Goal: Transaction & Acquisition: Purchase product/service

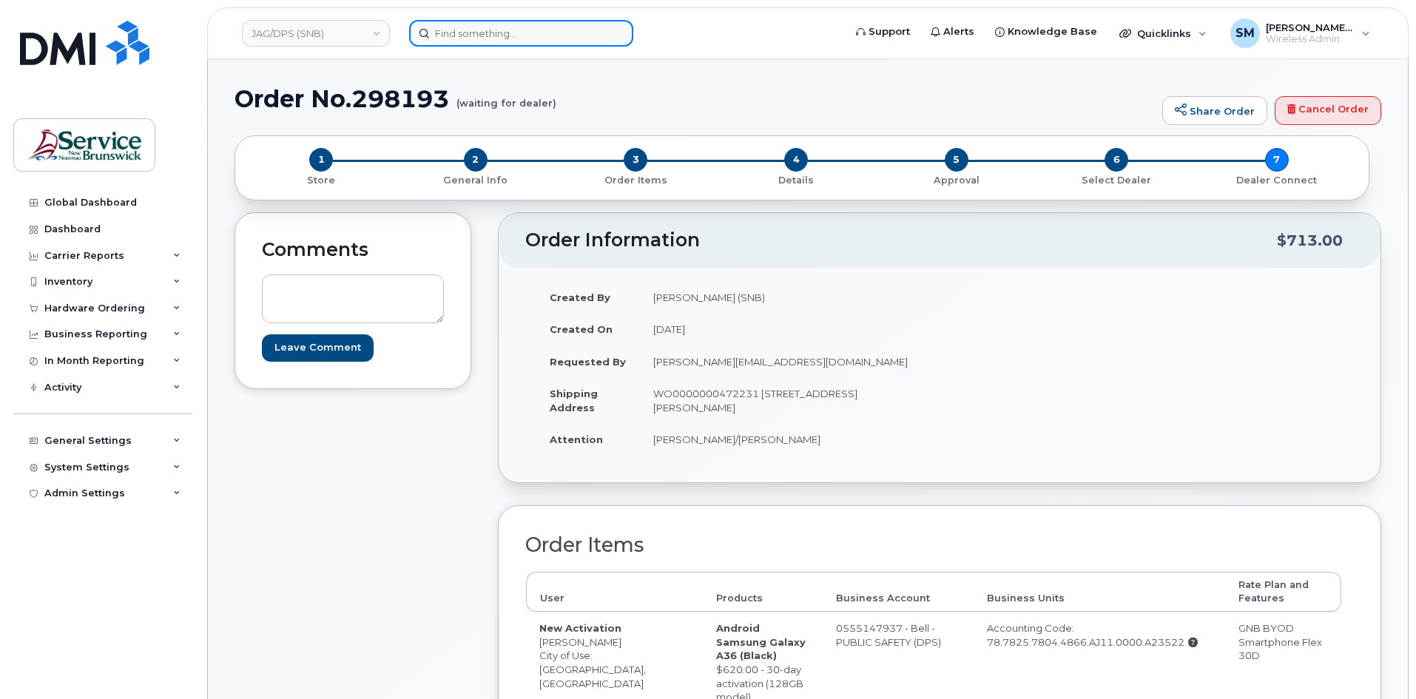
click at [516, 33] on input at bounding box center [521, 33] width 224 height 27
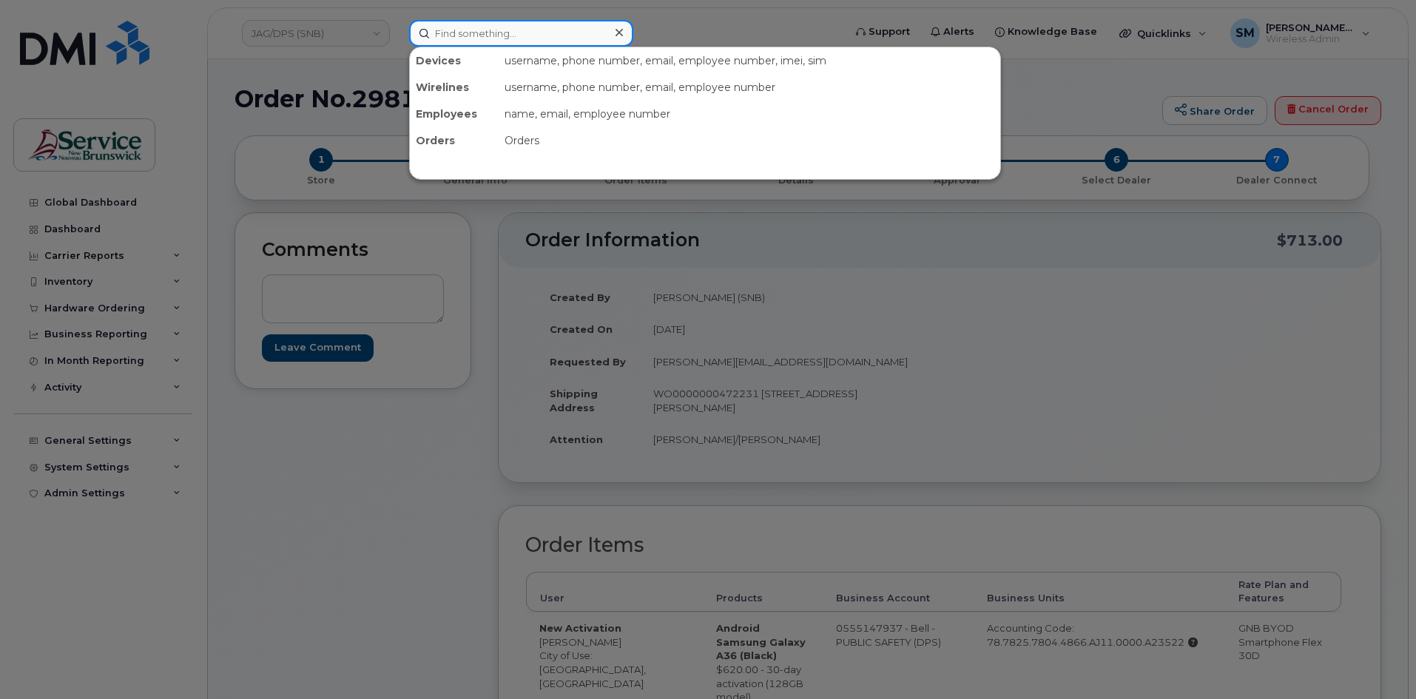
paste input "506-253-3973"
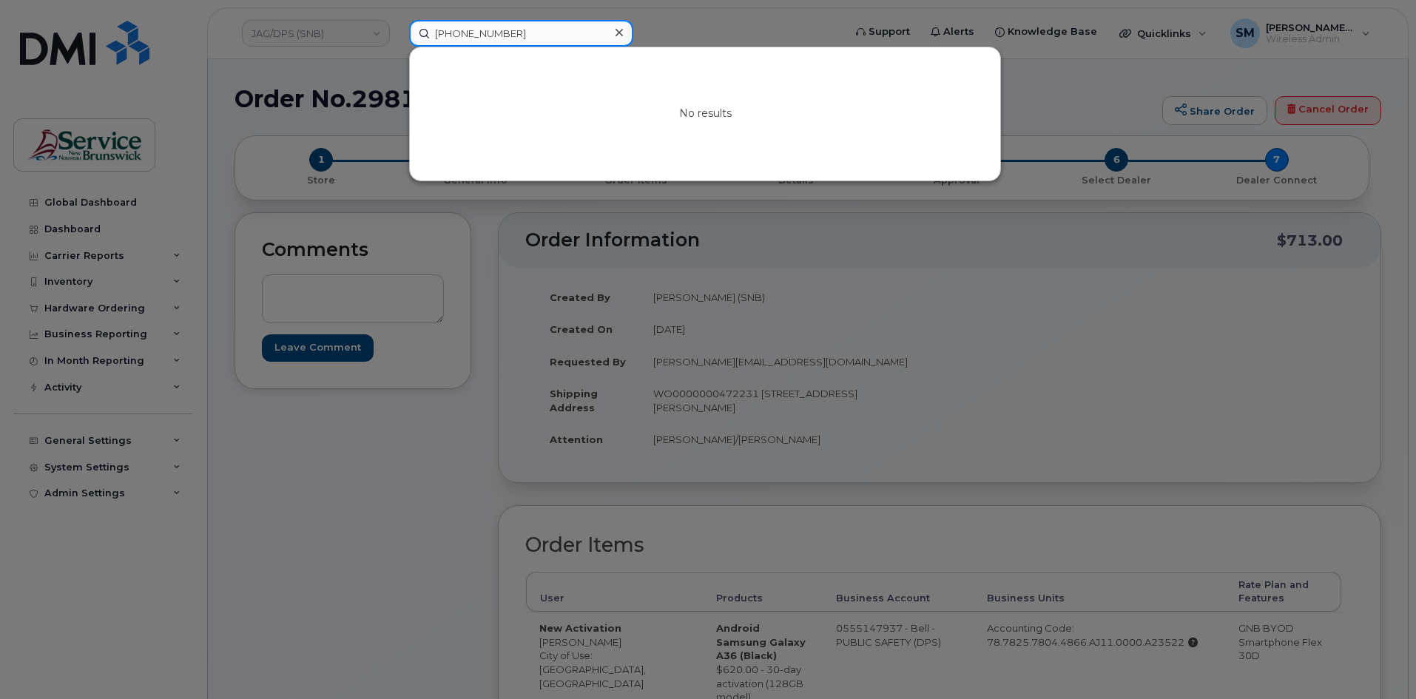
click at [485, 37] on input "506-253-3973" at bounding box center [521, 33] width 224 height 27
drag, startPoint x: 527, startPoint y: 34, endPoint x: 354, endPoint y: 32, distance: 173.9
click at [397, 32] on div "5062533973 No results" at bounding box center [621, 33] width 448 height 27
type input "5062533973"
click at [353, 33] on div at bounding box center [708, 349] width 1416 height 699
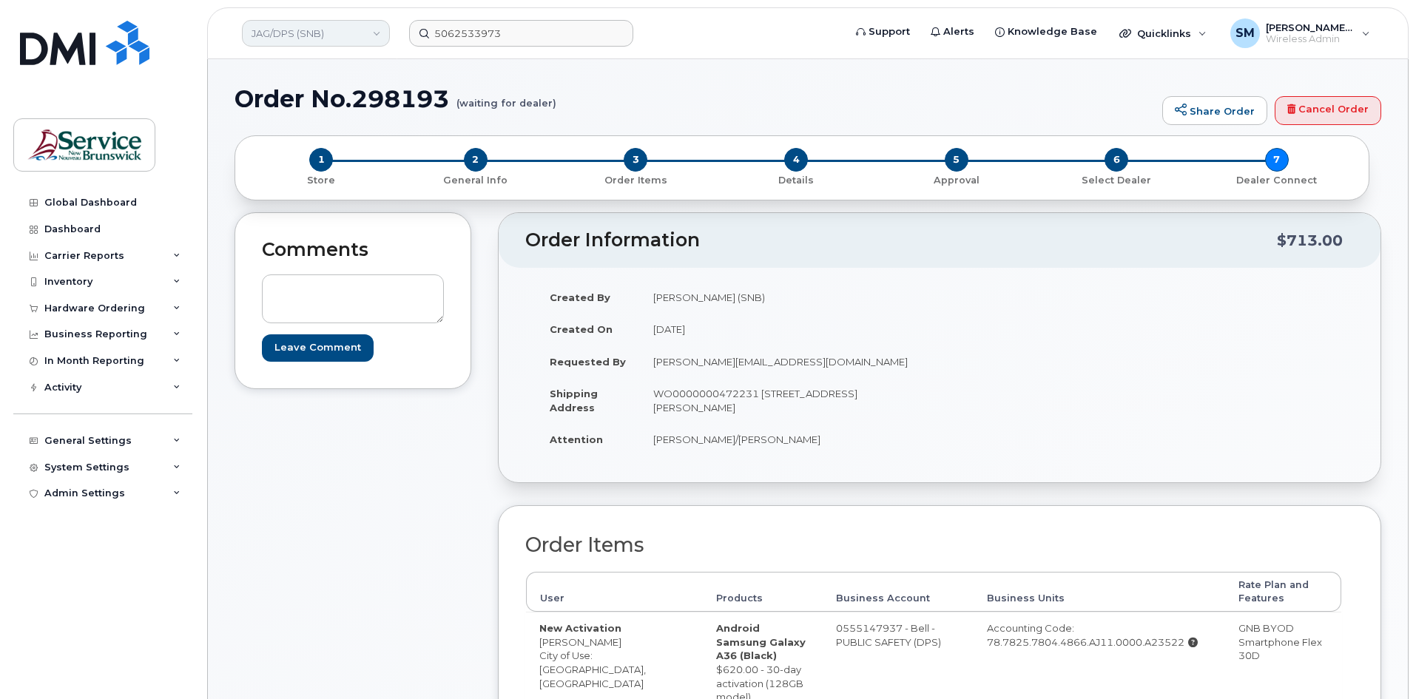
click at [360, 33] on link "JAG/DPS (SNB)" at bounding box center [316, 33] width 148 height 27
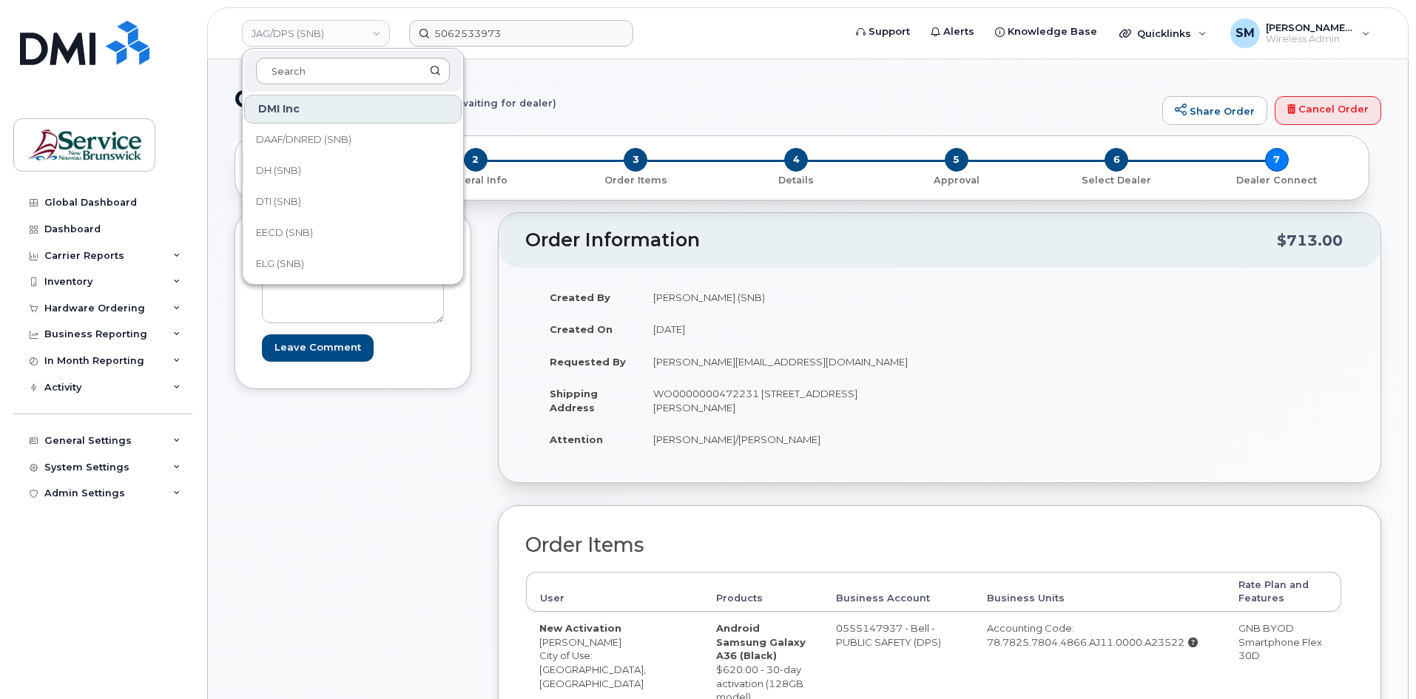
click at [317, 74] on input at bounding box center [353, 71] width 194 height 27
type input "snb"
click at [321, 230] on link "SNB (SNB)" at bounding box center [353, 231] width 218 height 30
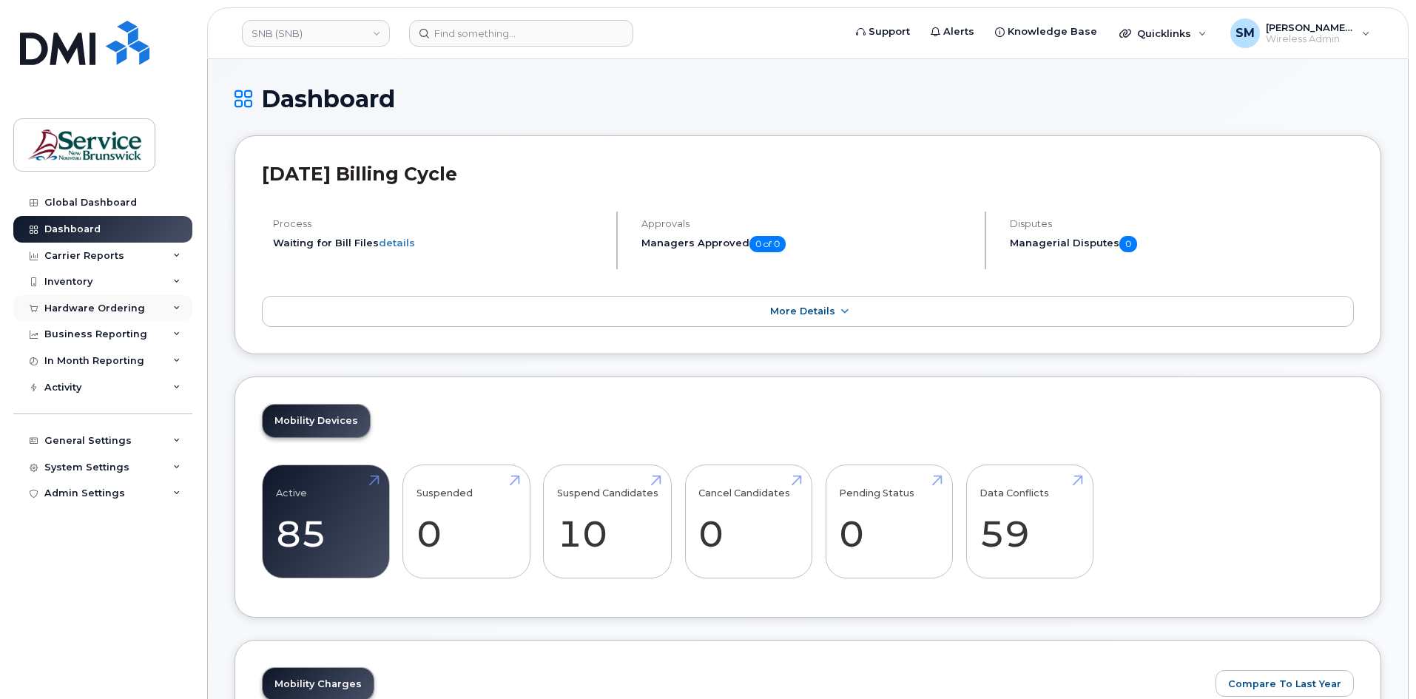
click at [78, 311] on div "Hardware Ordering" at bounding box center [94, 309] width 101 height 12
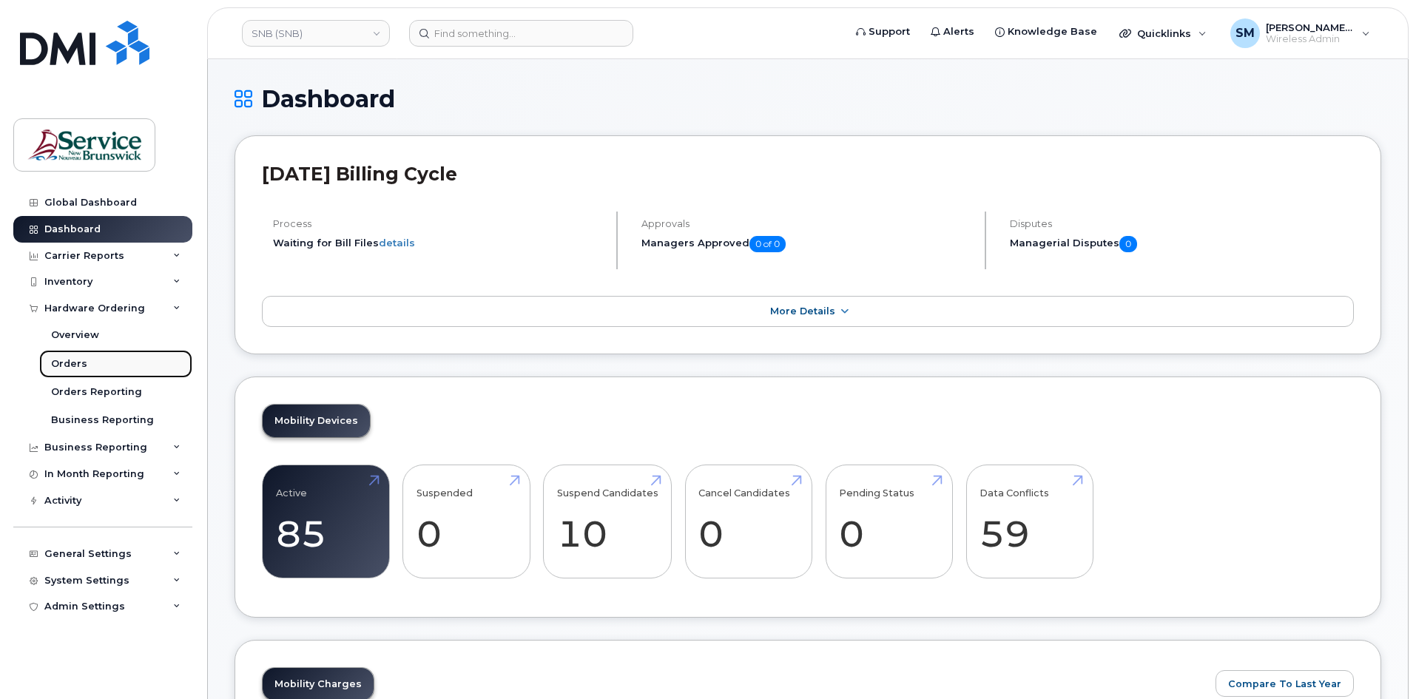
click at [75, 367] on div "Orders" at bounding box center [69, 363] width 36 height 13
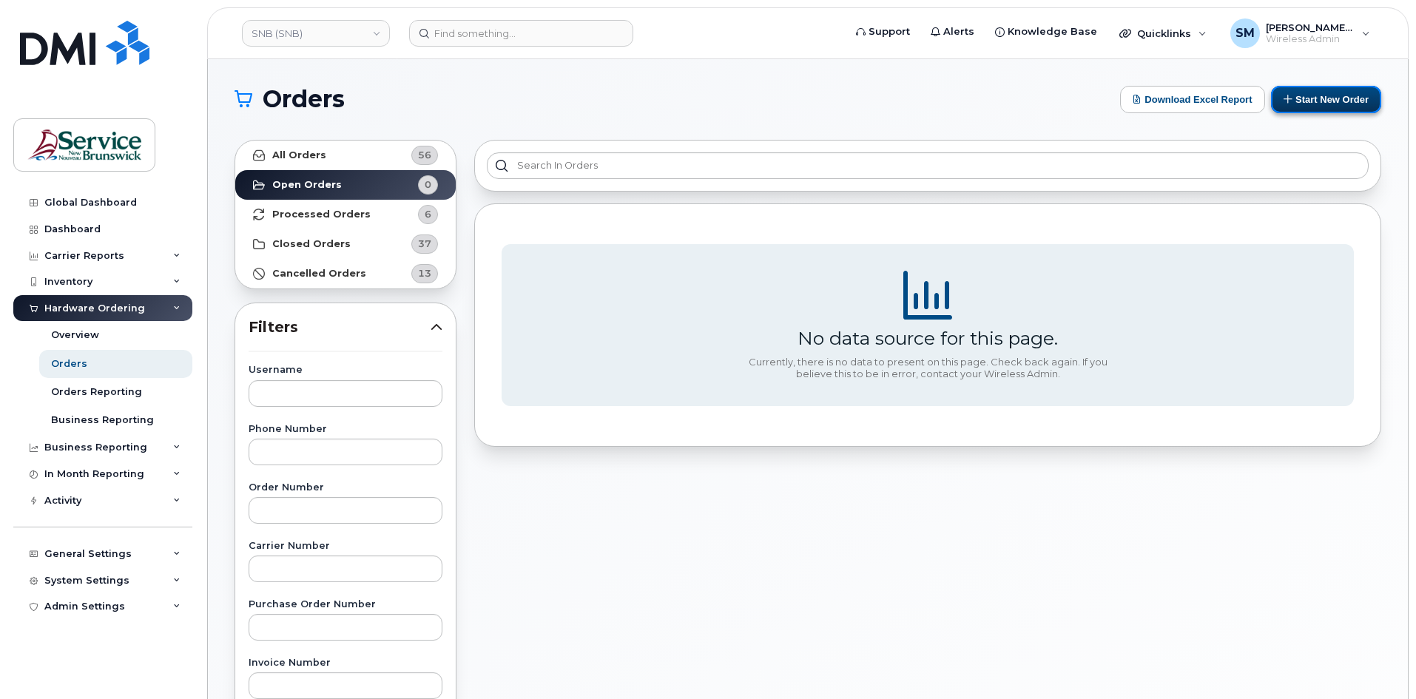
click at [1315, 103] on button "Start New Order" at bounding box center [1326, 99] width 110 height 27
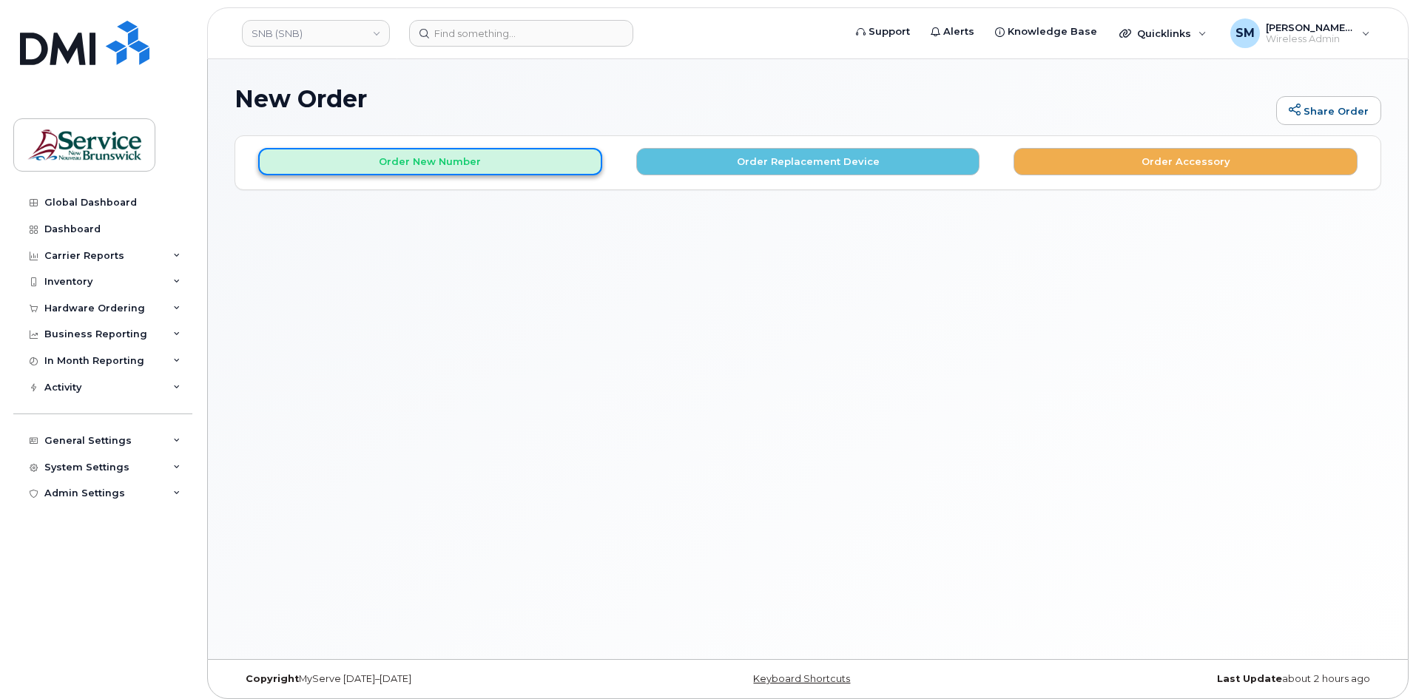
click at [496, 167] on button "Order New Number" at bounding box center [430, 161] width 344 height 27
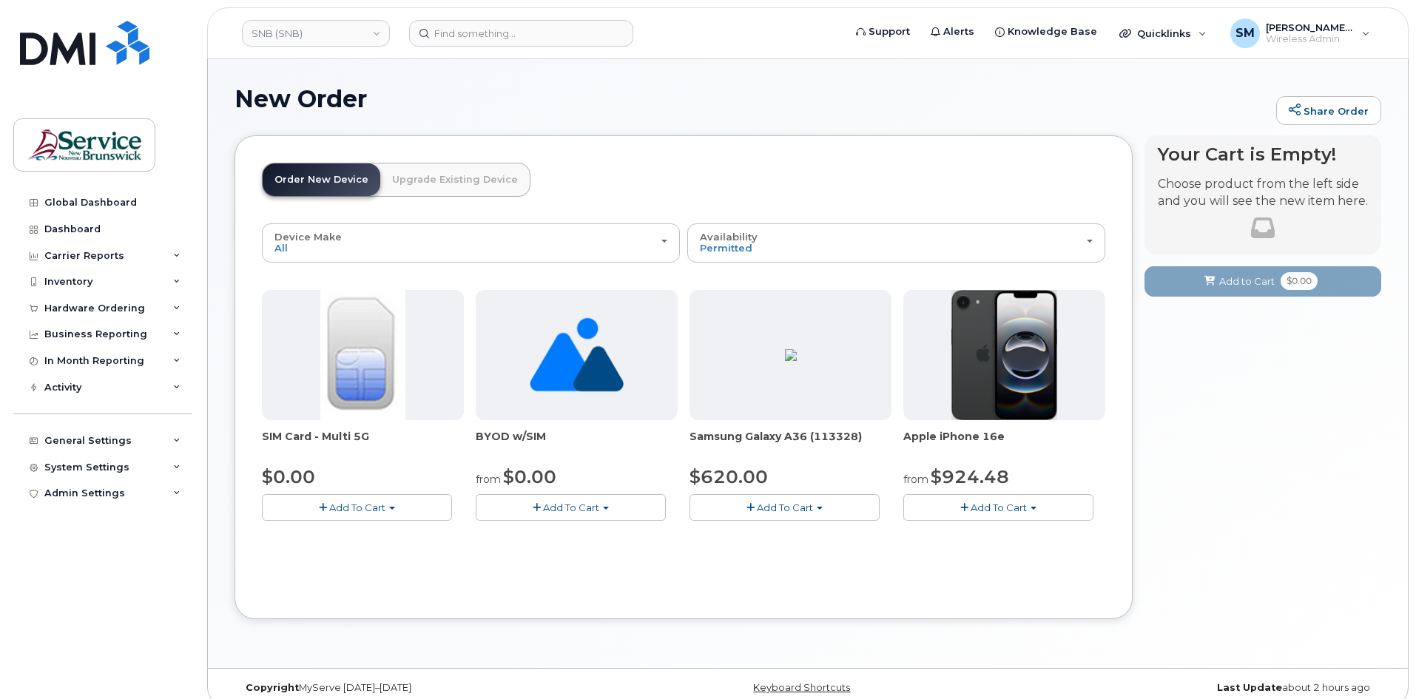
click at [824, 503] on button "Add To Cart" at bounding box center [784, 507] width 190 height 26
drag, startPoint x: 766, startPoint y: 555, endPoint x: 795, endPoint y: 540, distance: 33.1
click at [766, 555] on link "$620.00 - 30-day activation (128GB model)" at bounding box center [813, 553] width 241 height 18
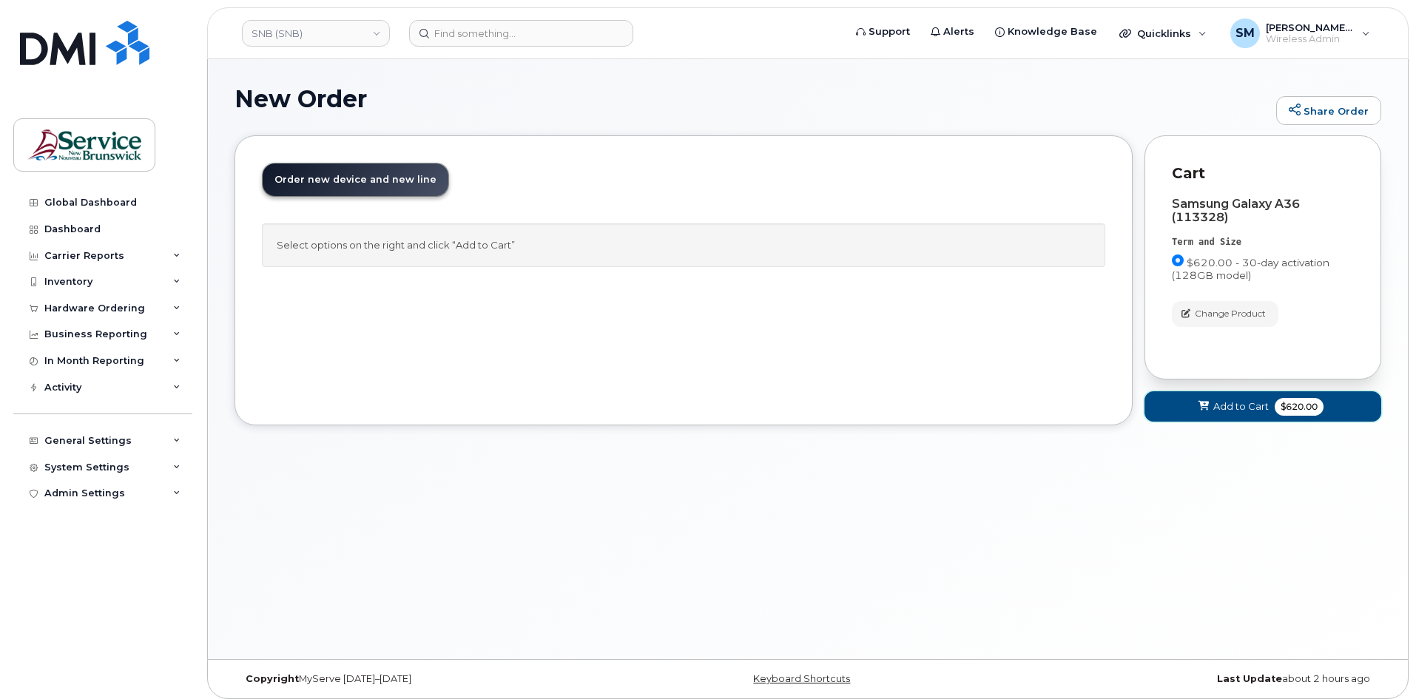
click at [1207, 417] on button "Add to Cart $620.00" at bounding box center [1262, 406] width 237 height 30
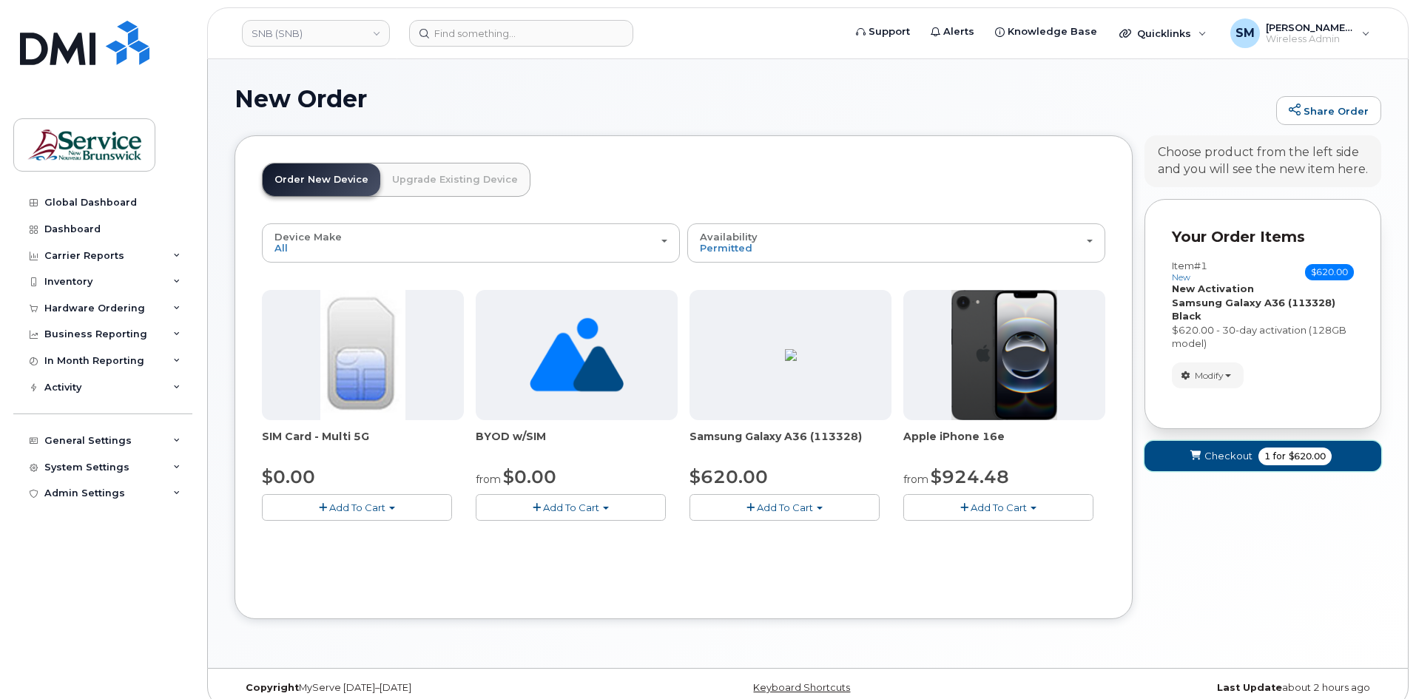
click at [1227, 458] on span "Checkout" at bounding box center [1228, 456] width 48 height 14
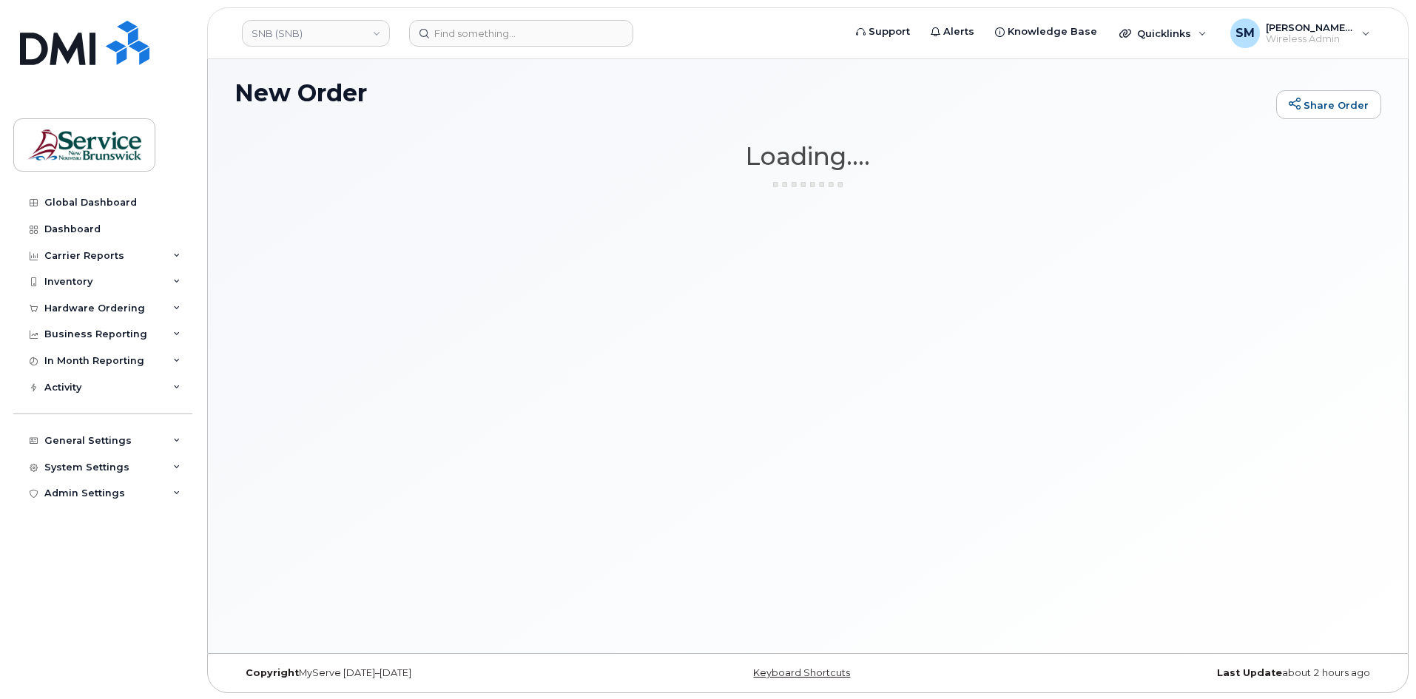
scroll to position [7, 0]
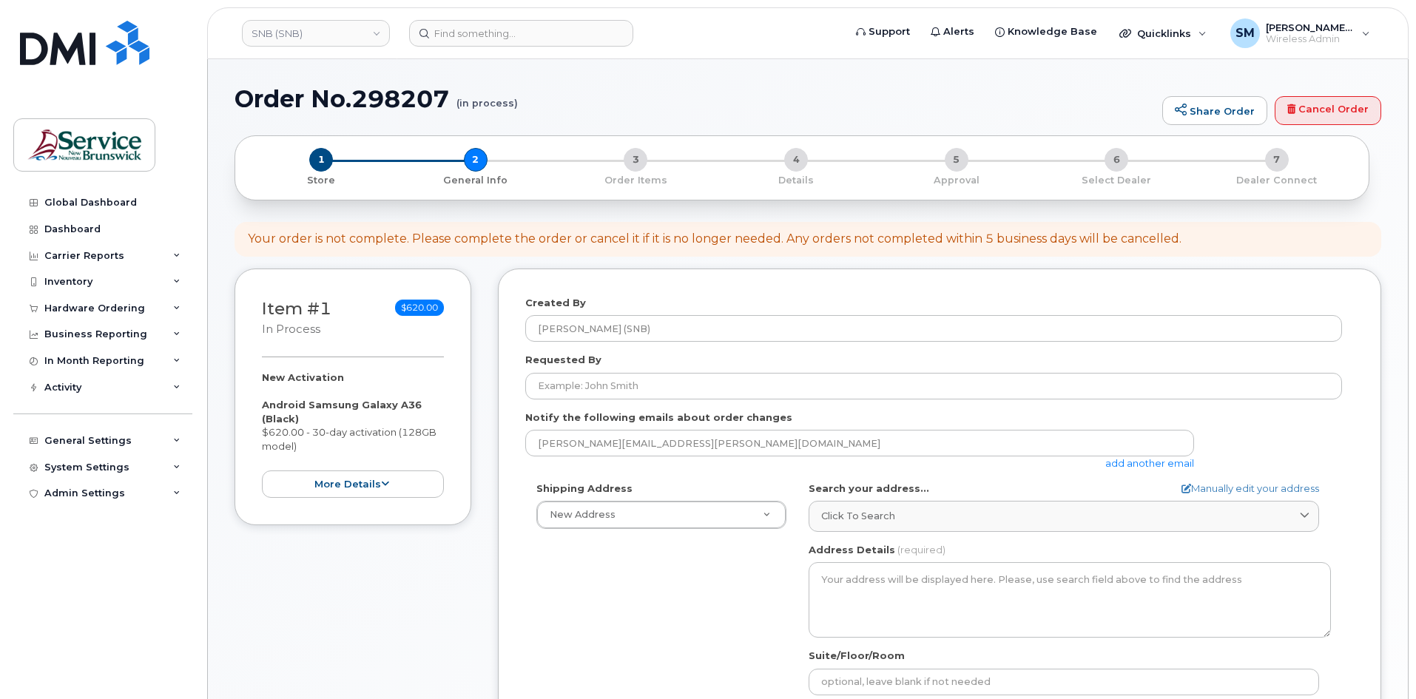
select select
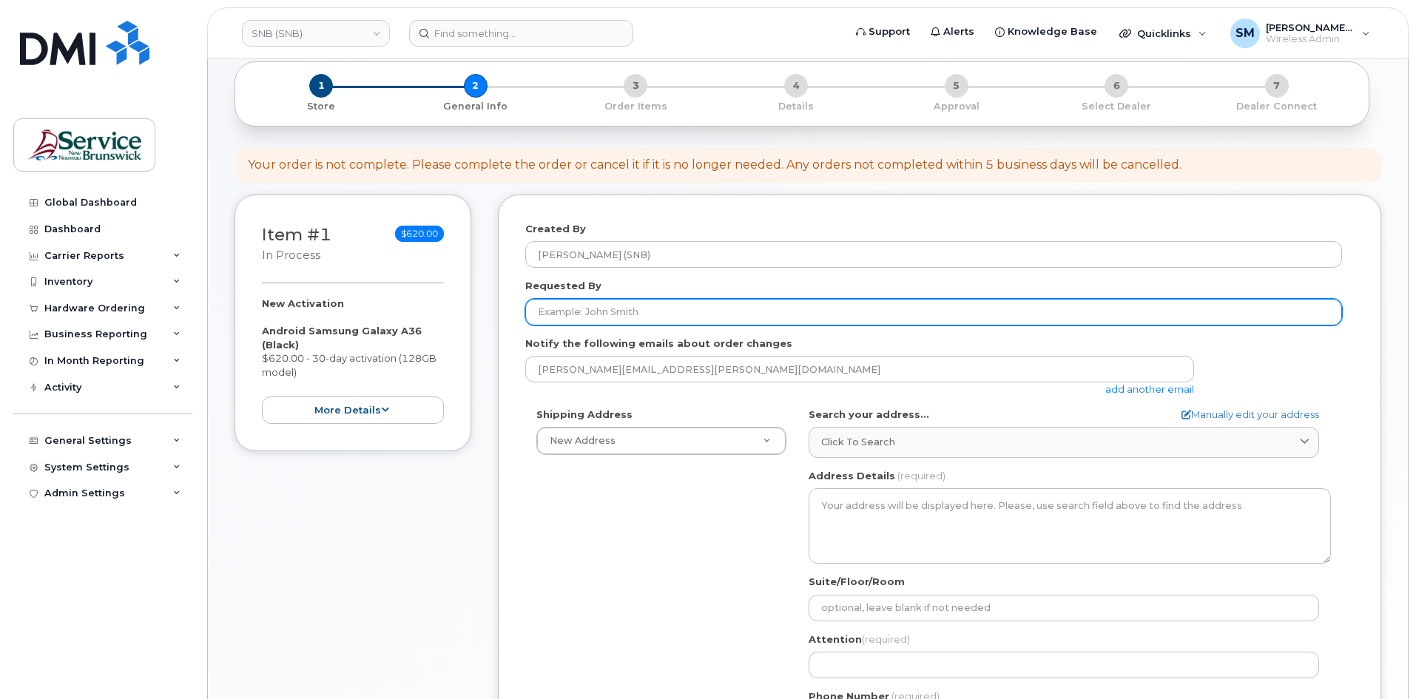
click at [593, 311] on input "Requested By" at bounding box center [933, 312] width 817 height 27
paste input "[EMAIL_ADDRESS][PERSON_NAME][DOMAIN_NAME]"
type input "[EMAIL_ADDRESS][PERSON_NAME][DOMAIN_NAME]"
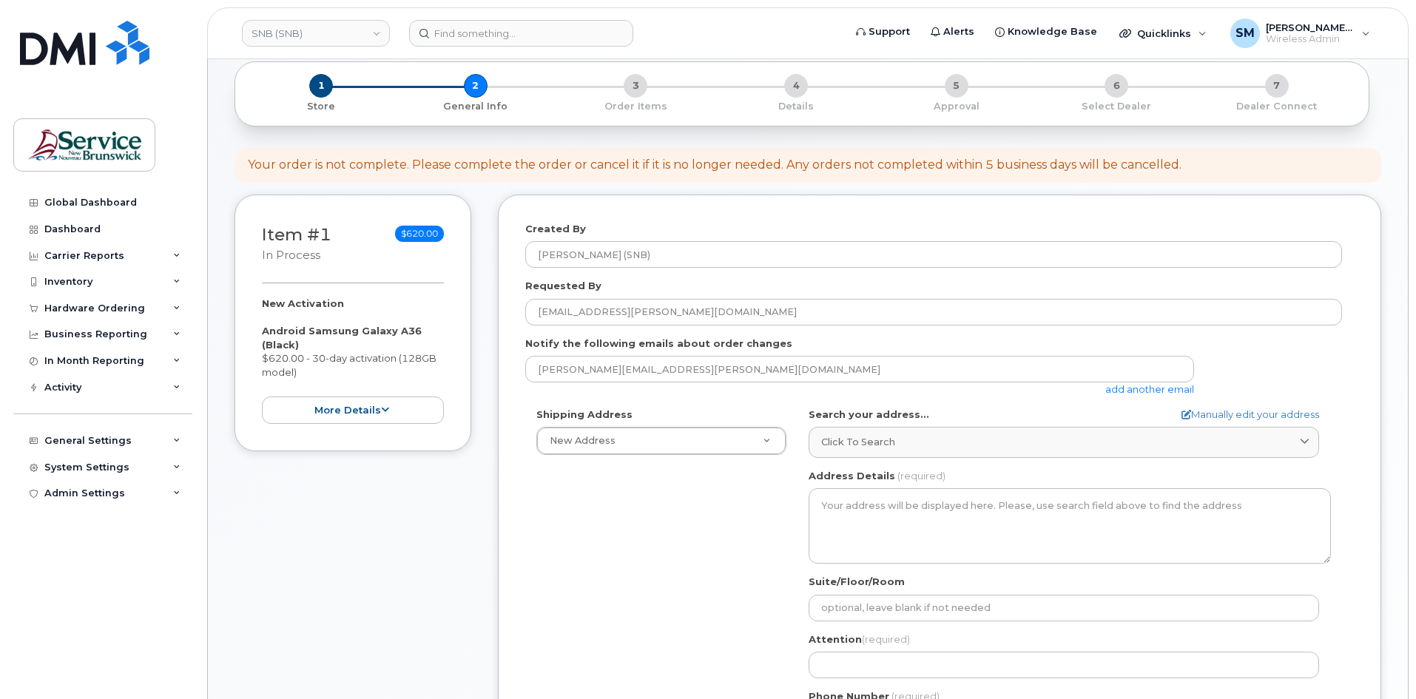
click at [709, 465] on div "Shipping Address New Address New Address ASD-E Main Office ASD-[GEOGRAPHIC_DATA…" at bounding box center [933, 578] width 817 height 340
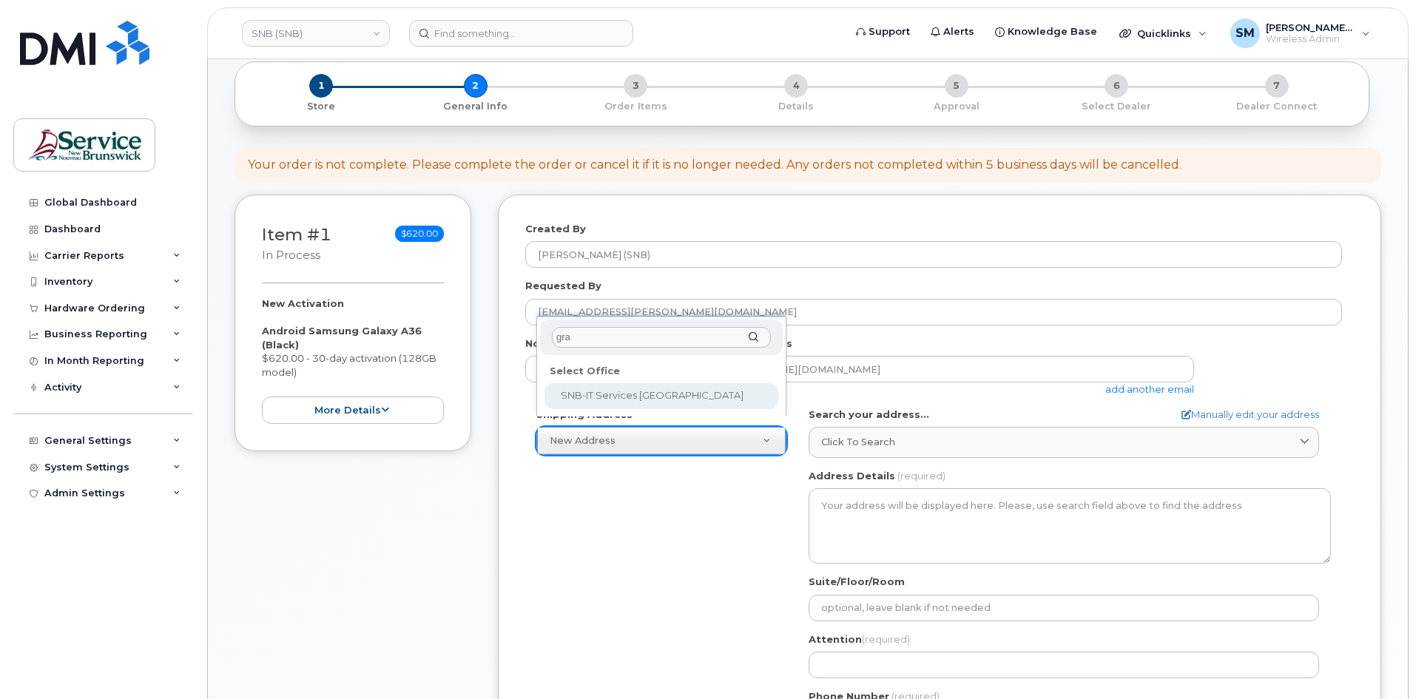
type input "gran"
select select
type textarea "625 Everard H Daigle Blvd Grand-Sault New Brunswick E3Z 2R9"
type input "Jean-Marc Foulem"
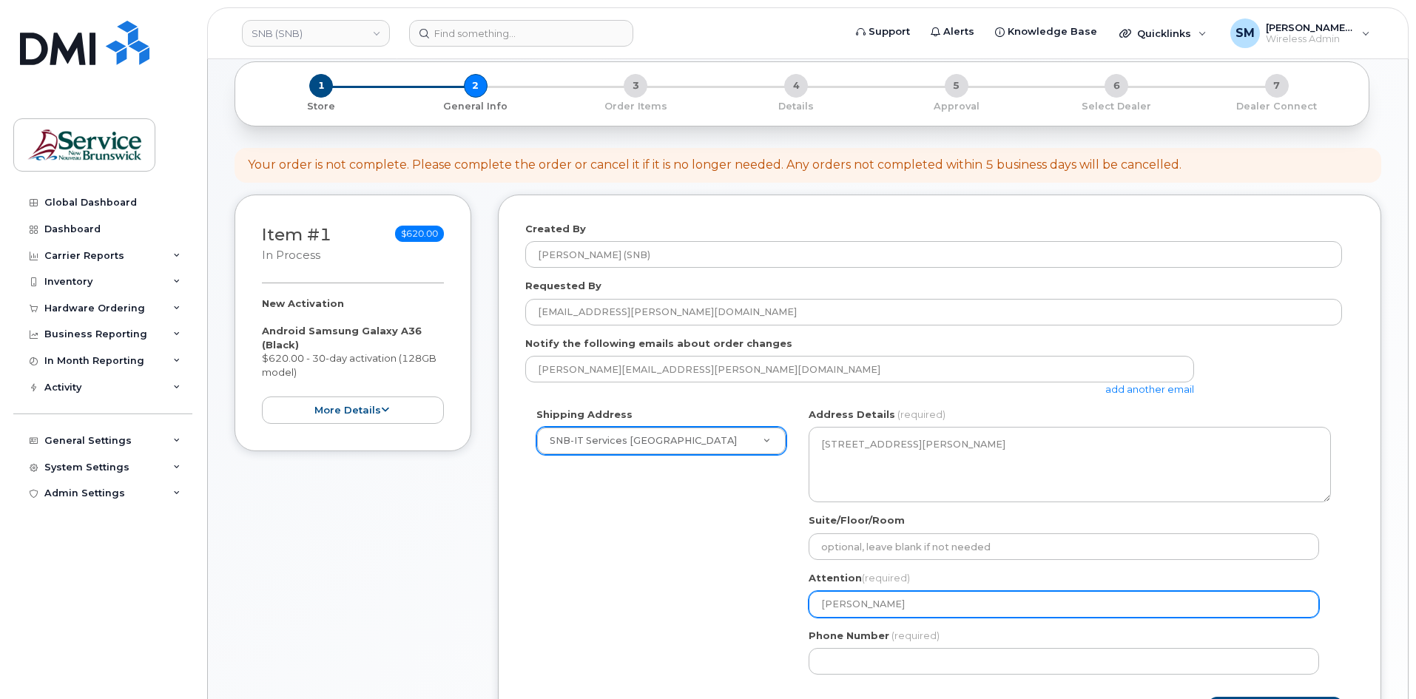
drag, startPoint x: 906, startPoint y: 604, endPoint x: 712, endPoint y: 596, distance: 194.0
click at [712, 596] on div "Shipping Address SNB-IT Services Grand Falls General Hospital New Address ASD-E…" at bounding box center [933, 547] width 817 height 278
paste input "[PERSON_NAME]"
select select
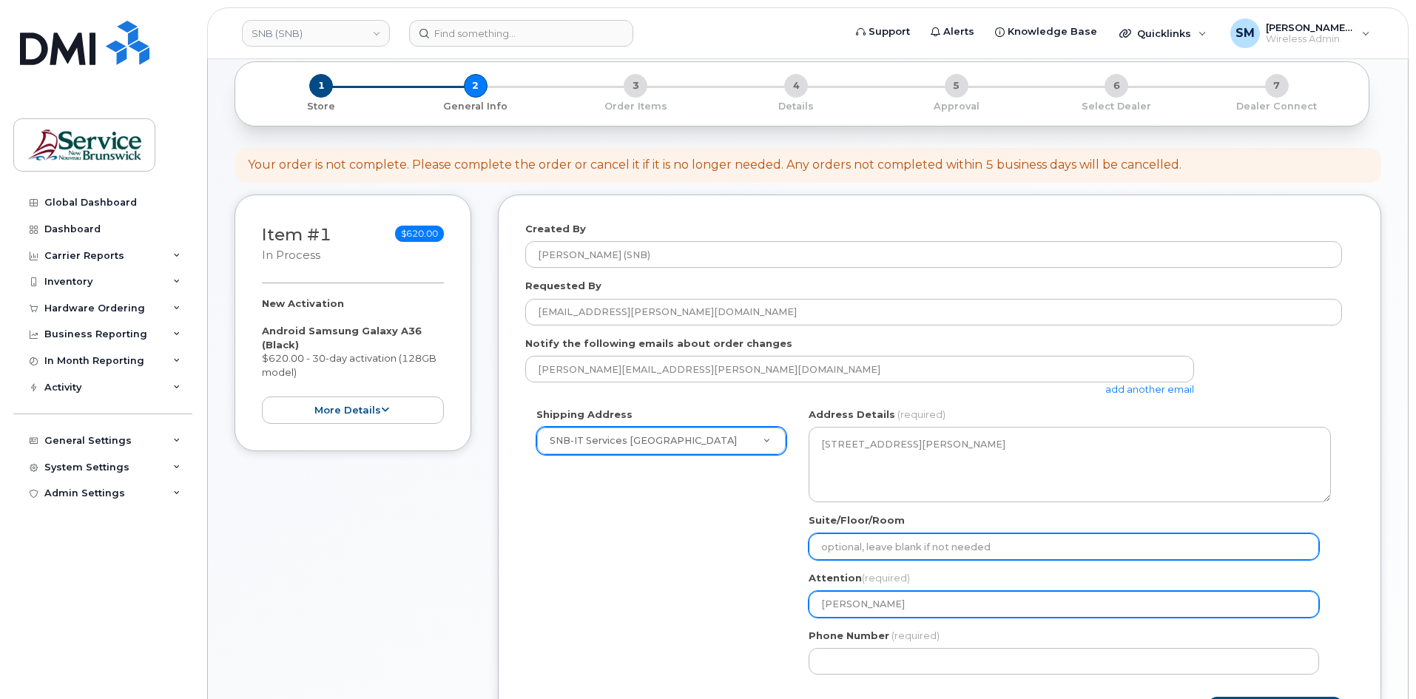
type input "Marco Maltais"
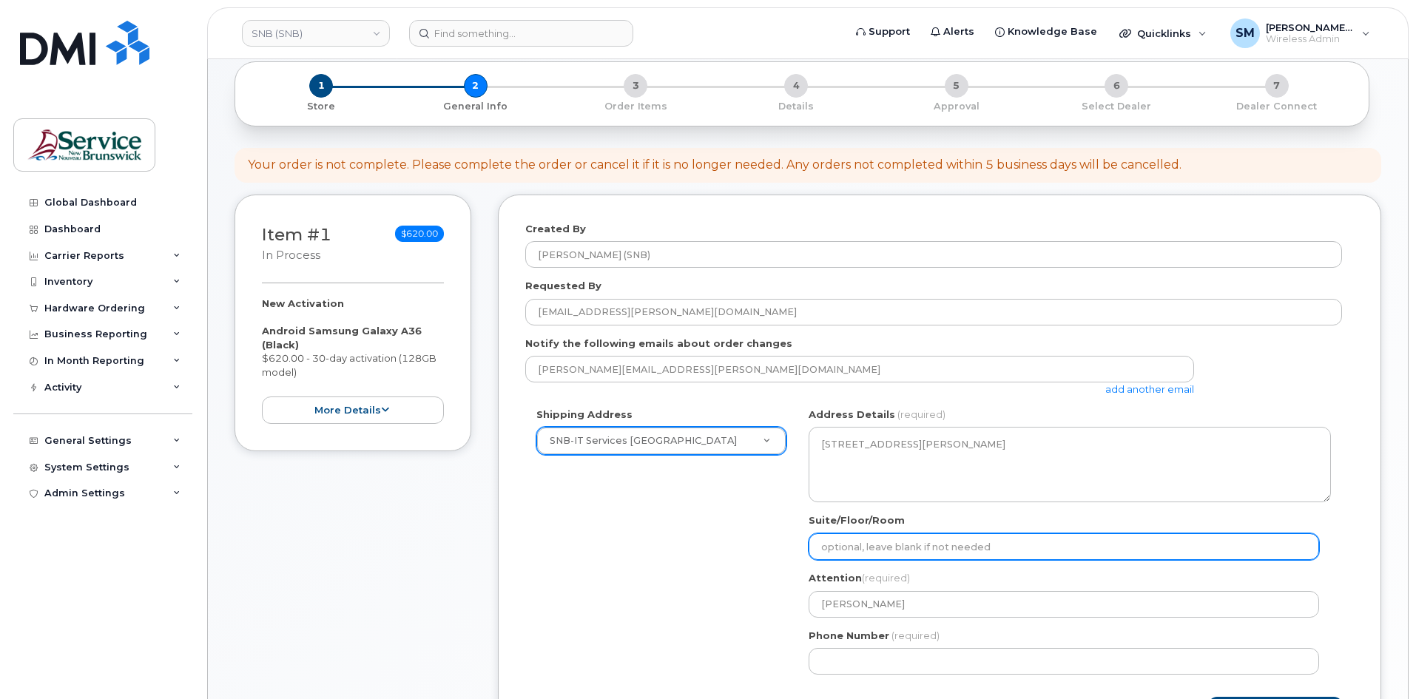
click at [903, 545] on input "Suite/Floor/Room" at bounding box center [1064, 546] width 510 height 27
click at [891, 550] on input "Suite/Floor/Room" at bounding box center [1064, 546] width 510 height 27
paste input "WO0000000467542"
select select
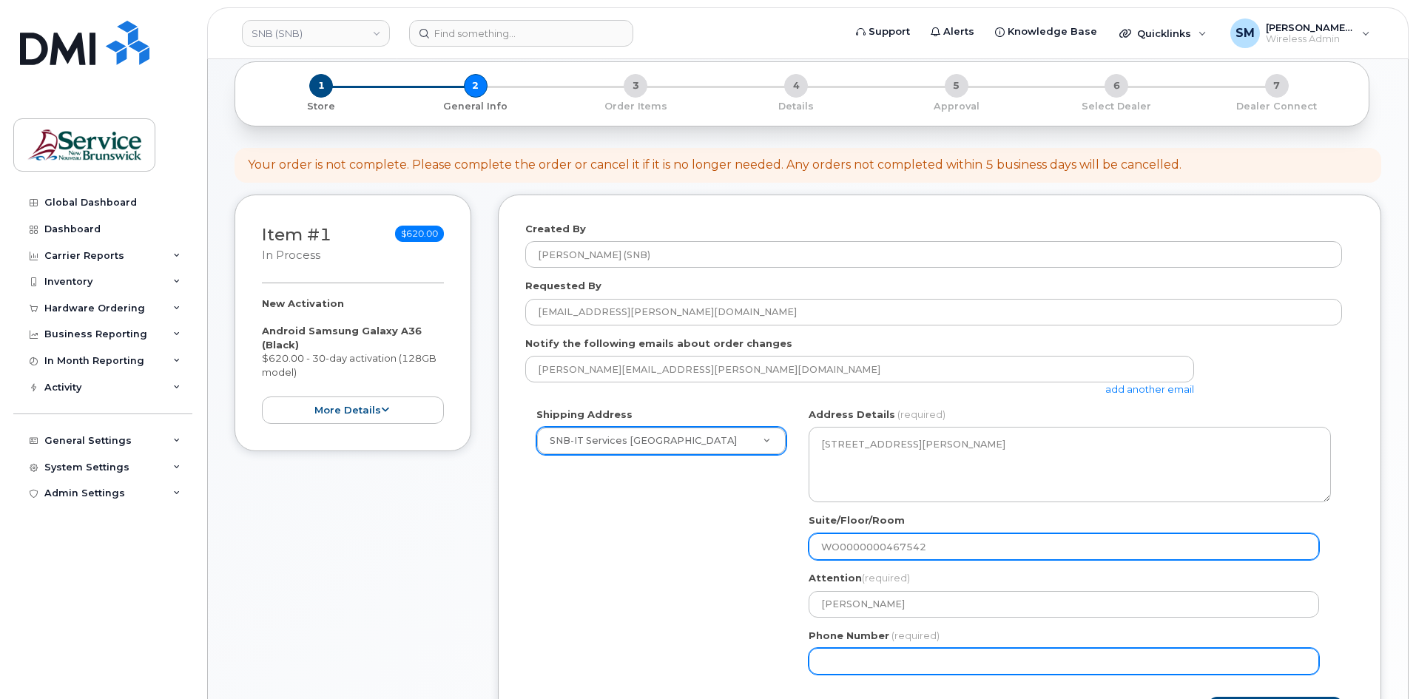
type input "WO0000000467542"
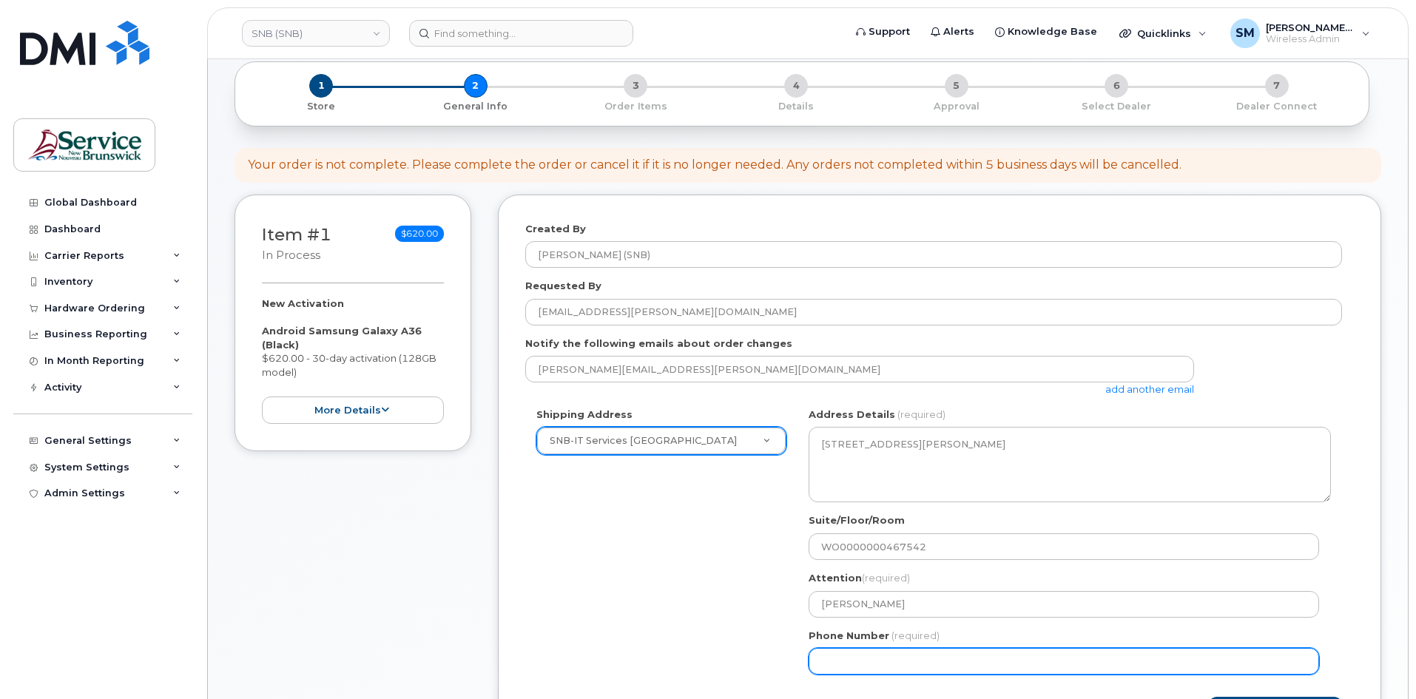
click at [854, 661] on input "Phone Number" at bounding box center [1064, 661] width 510 height 27
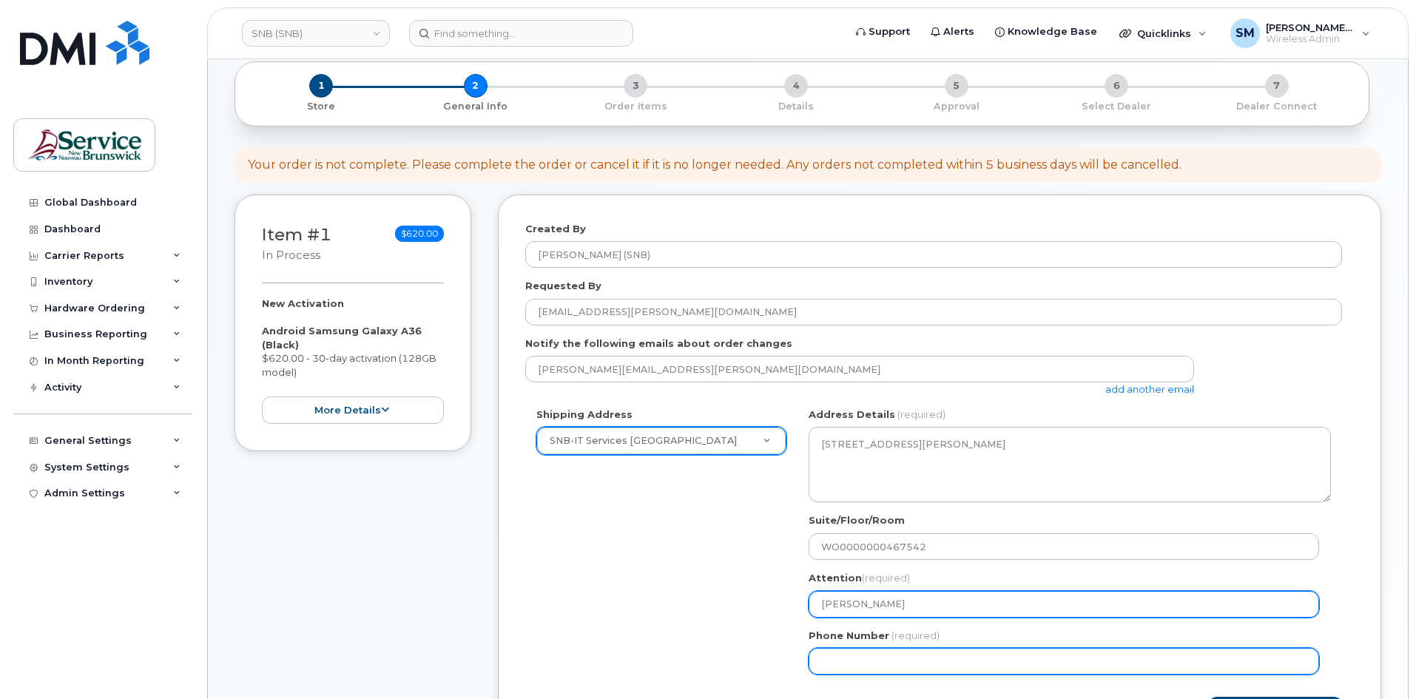
select select
type input "506639633"
select select
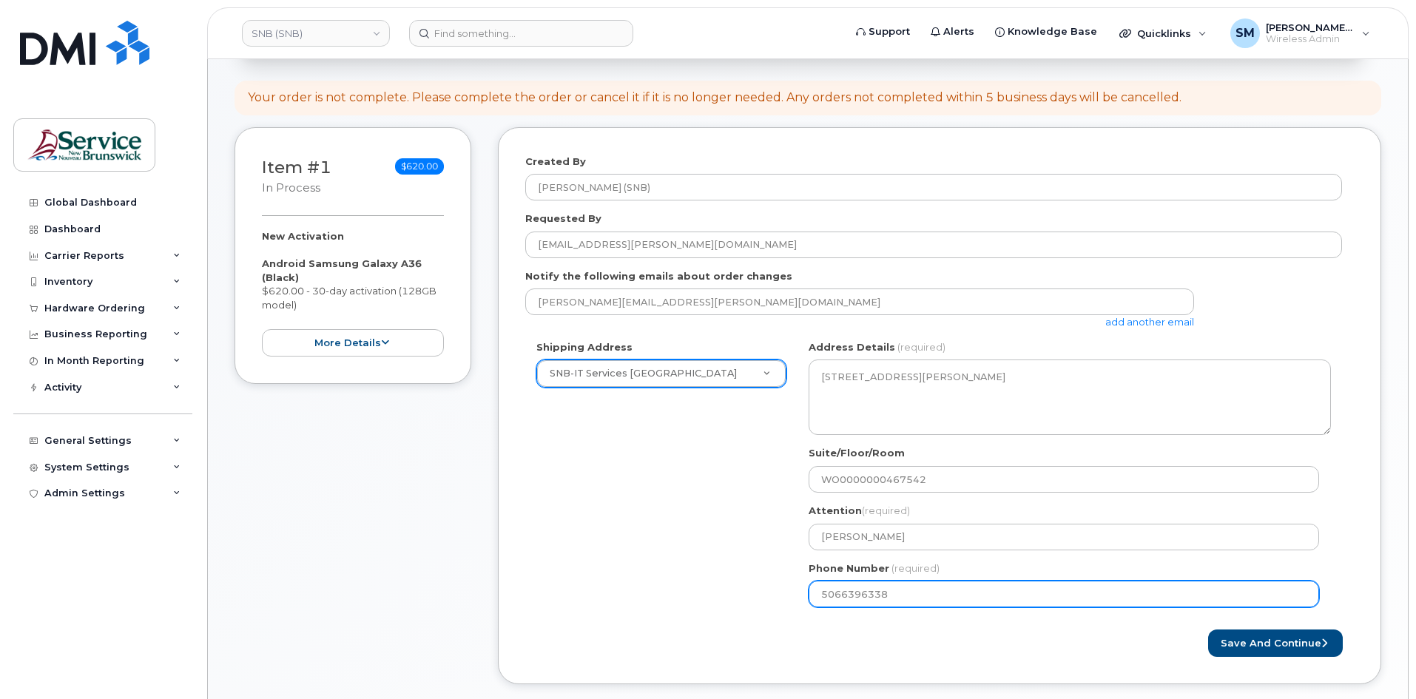
scroll to position [296, 0]
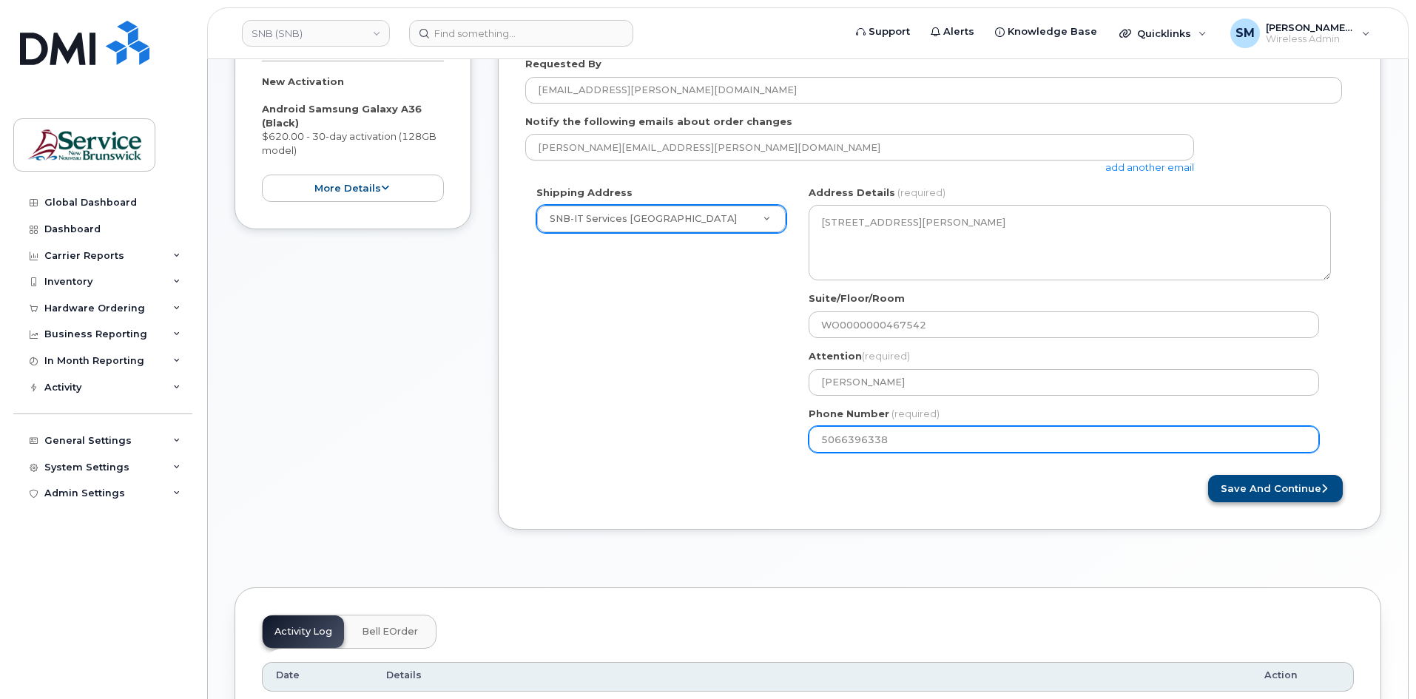
type input "5066396338"
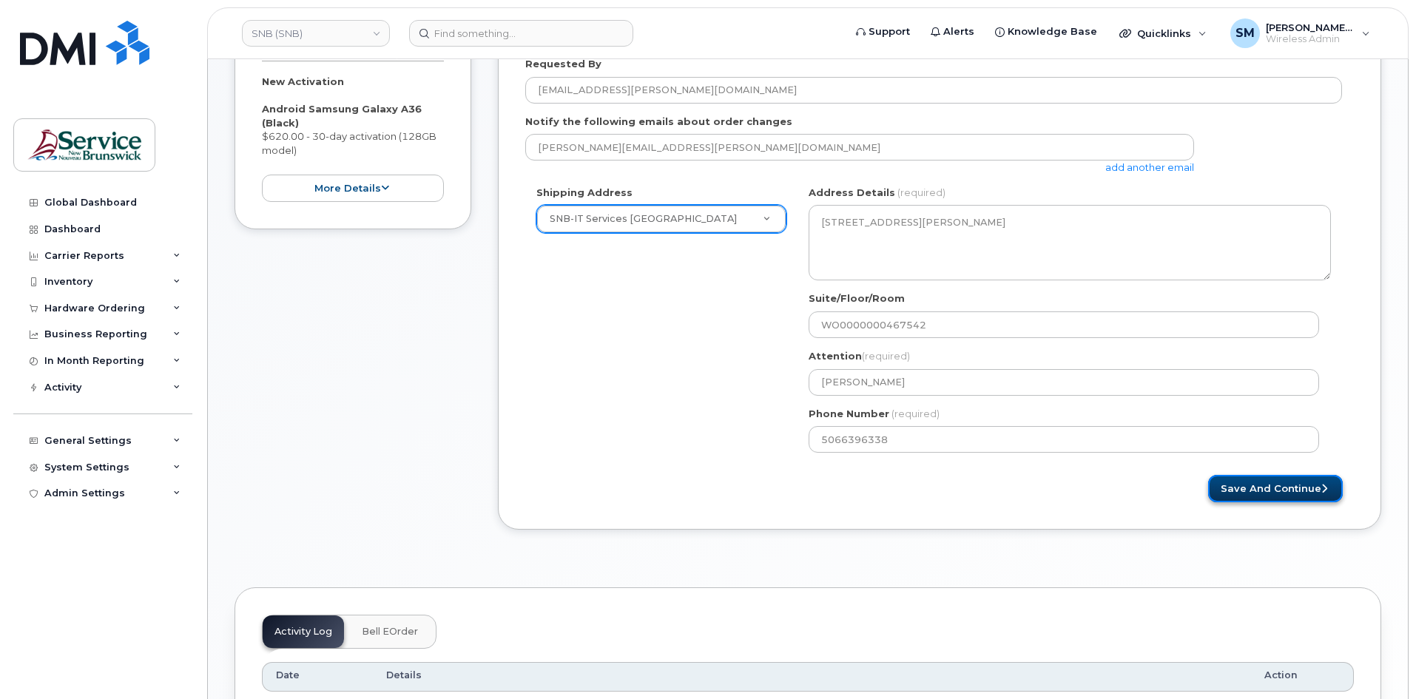
click at [1273, 487] on button "Save and Continue" at bounding box center [1275, 488] width 135 height 27
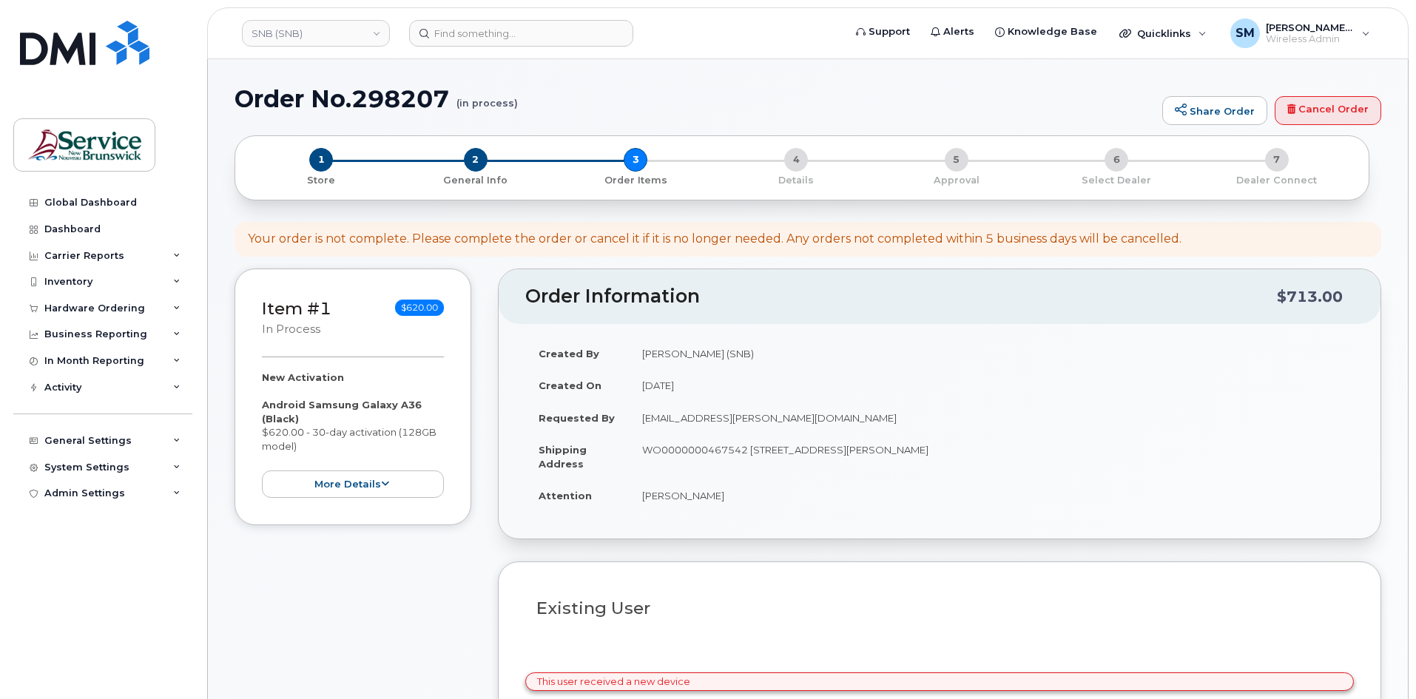
select select
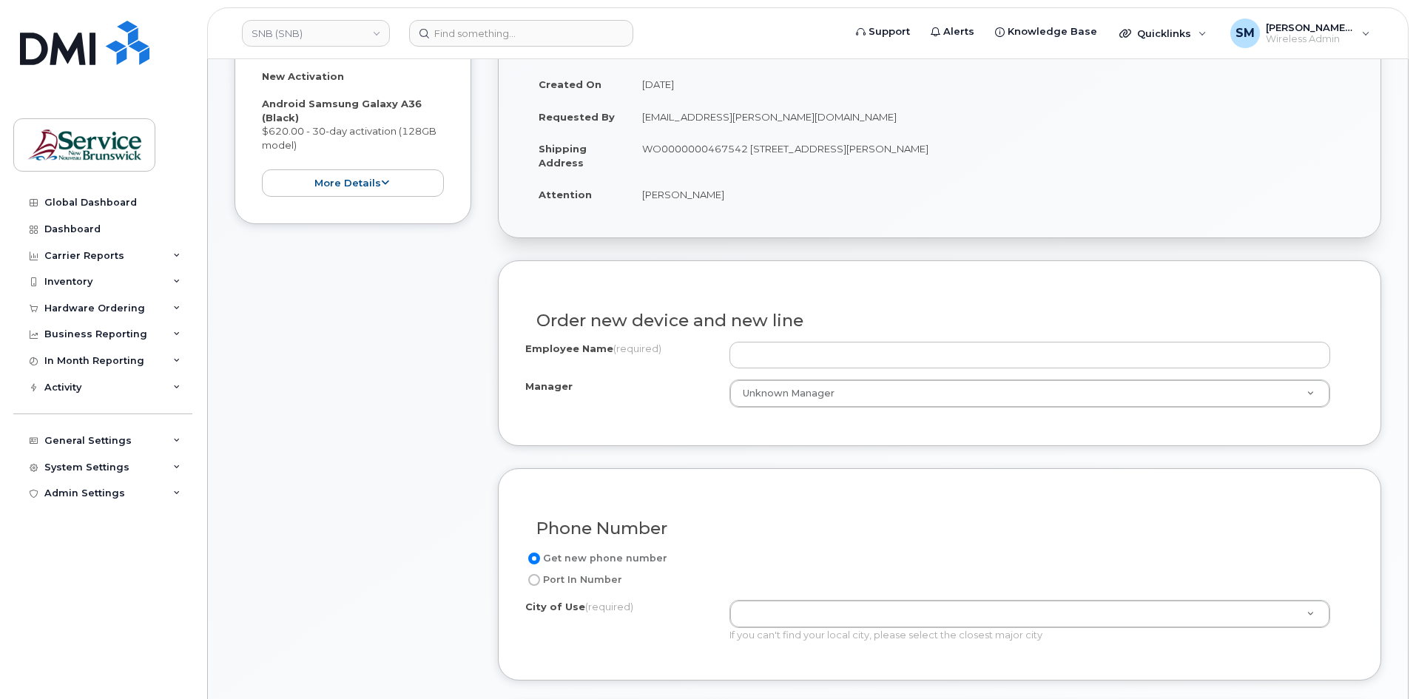
scroll to position [370, 0]
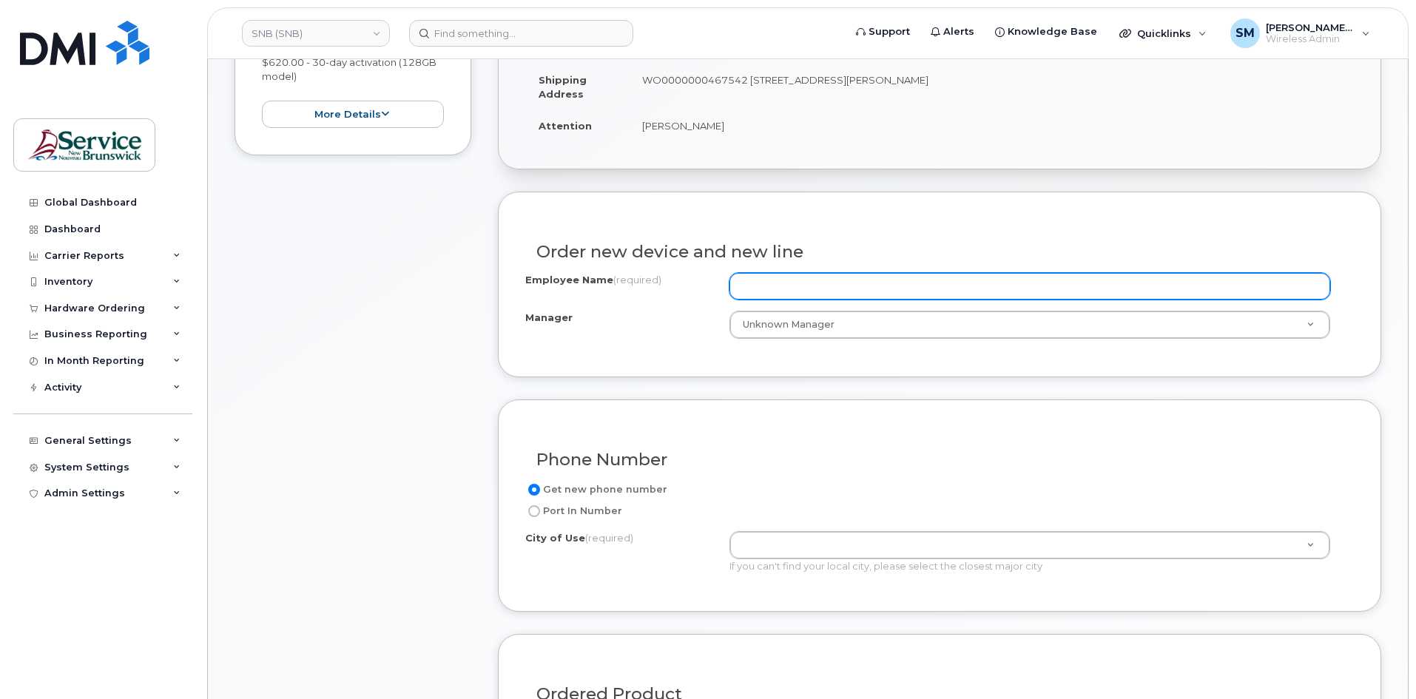
click at [809, 294] on input "Employee Name (required)" at bounding box center [1029, 286] width 601 height 27
paste input "[PERSON_NAME]"
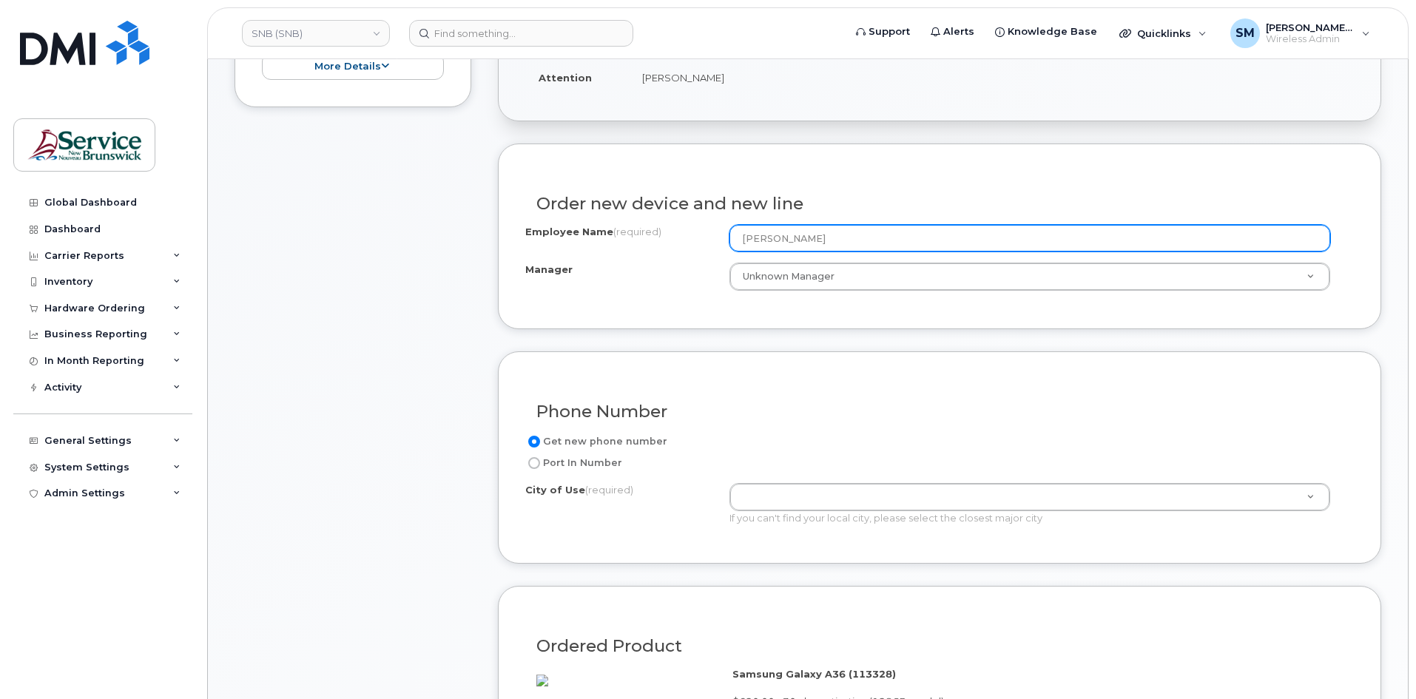
scroll to position [444, 0]
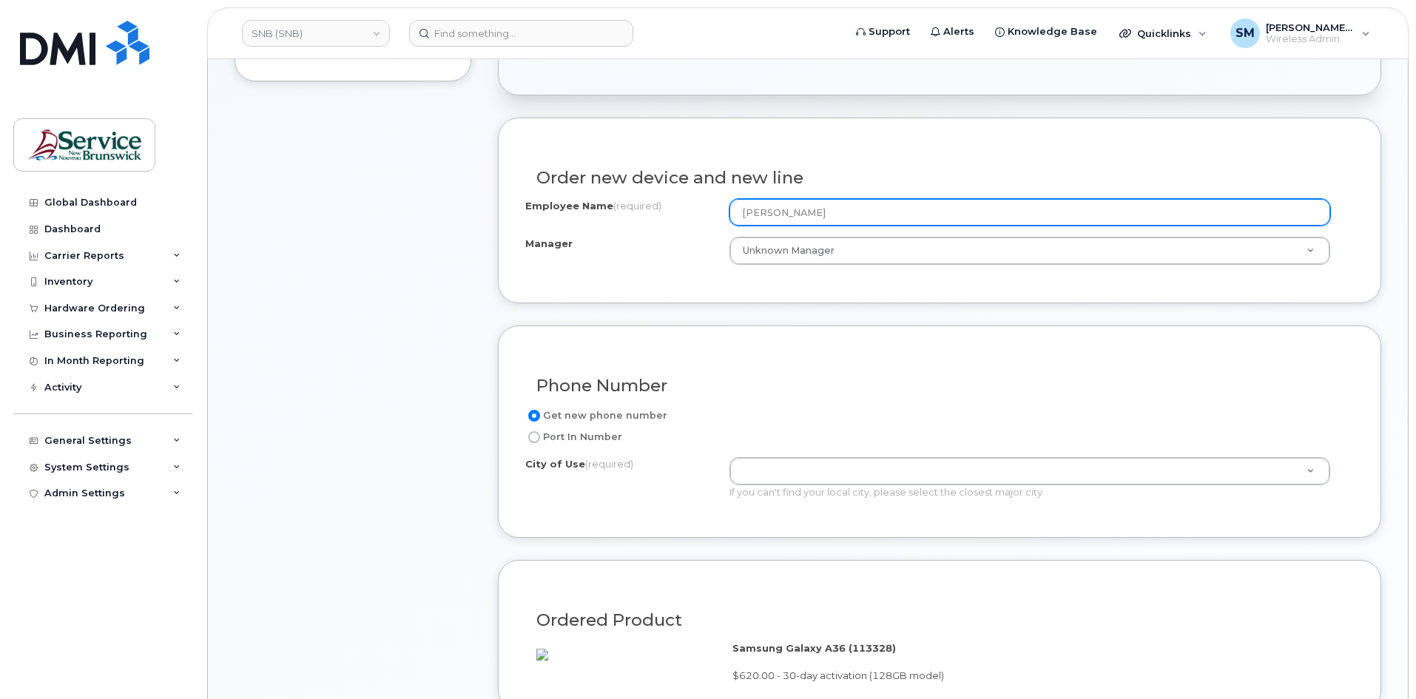
type input "[PERSON_NAME]"
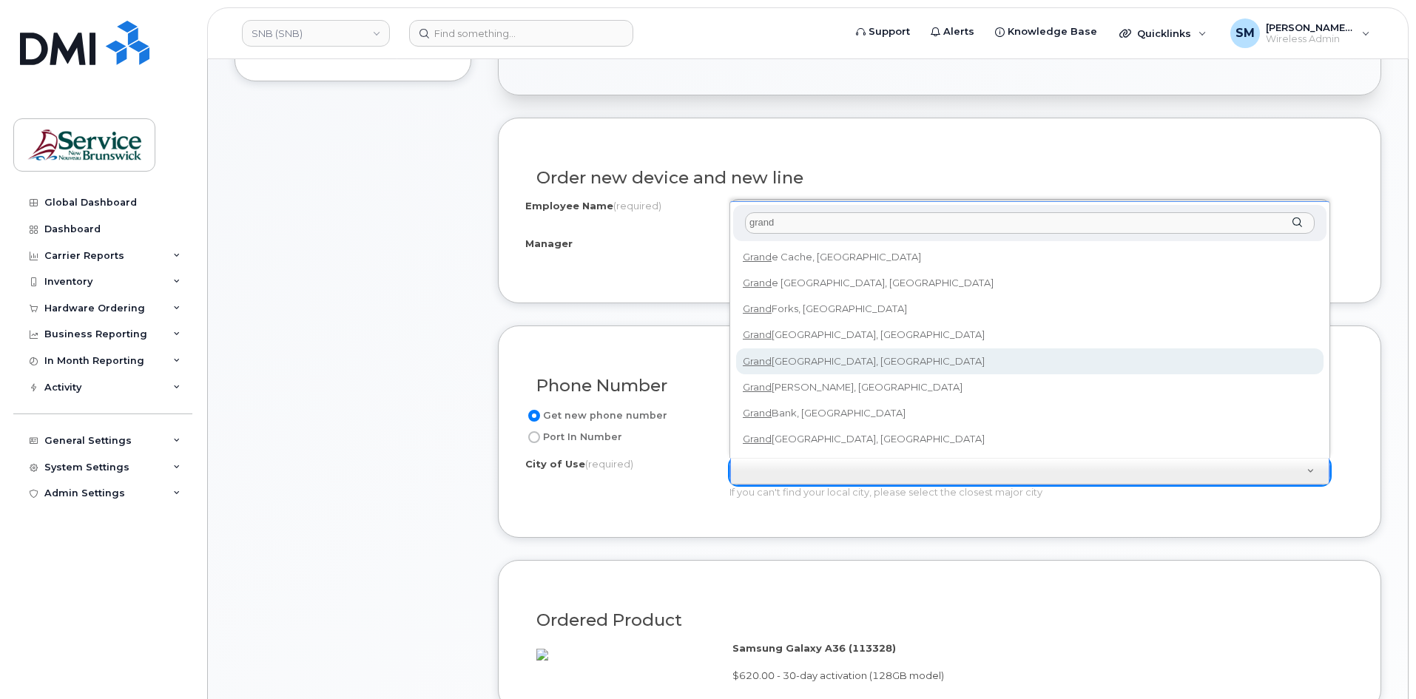
type input "grand"
type input "1605"
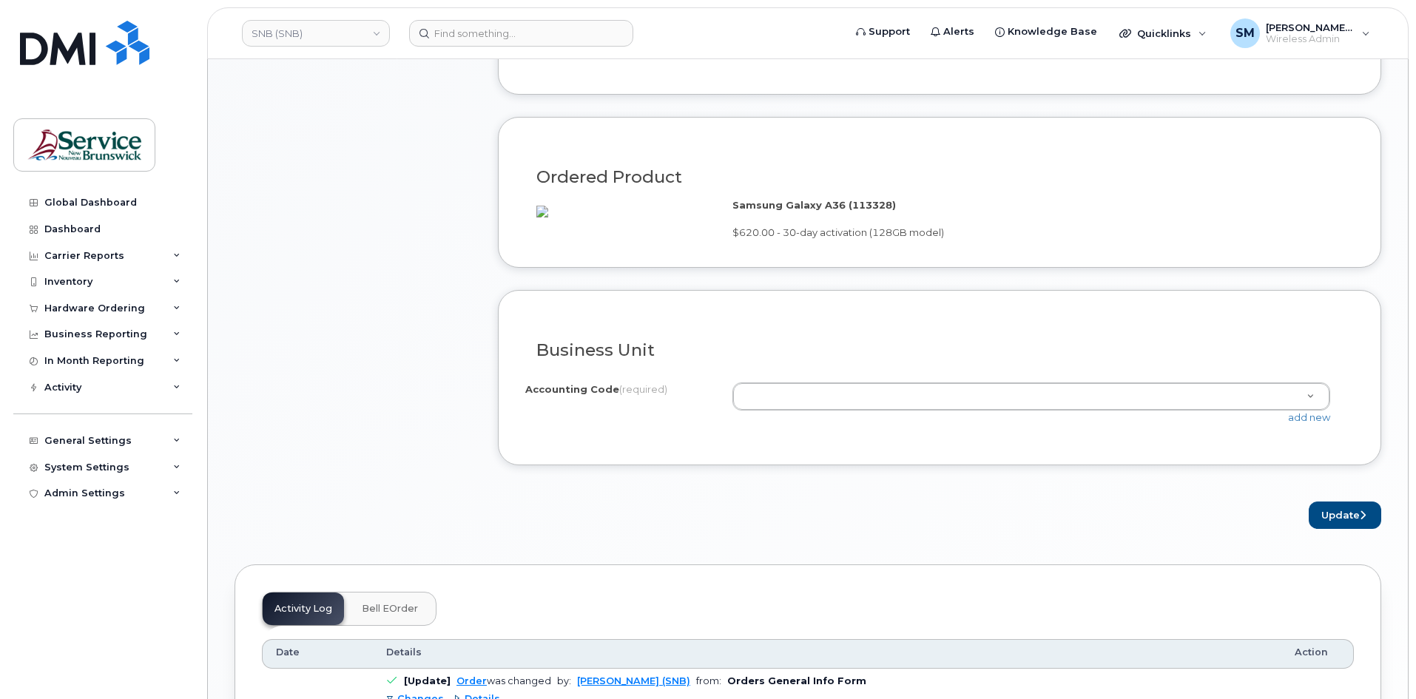
scroll to position [888, 0]
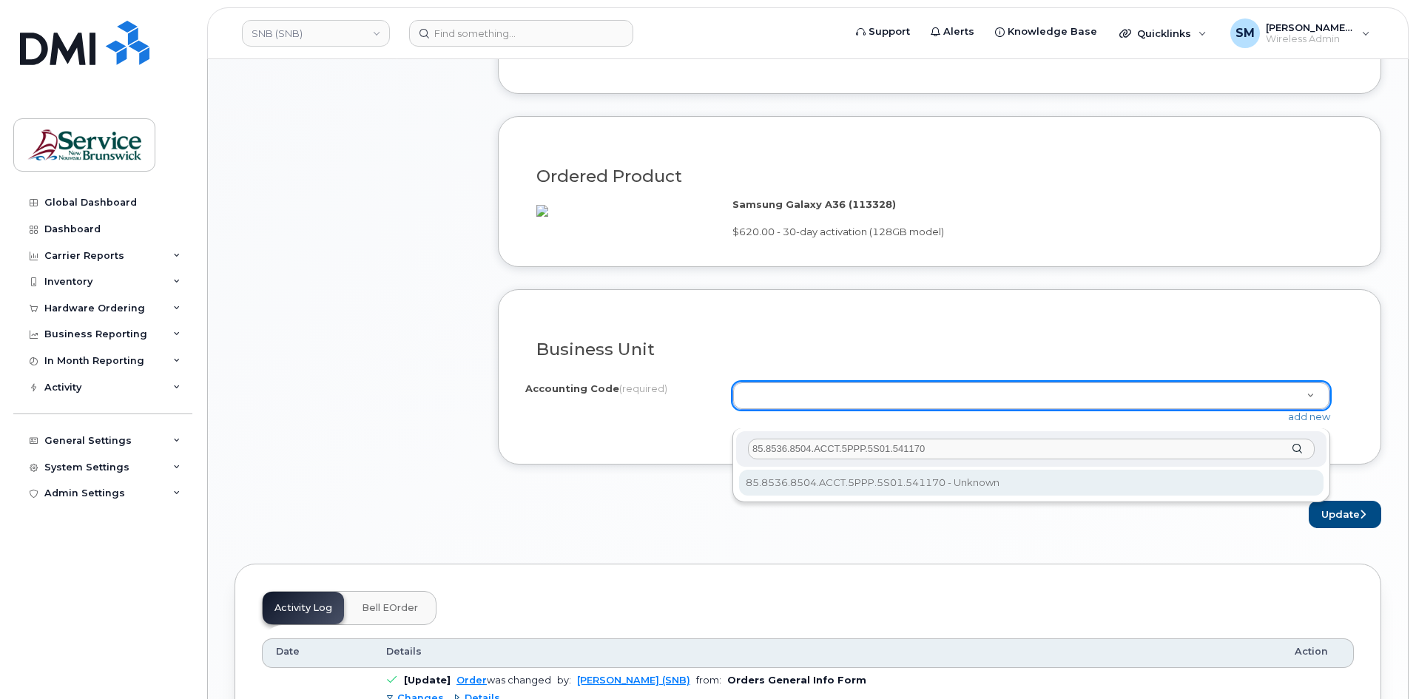
type input "85.8536.8504.ACCT.5PPP.5S01.541170"
select select "85.8536.8504.ACCT.5PPP.5S01.541170"
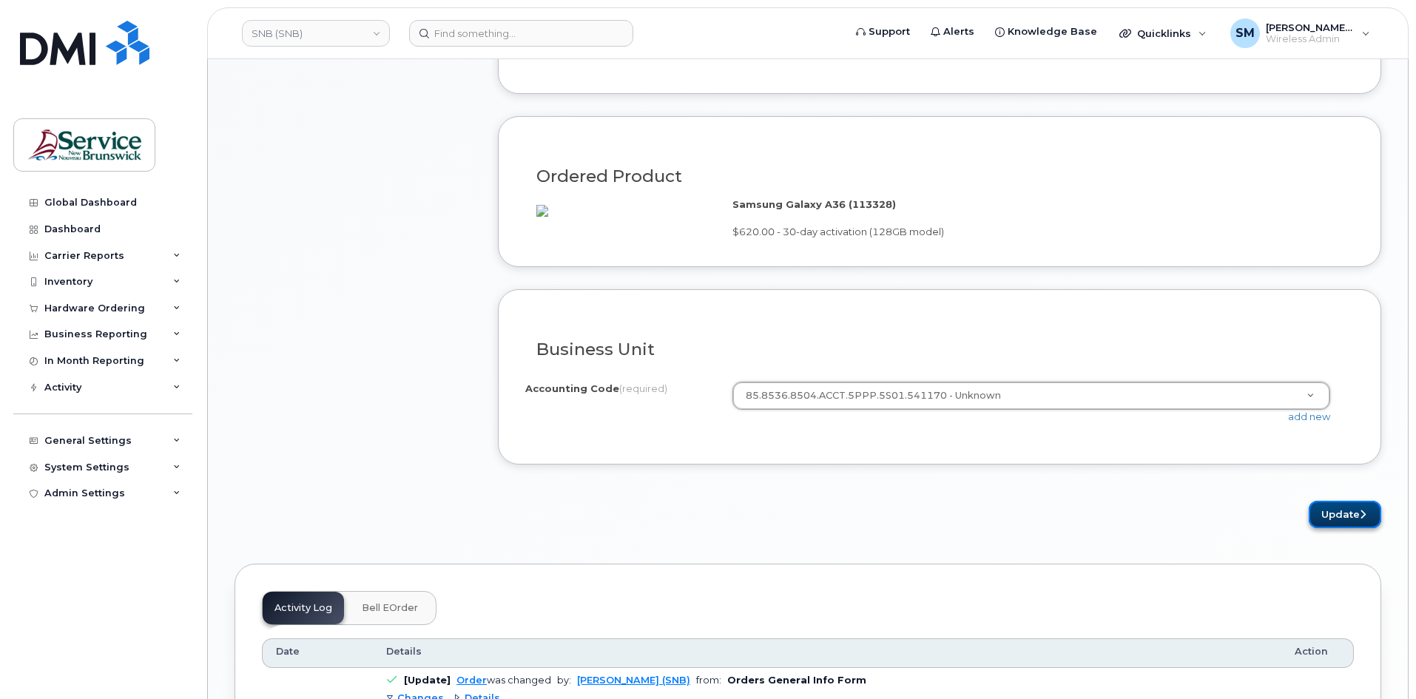
click at [1361, 528] on button "Update" at bounding box center [1345, 514] width 73 height 27
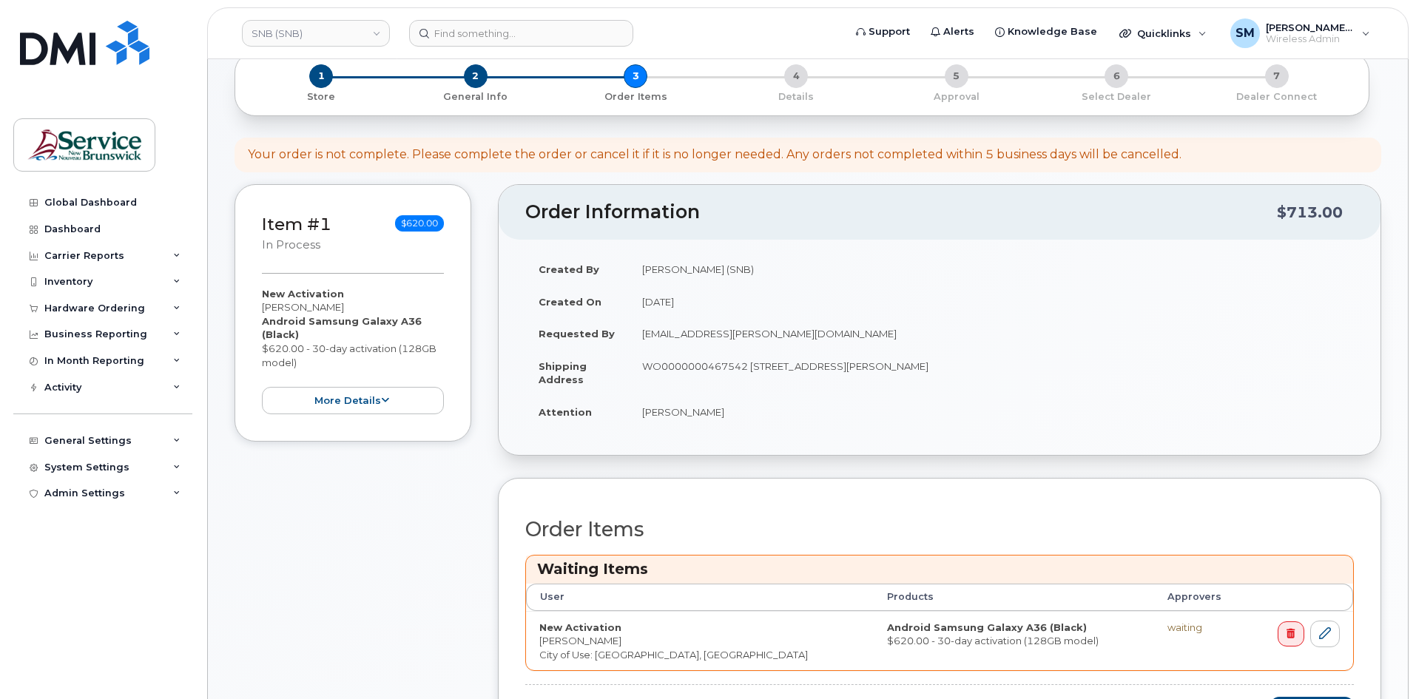
scroll to position [296, 0]
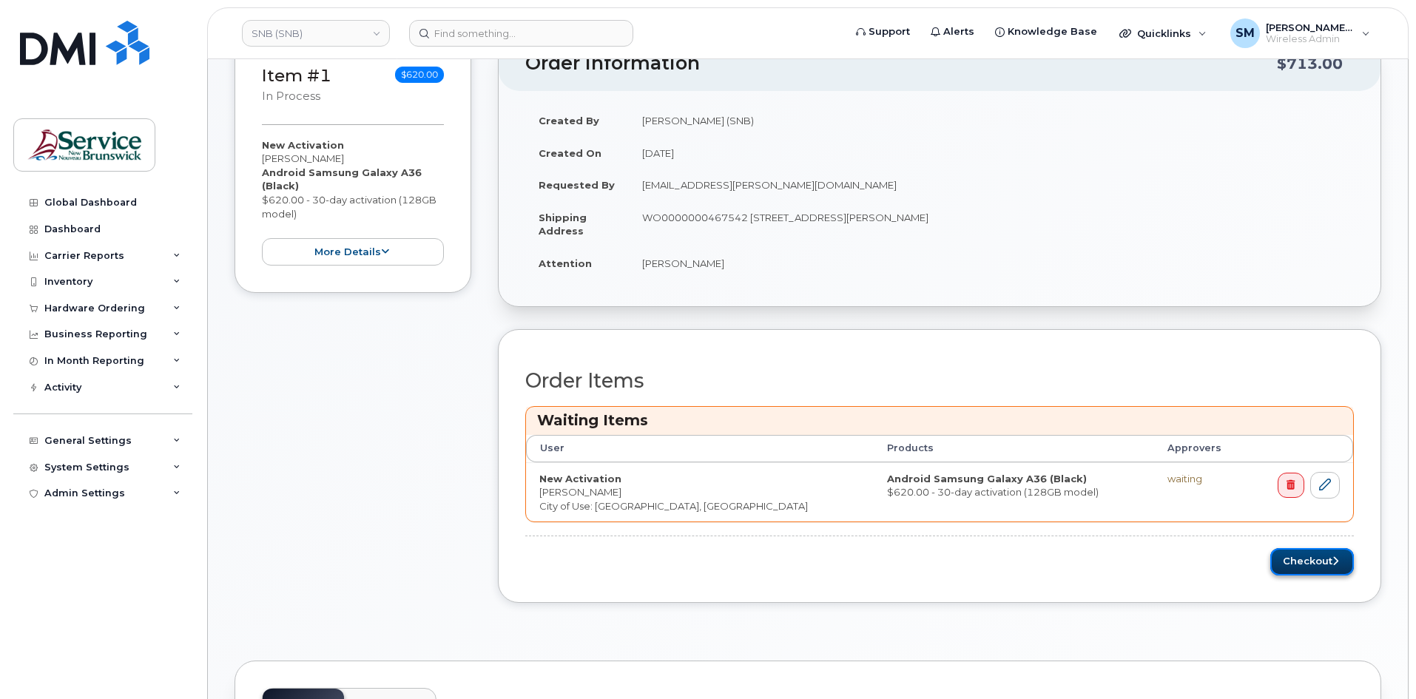
click at [1349, 566] on button "Checkout" at bounding box center [1312, 561] width 84 height 27
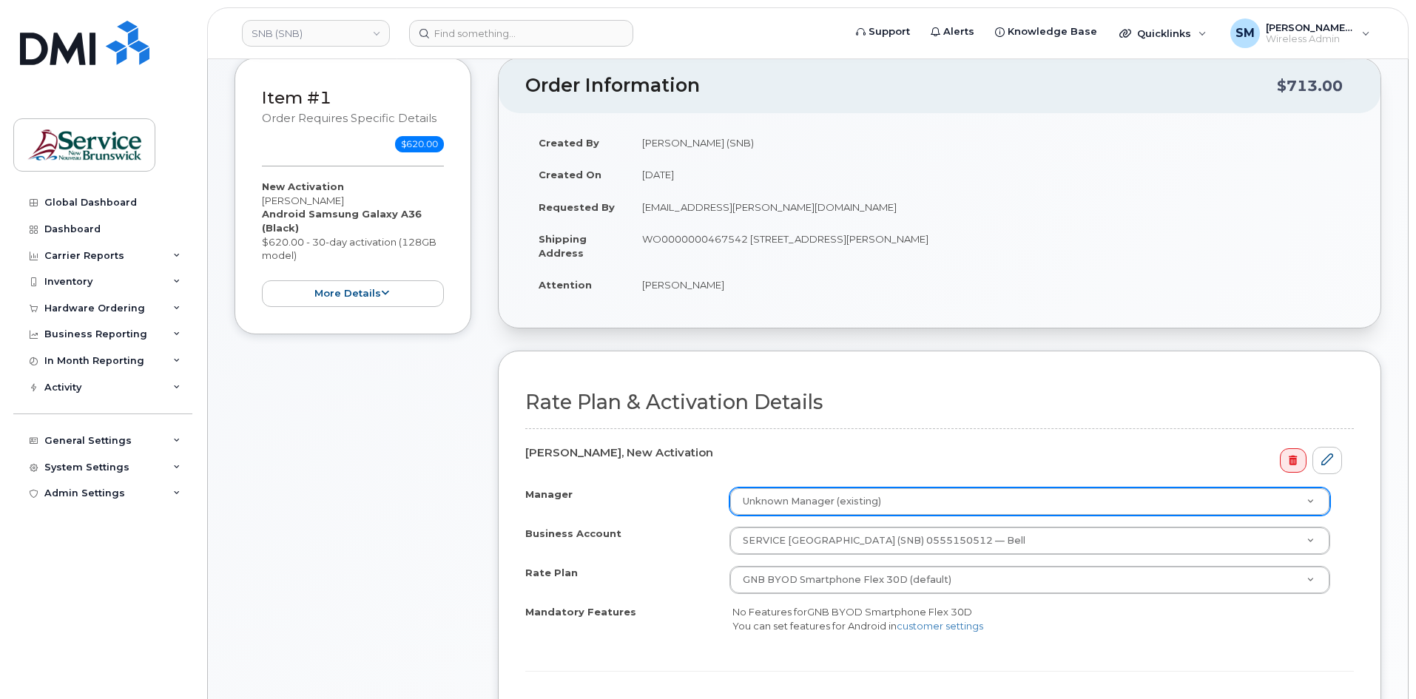
scroll to position [222, 0]
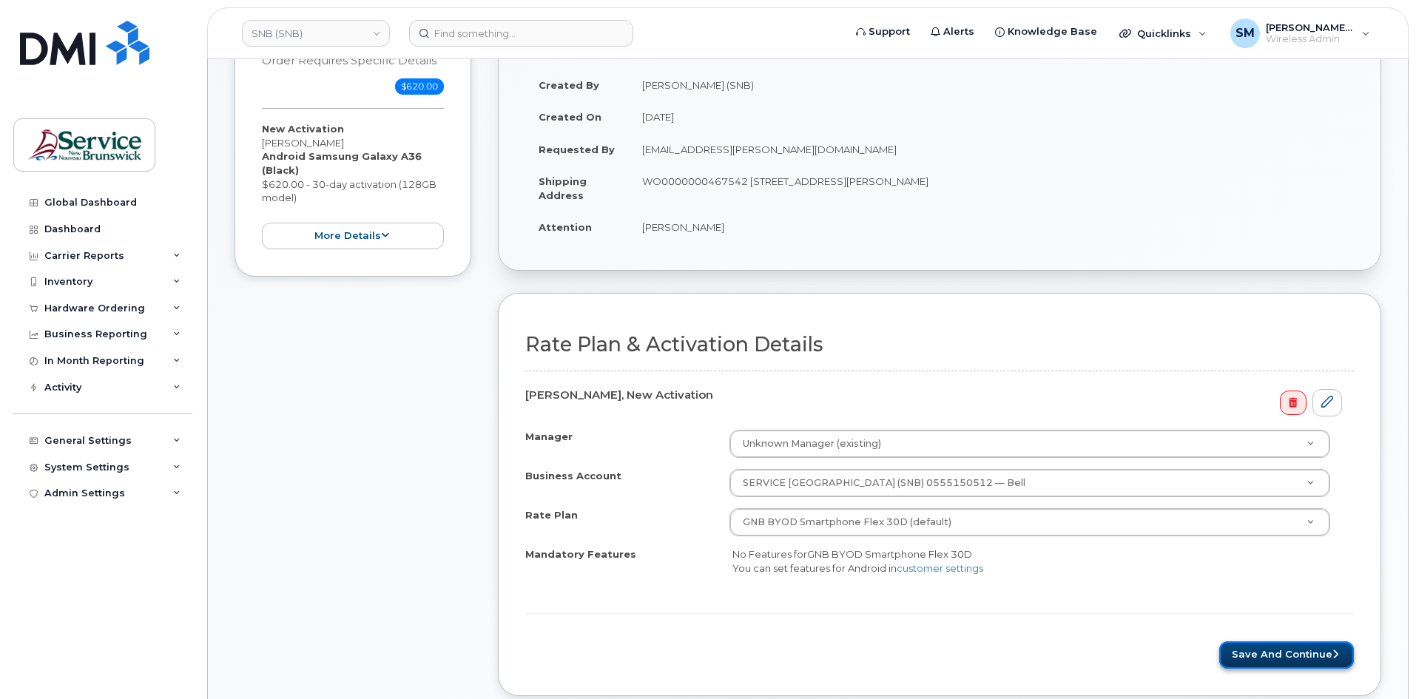
click at [1269, 658] on button "Save and Continue" at bounding box center [1286, 654] width 135 height 27
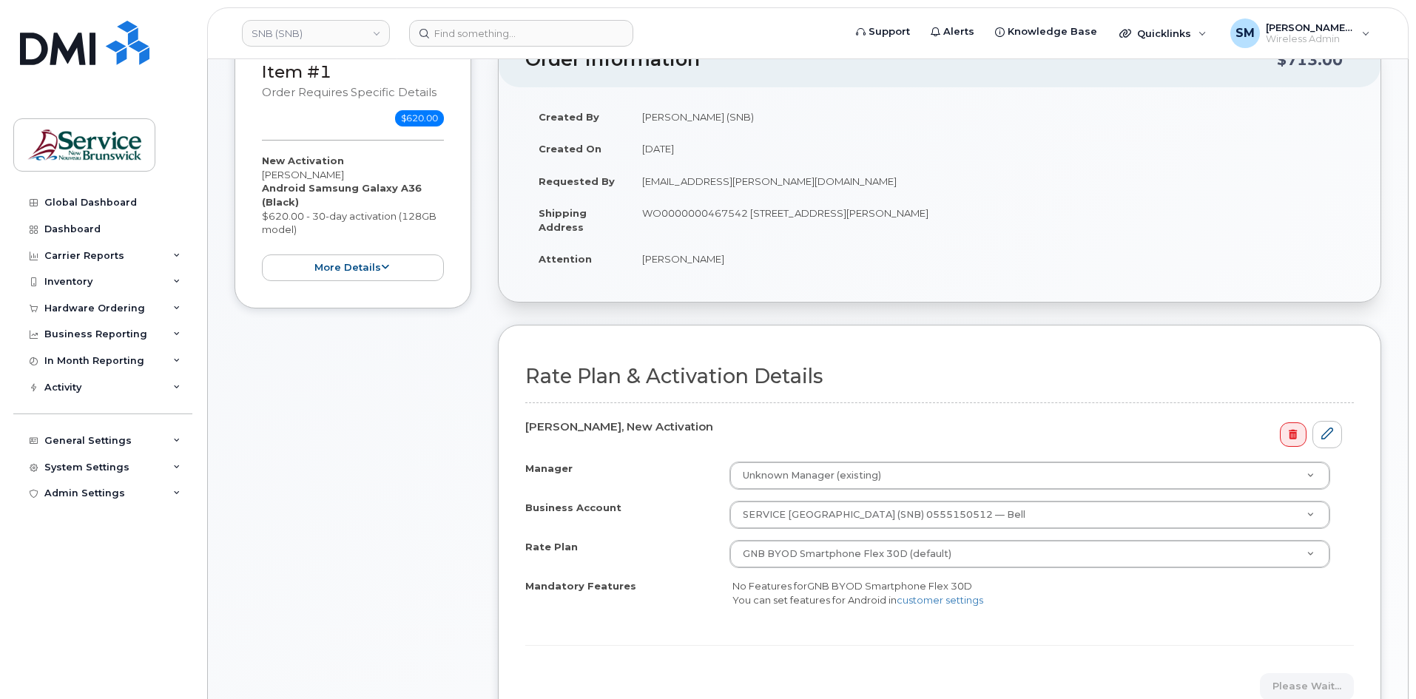
scroll to position [148, 0]
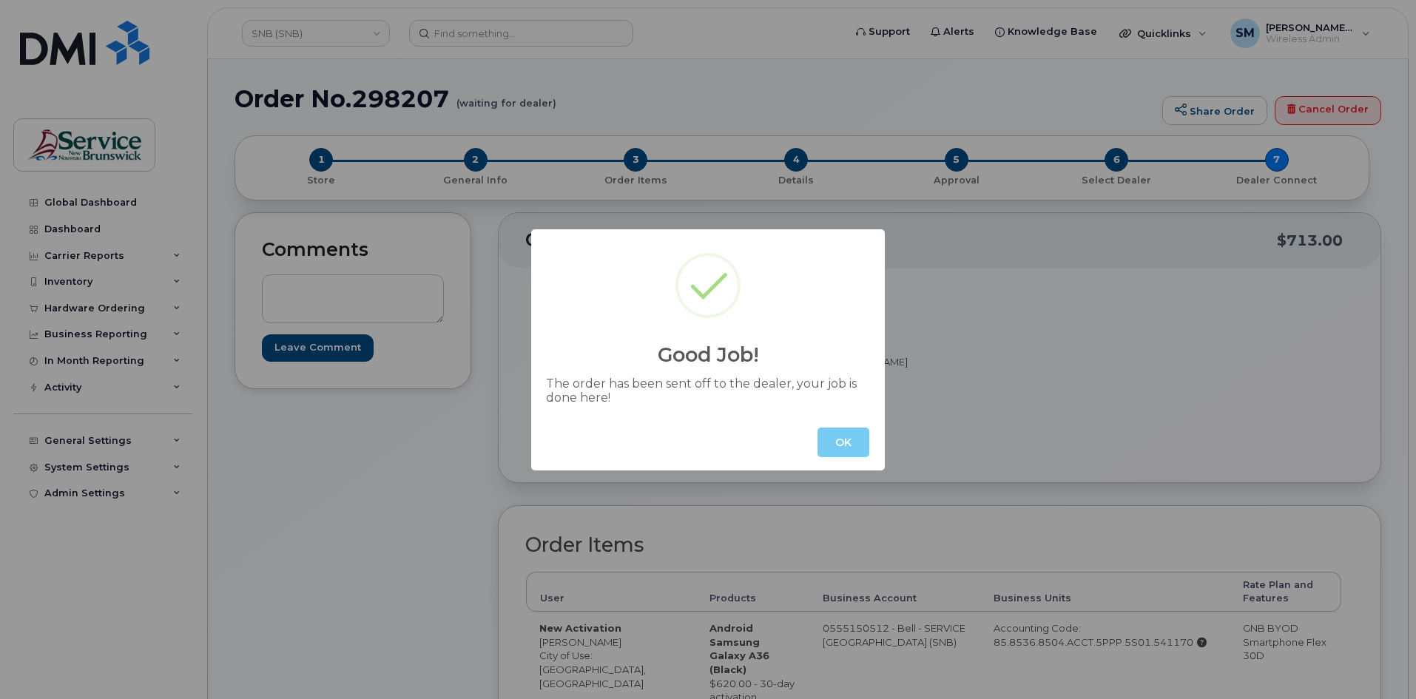
click at [849, 445] on button "OK" at bounding box center [843, 443] width 52 height 30
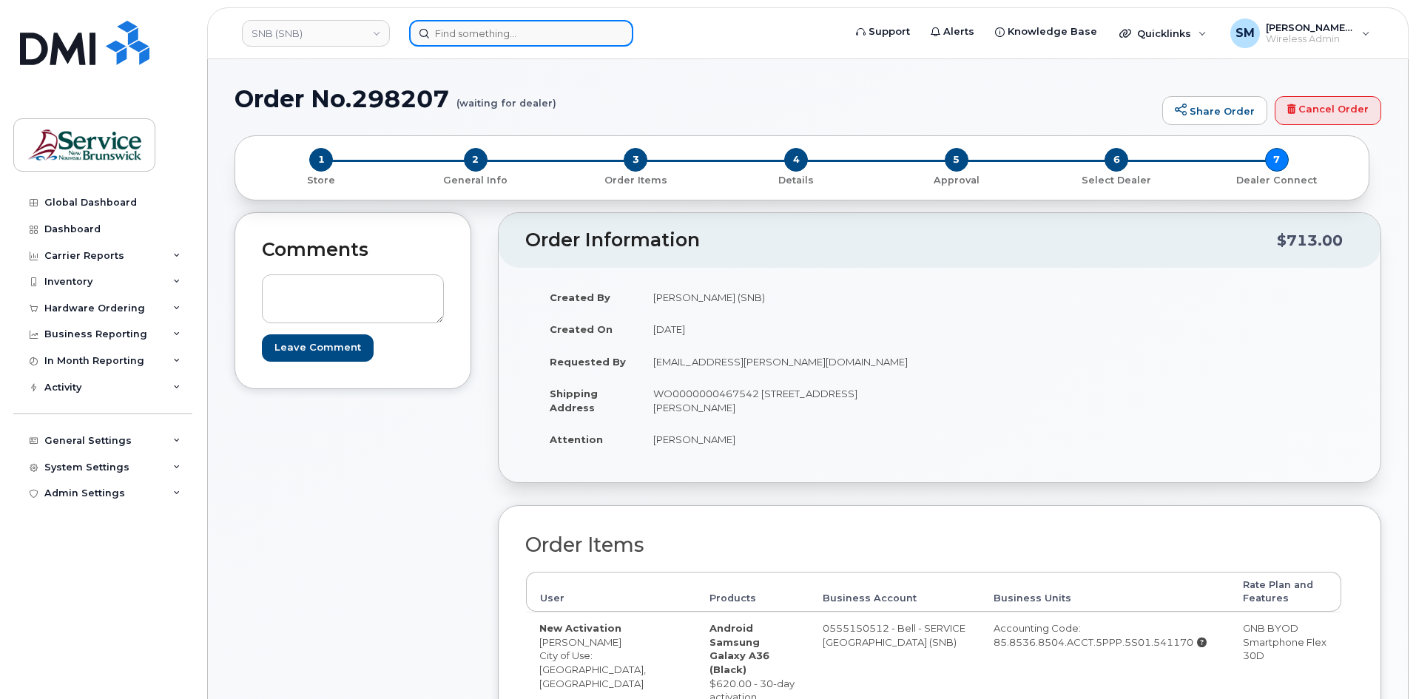
click at [520, 38] on input at bounding box center [521, 33] width 224 height 27
paste input "5062303520"
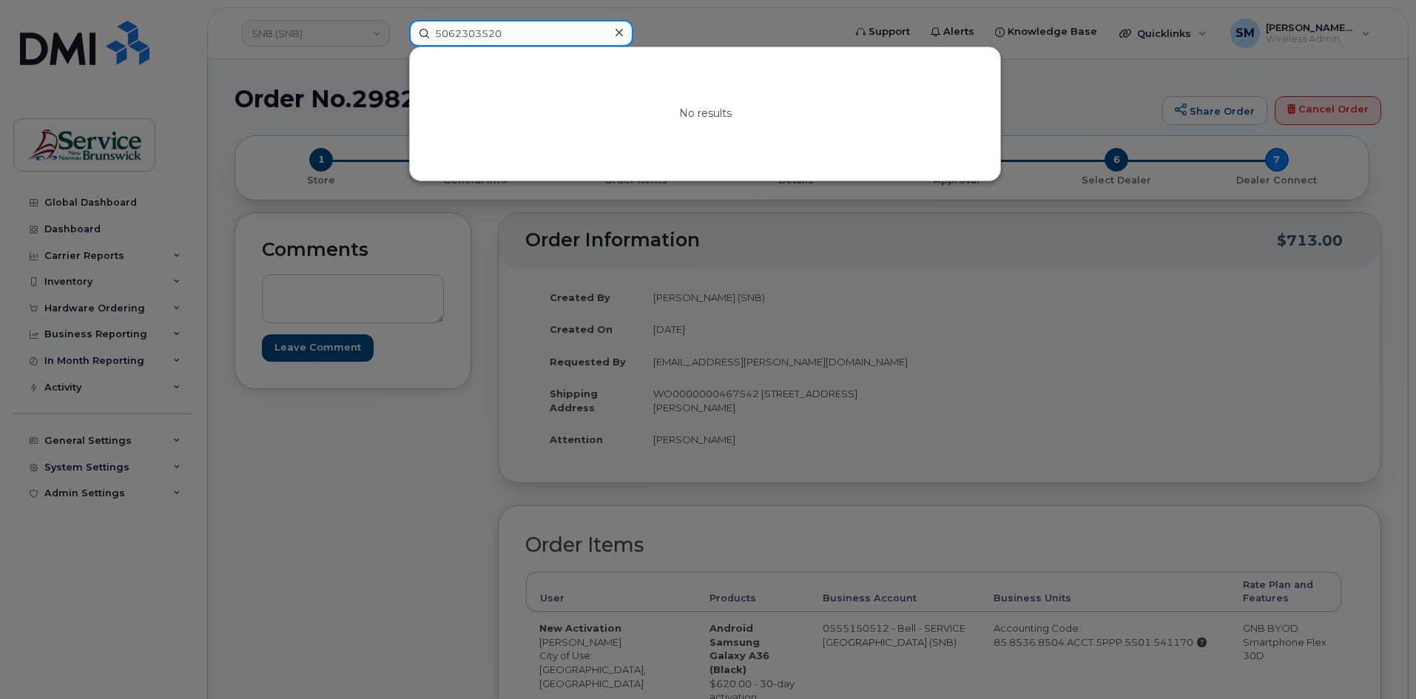
type input "5062303520"
click at [323, 40] on div at bounding box center [708, 349] width 1416 height 699
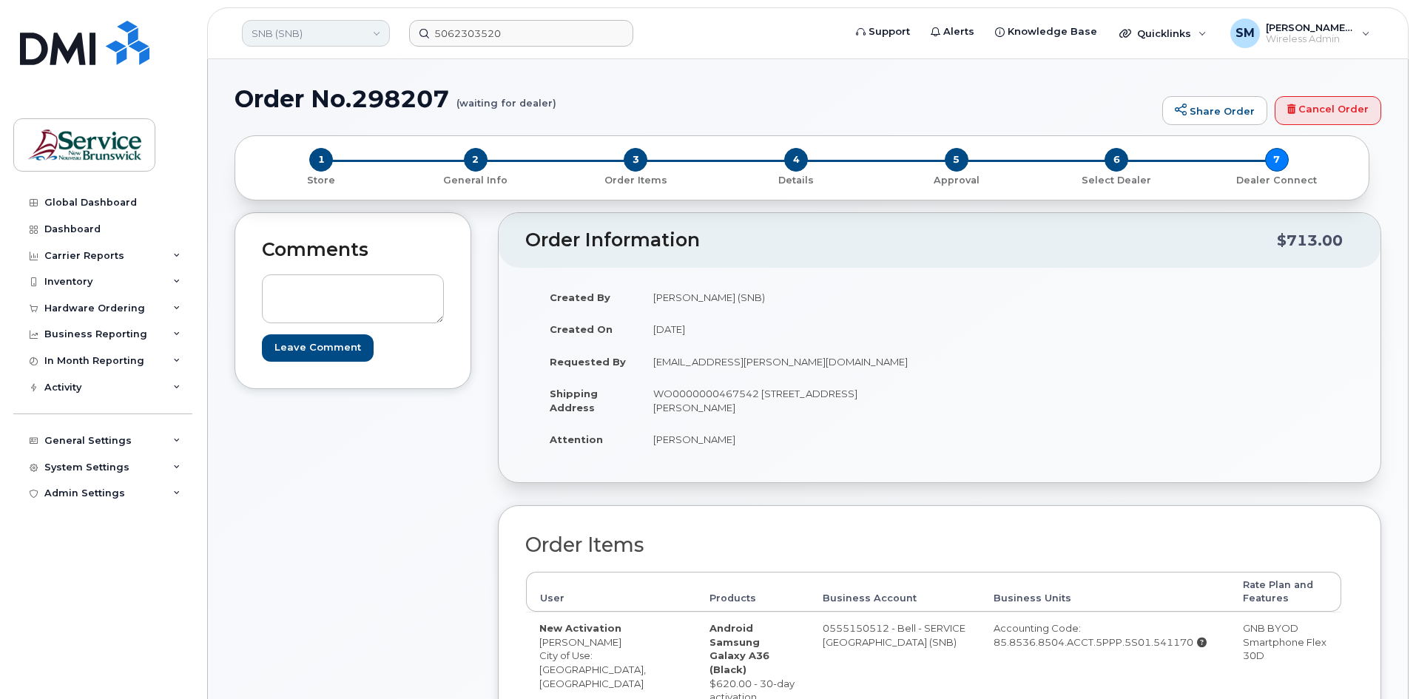
click at [357, 33] on link "SNB (SNB)" at bounding box center [316, 33] width 148 height 27
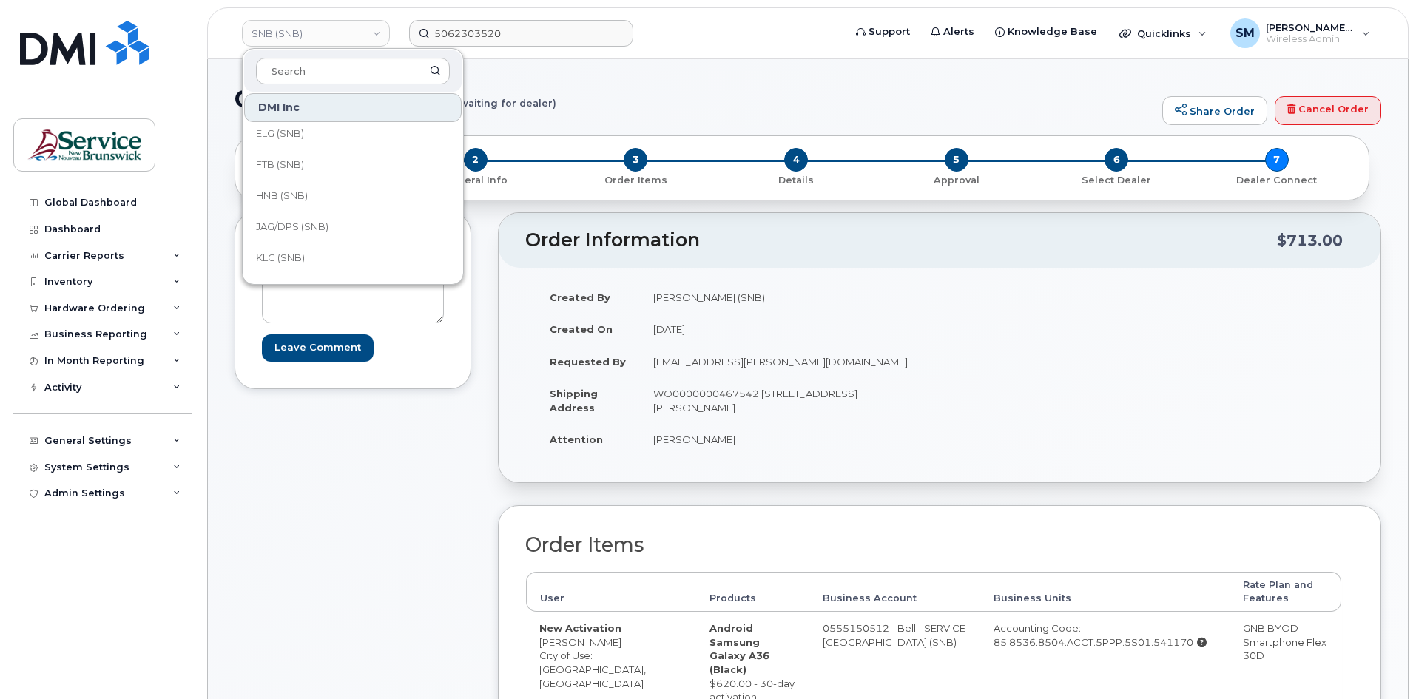
scroll to position [148, 0]
click at [307, 183] on span "HNB (SNB)" at bounding box center [282, 178] width 52 height 15
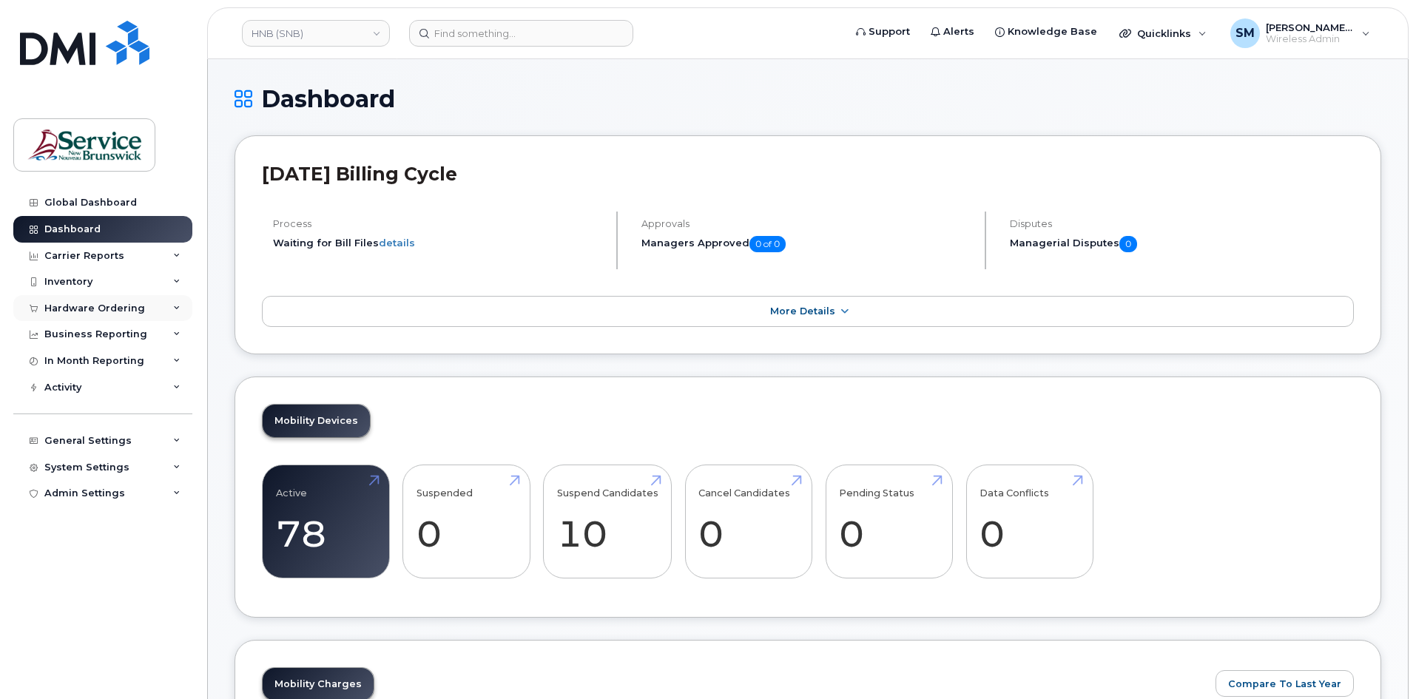
click at [71, 315] on div "Hardware Ordering" at bounding box center [102, 308] width 179 height 27
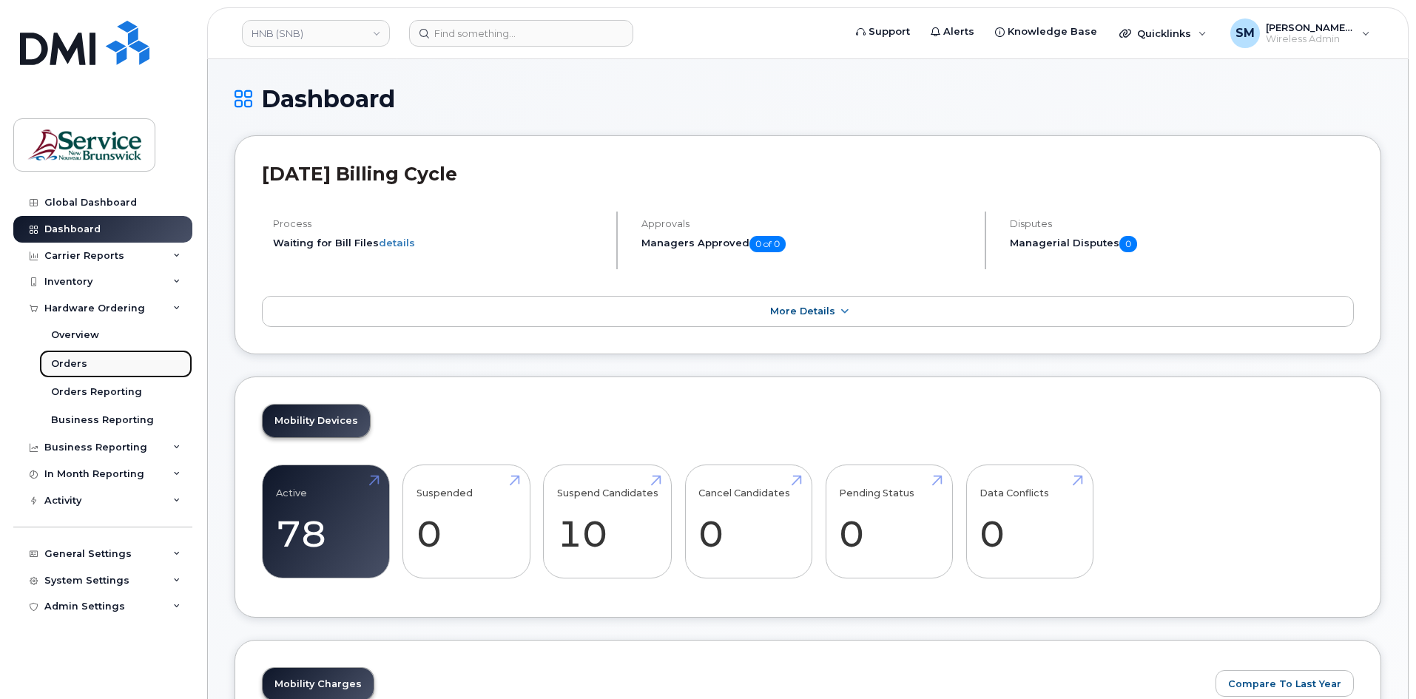
click at [101, 371] on link "Orders" at bounding box center [115, 364] width 153 height 28
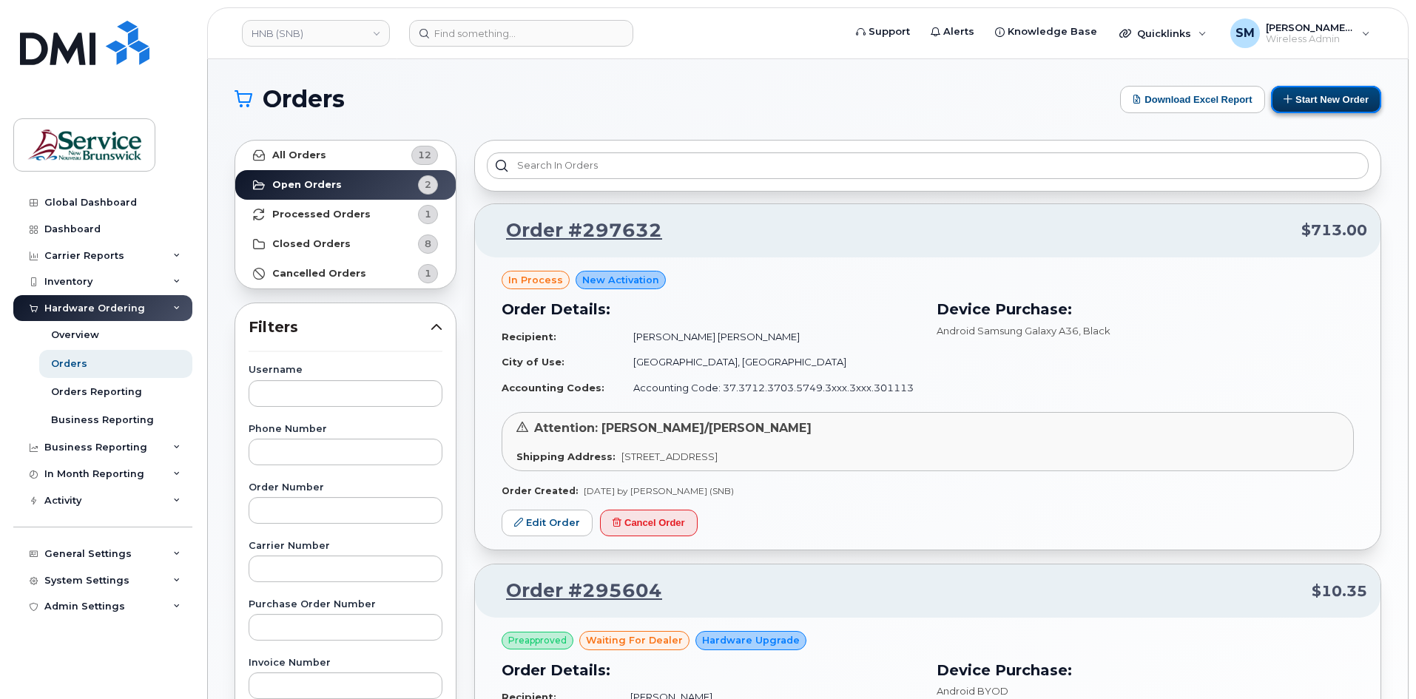
click at [1314, 98] on button "Start New Order" at bounding box center [1326, 99] width 110 height 27
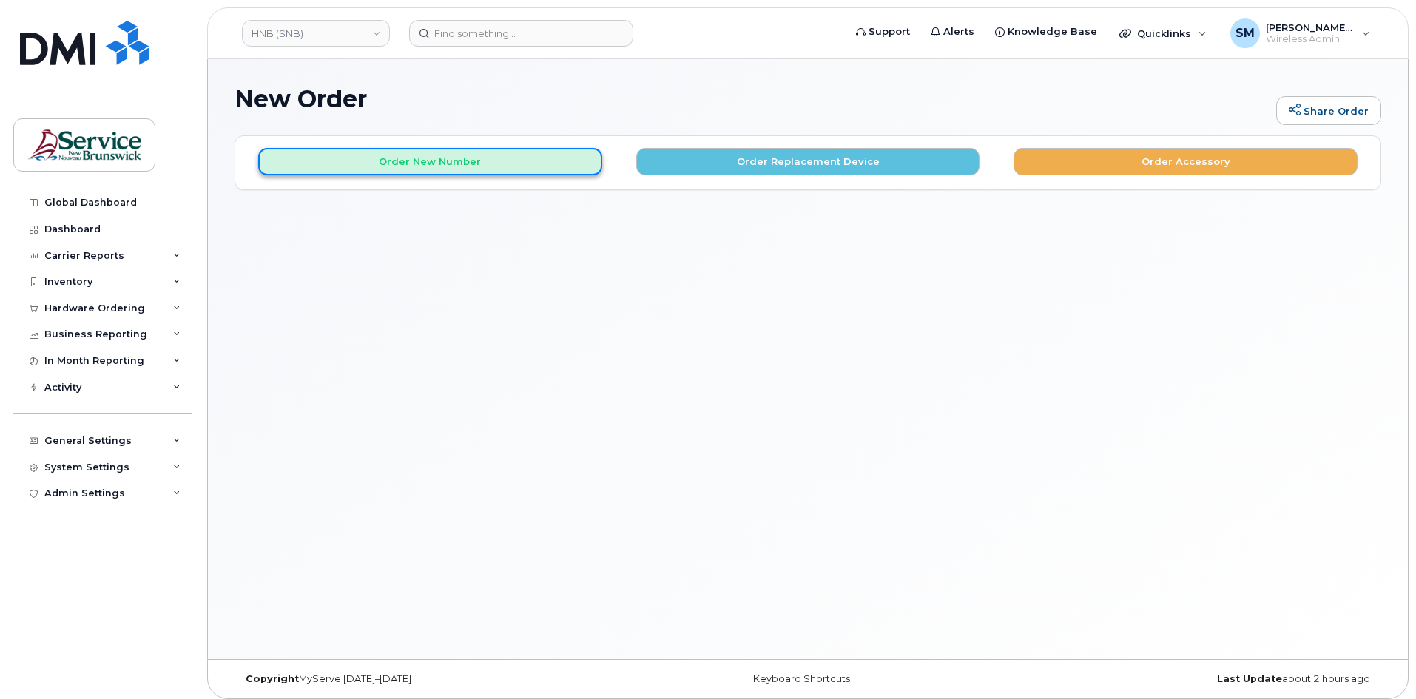
click at [442, 170] on button "Order New Number" at bounding box center [430, 161] width 344 height 27
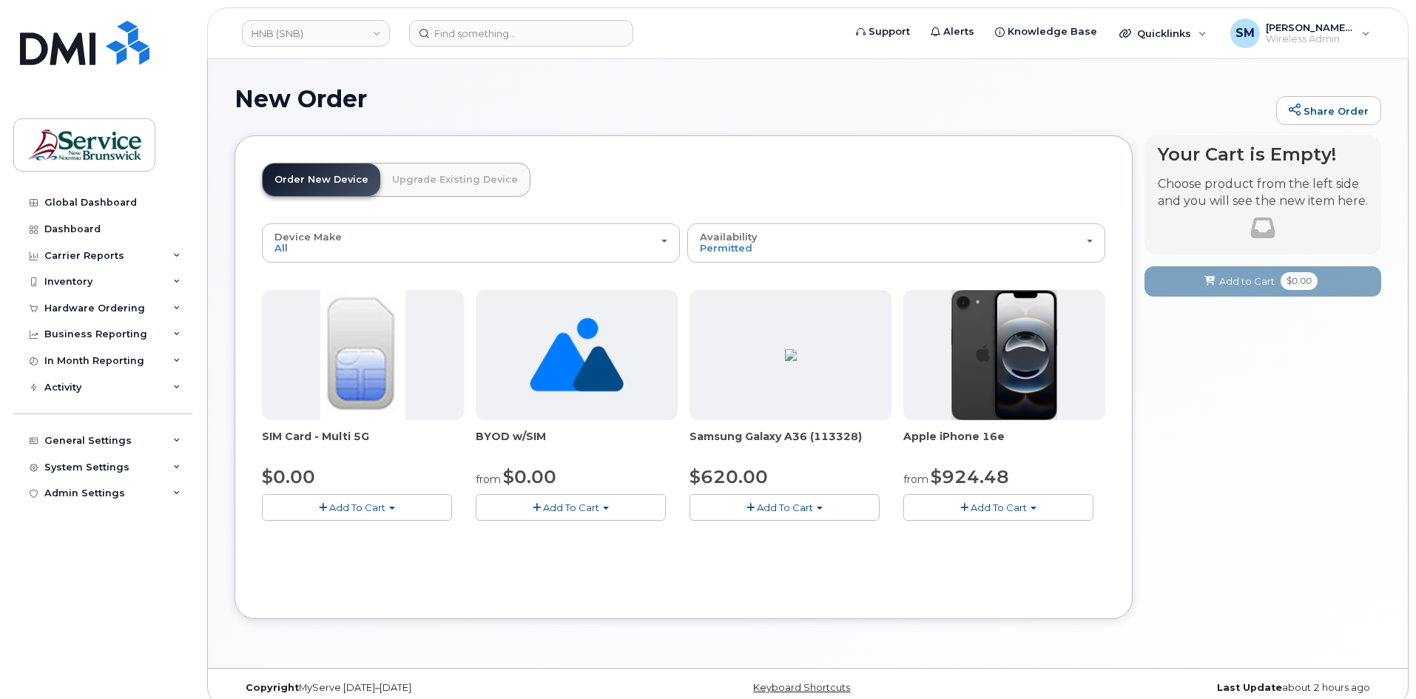
click at [820, 509] on span "button" at bounding box center [820, 508] width 6 height 3
click at [778, 550] on link "$620.00 - 30-day activation (128GB model)" at bounding box center [813, 553] width 241 height 18
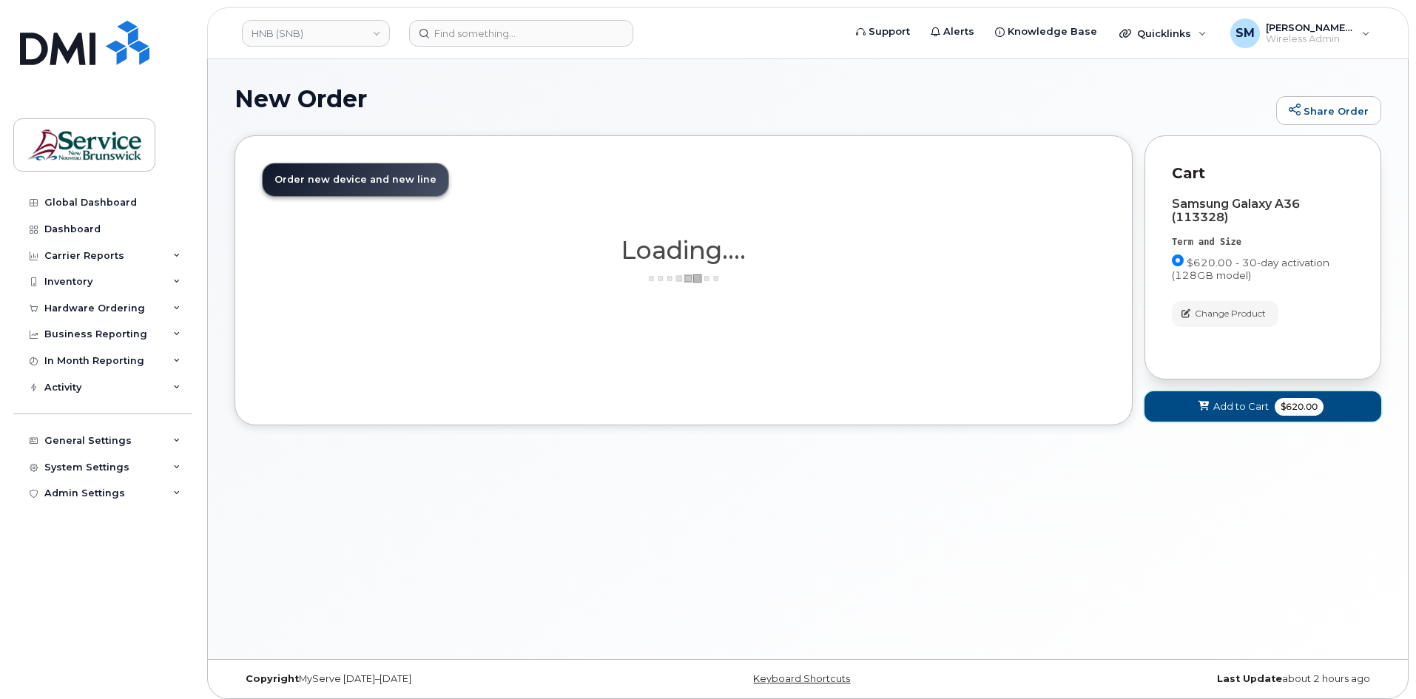
click at [1251, 405] on span "Add to Cart" at bounding box center [1240, 406] width 55 height 14
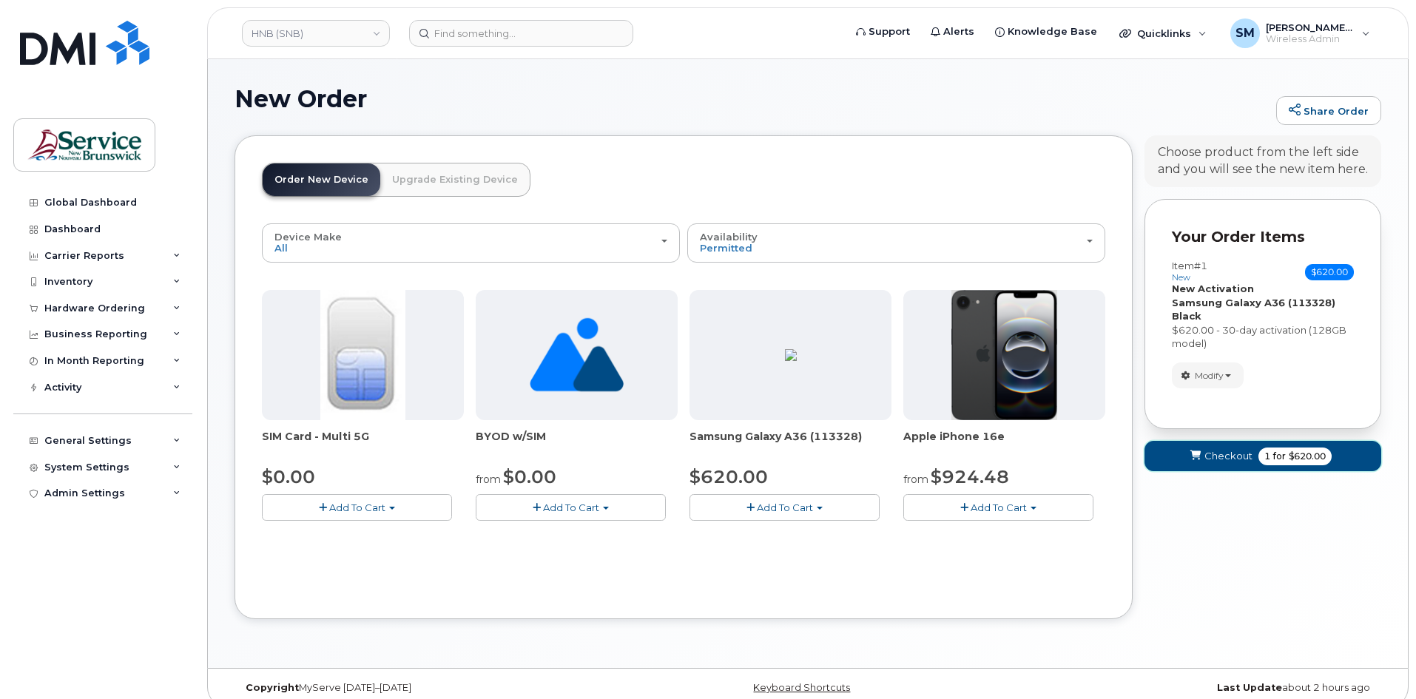
click at [1196, 445] on button "Checkout 1 for $620.00" at bounding box center [1262, 456] width 237 height 30
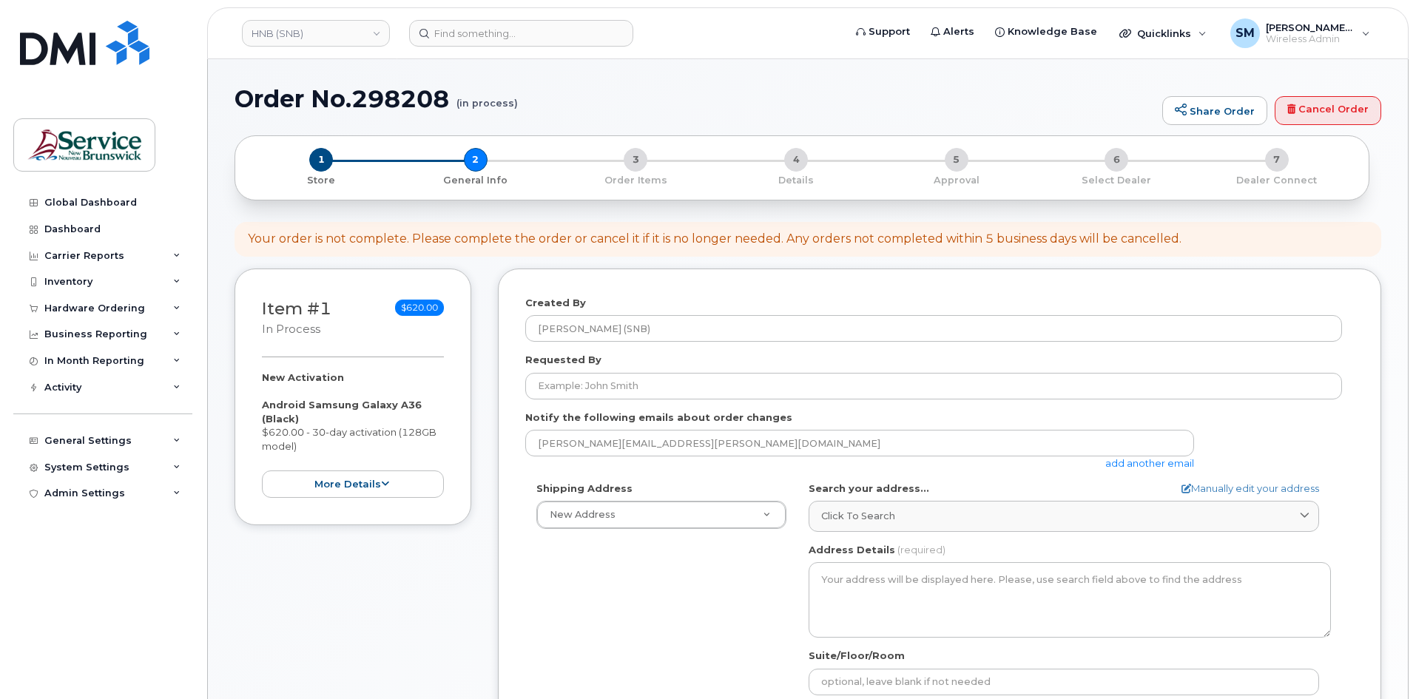
select select
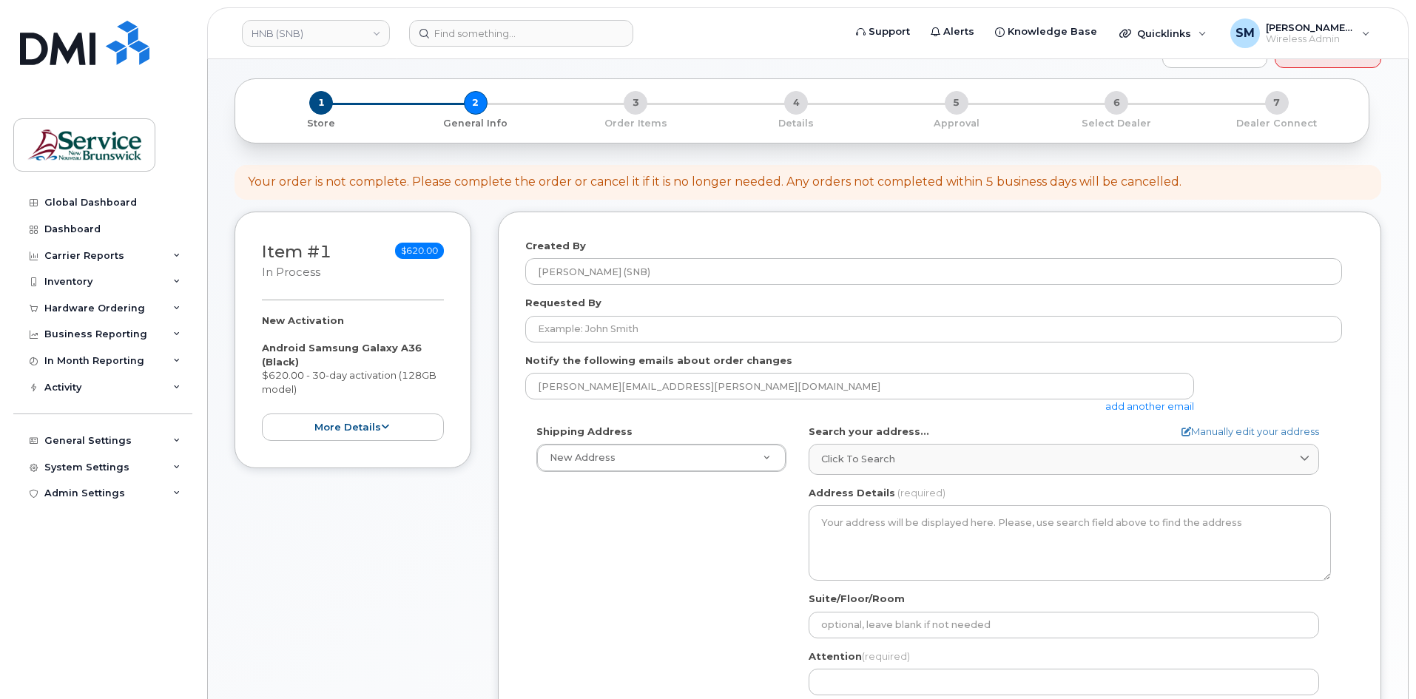
scroll to position [74, 0]
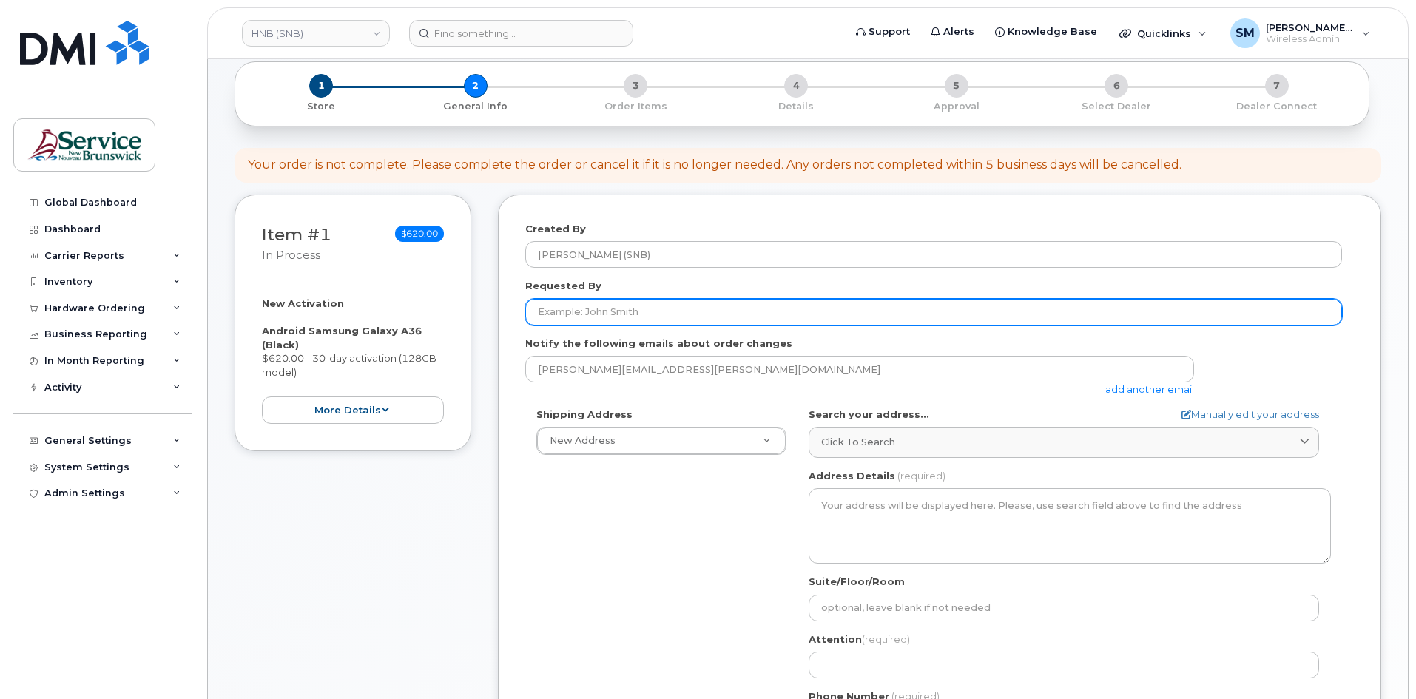
click at [640, 314] on input "Requested By" at bounding box center [933, 312] width 817 height 27
paste input "[EMAIL_ADDRESS][DOMAIN_NAME]"
type input "[EMAIL_ADDRESS][DOMAIN_NAME]"
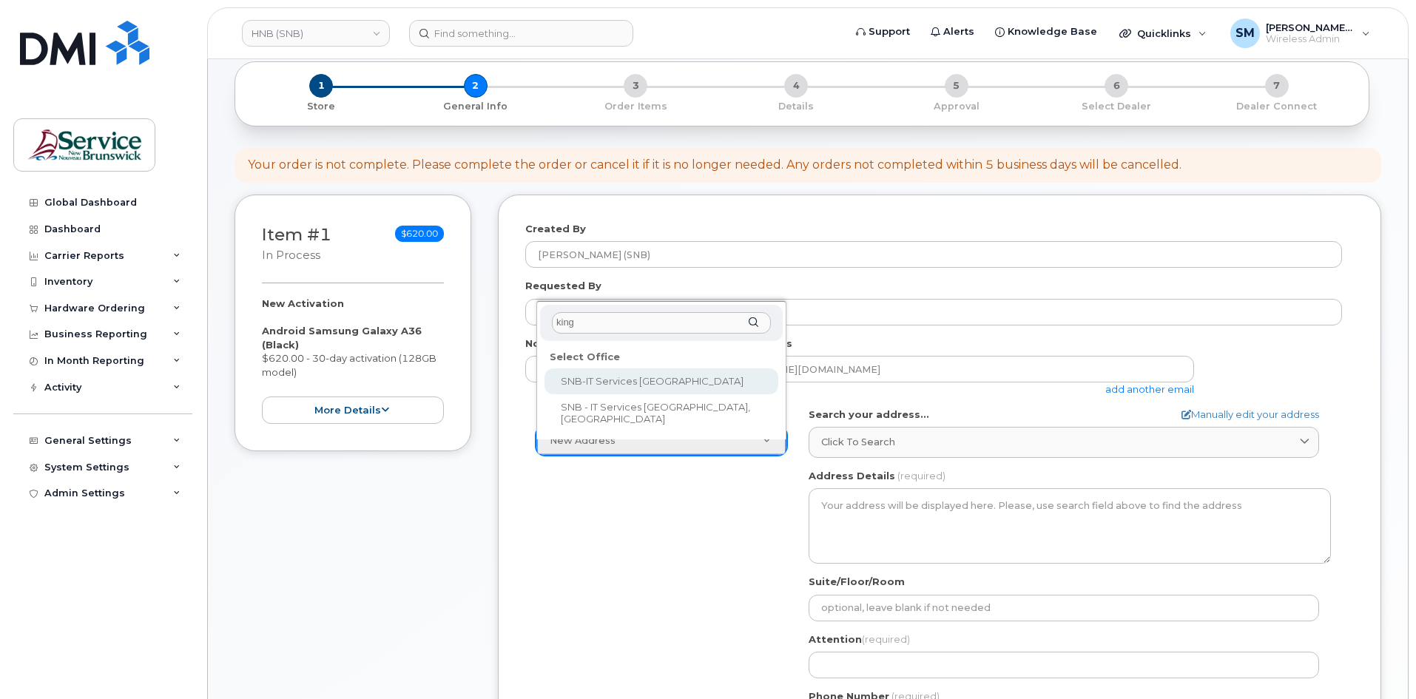
type input "king"
select select
type textarea "15 King Sq N Saint John New Brunswick E2L 1E6"
type input "[PERSON_NAME]"
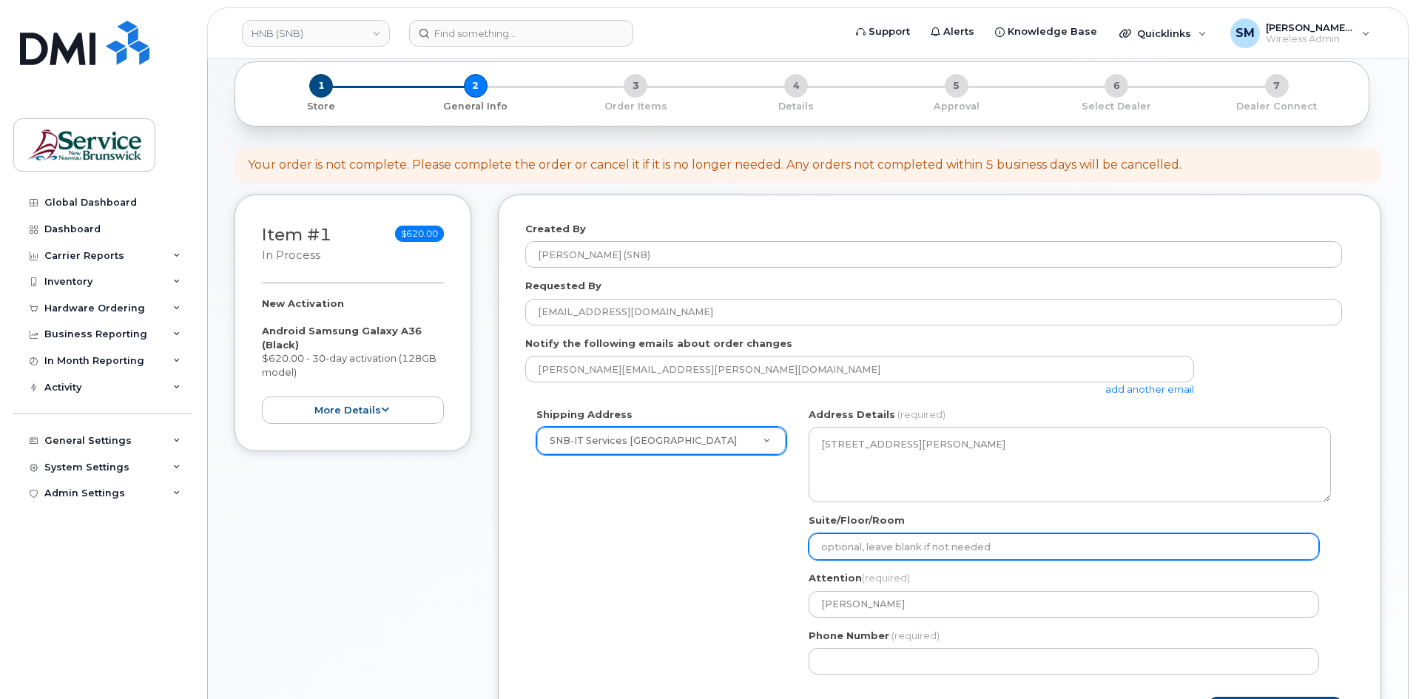
click at [956, 547] on input "Suite/Floor/Room" at bounding box center [1064, 546] width 510 height 27
paste input "WO0000000478839"
select select
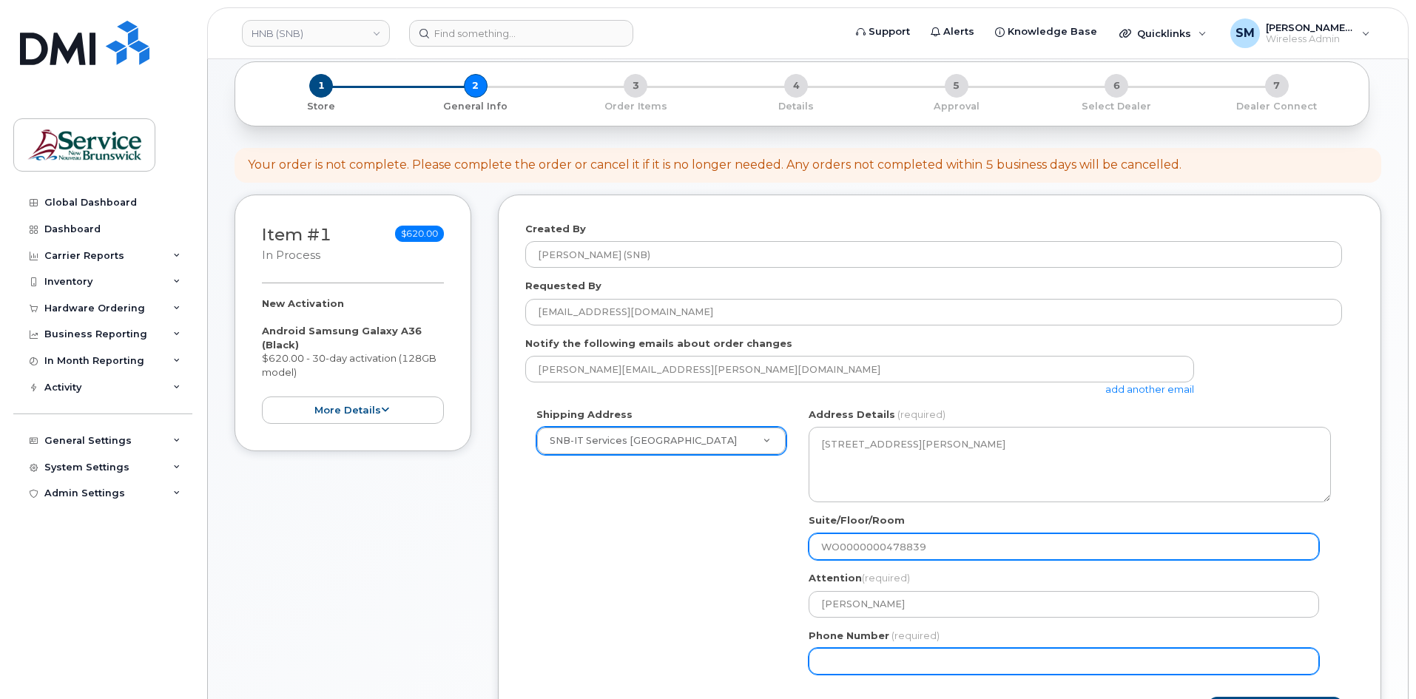
type input "WO0000000478839"
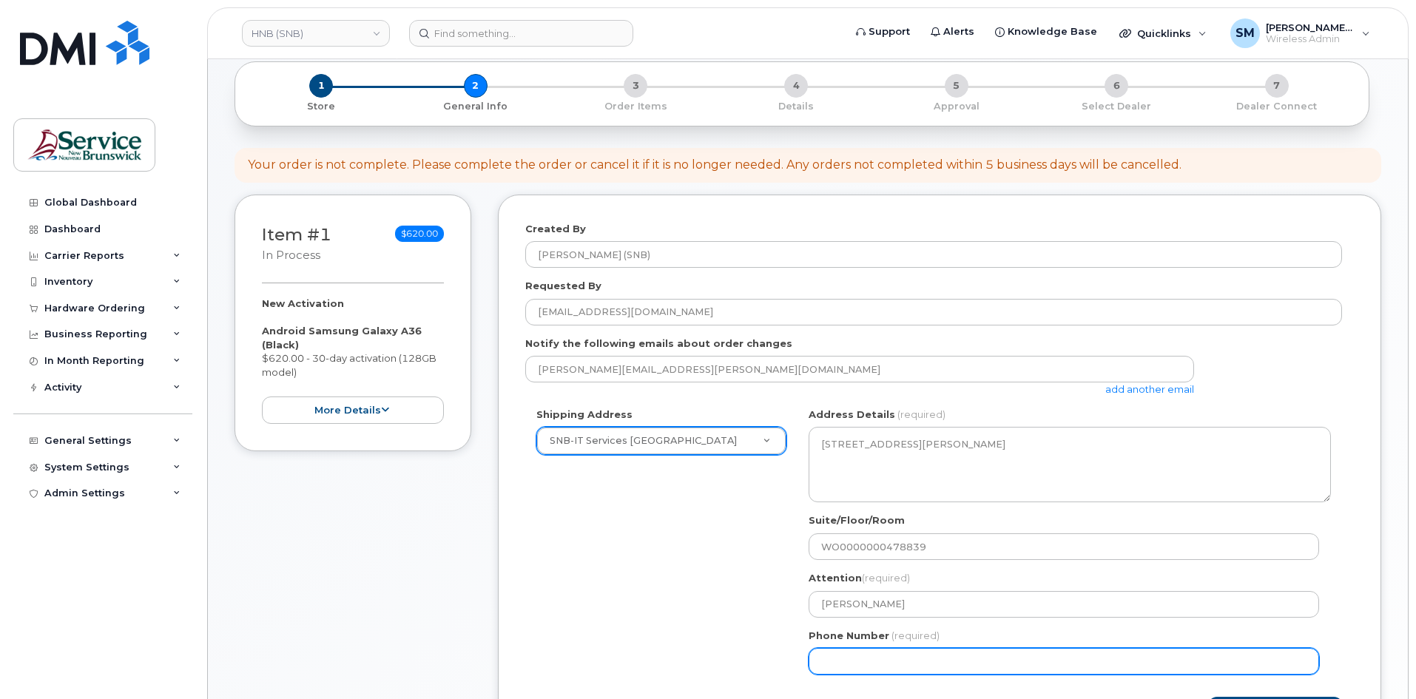
click at [901, 667] on input "Phone Number" at bounding box center [1064, 661] width 510 height 27
select select
type input "506639633"
select select
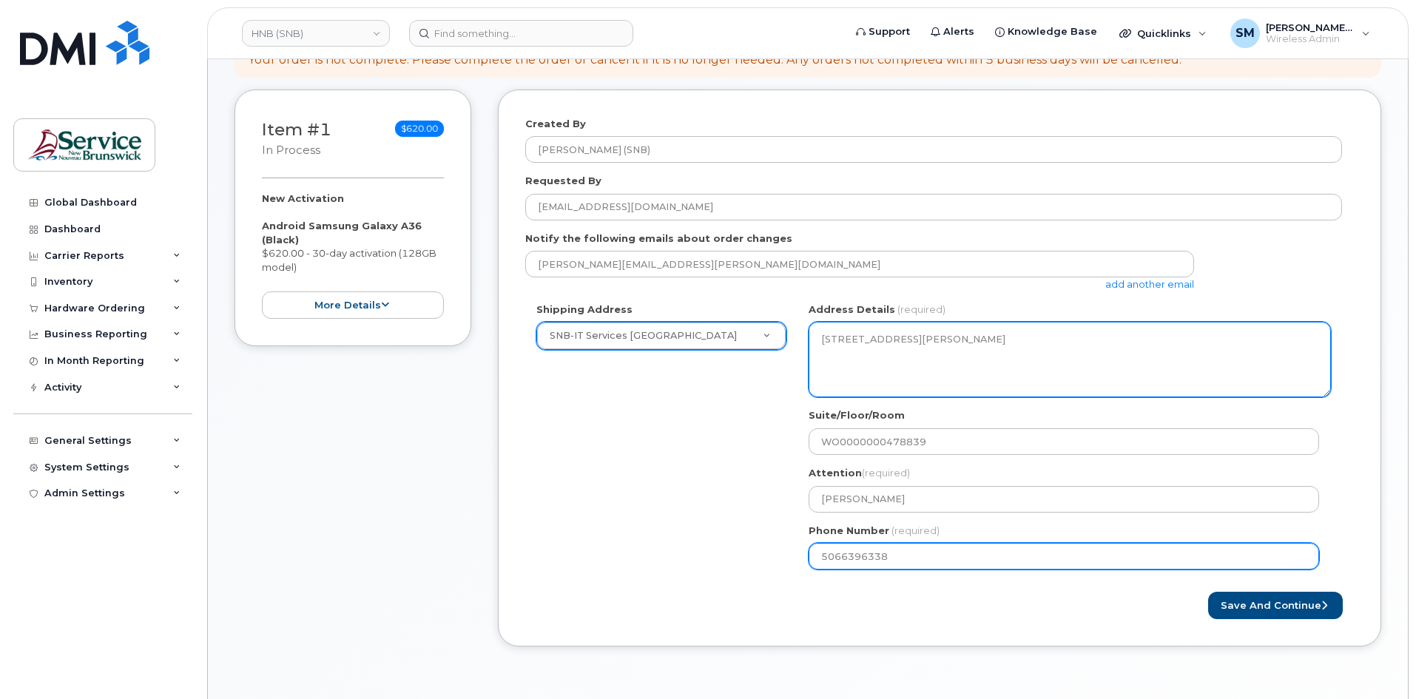
scroll to position [370, 0]
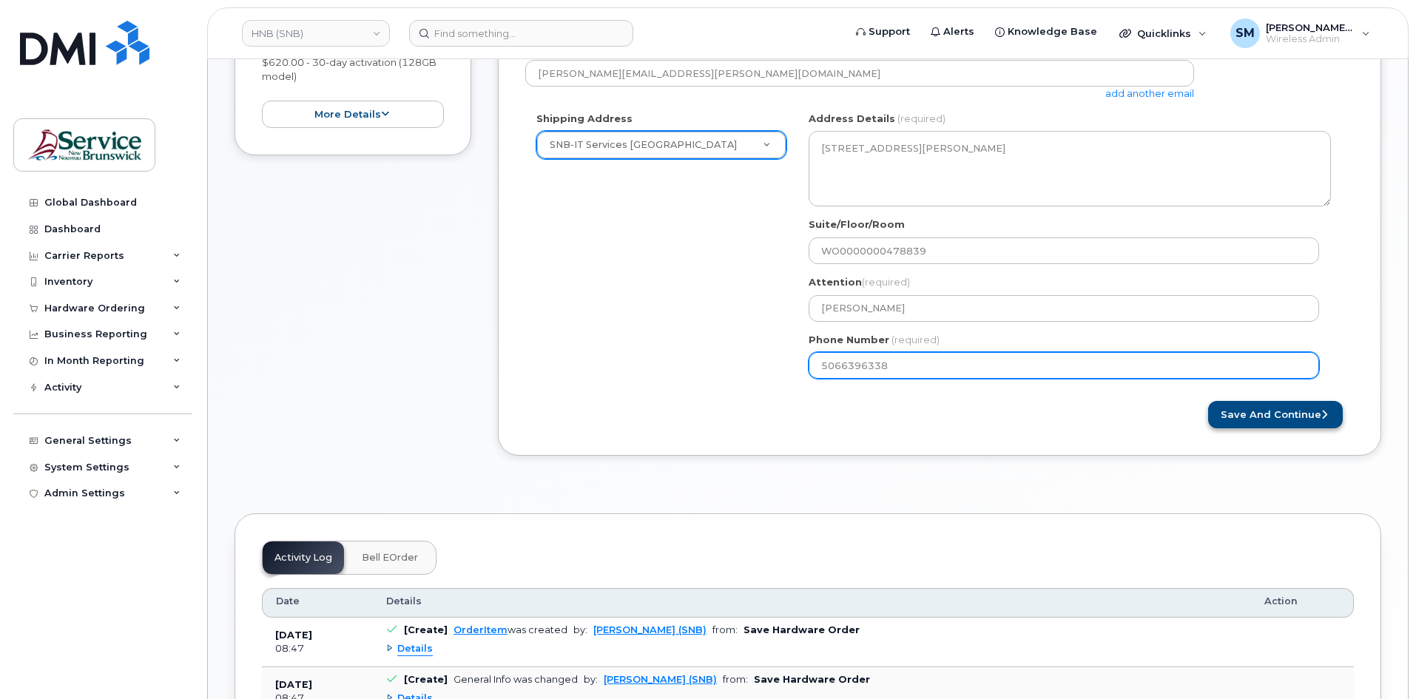
type input "5066396338"
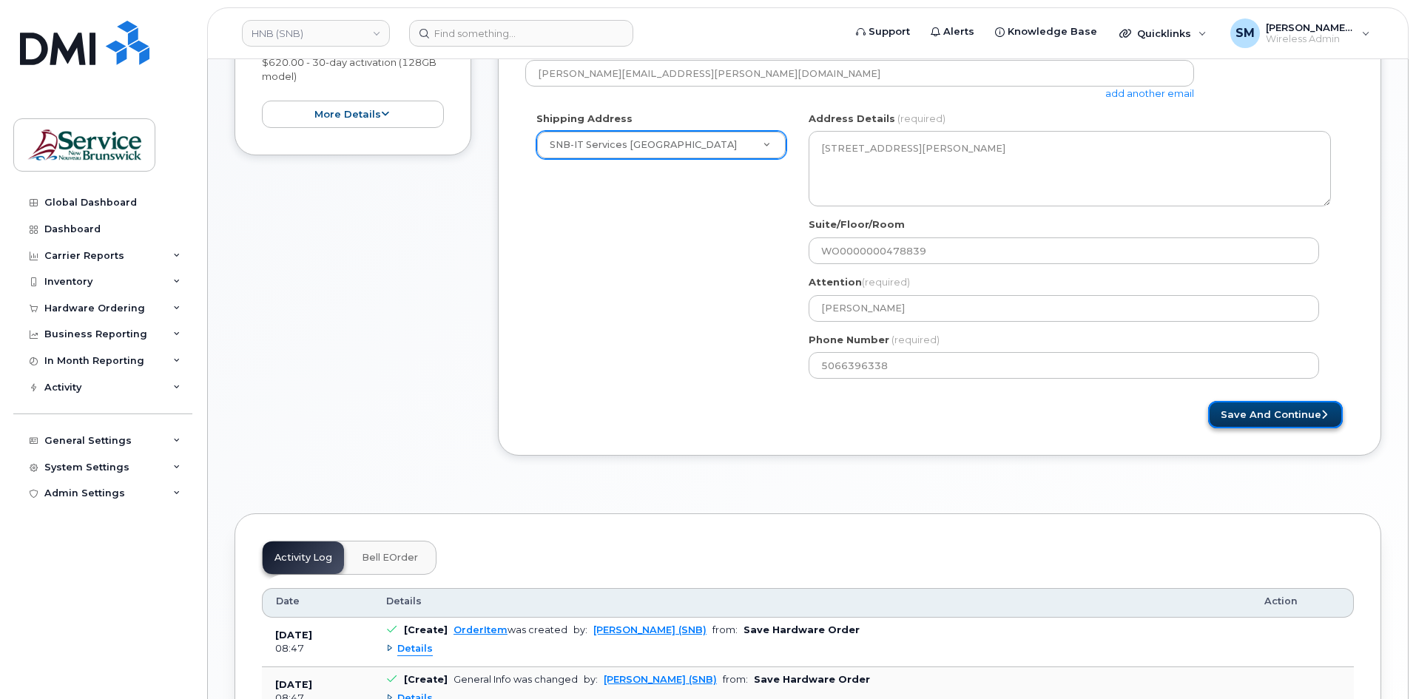
click at [1252, 424] on button "Save and Continue" at bounding box center [1275, 414] width 135 height 27
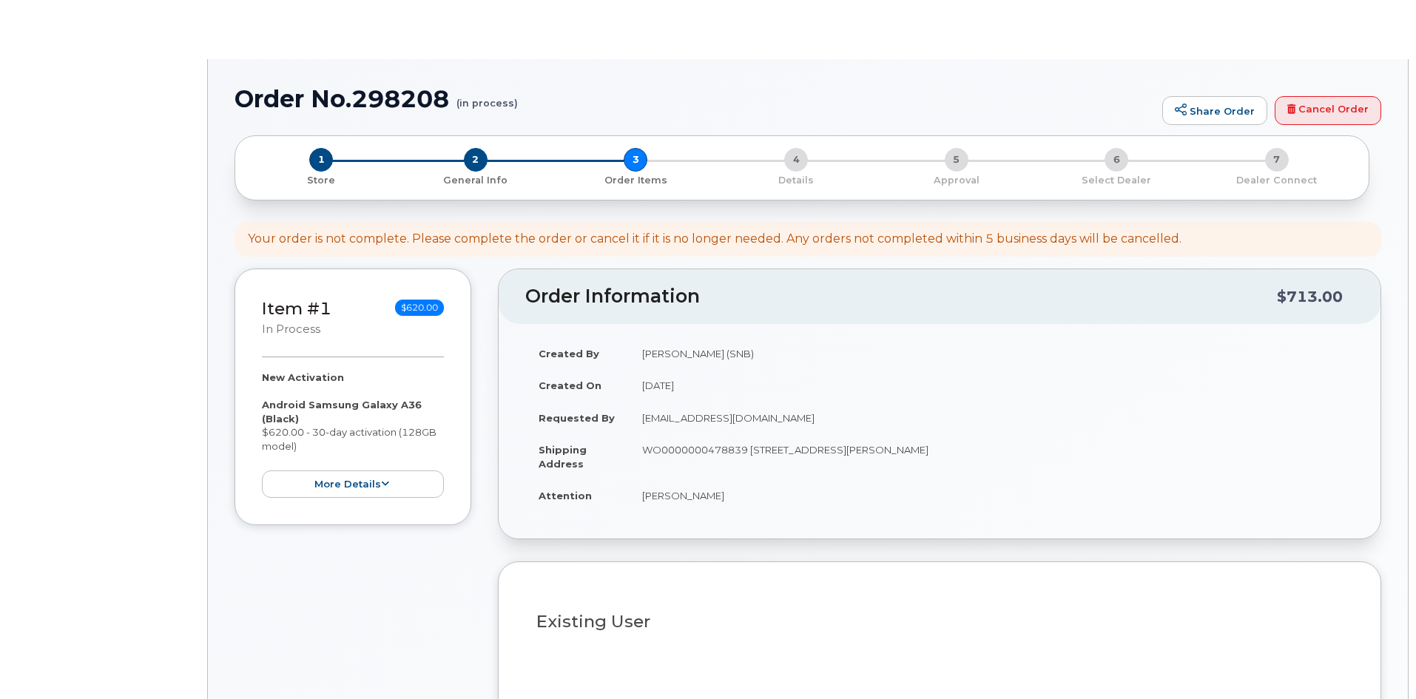
select select
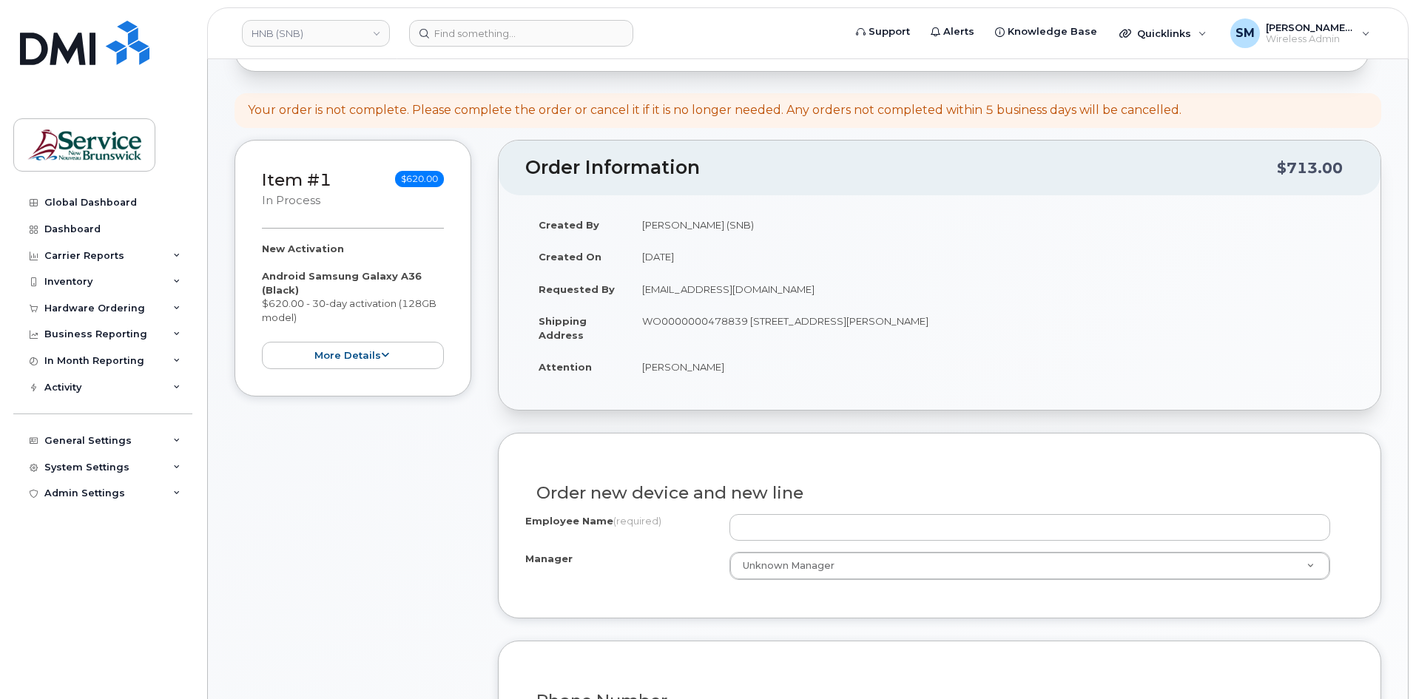
scroll to position [148, 0]
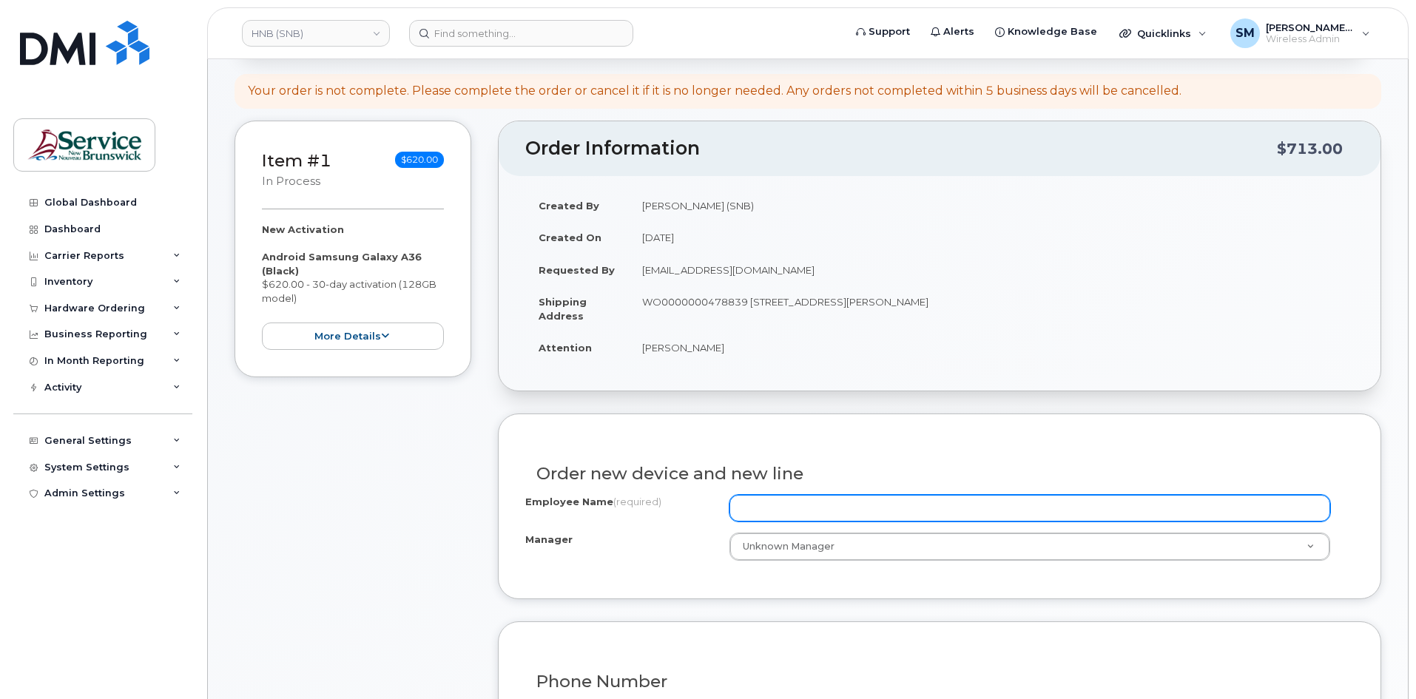
click at [779, 514] on input "Employee Name (required)" at bounding box center [1029, 508] width 601 height 27
paste input "[PERSON_NAME]"
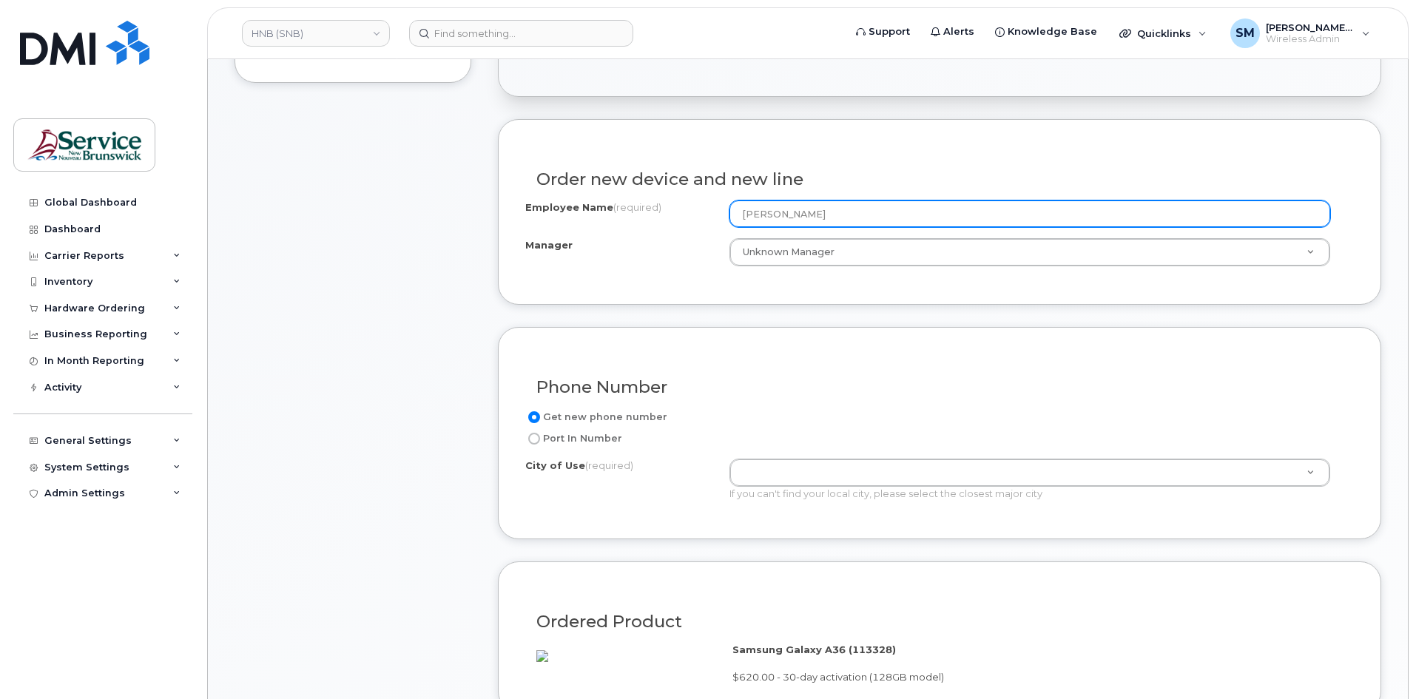
scroll to position [444, 0]
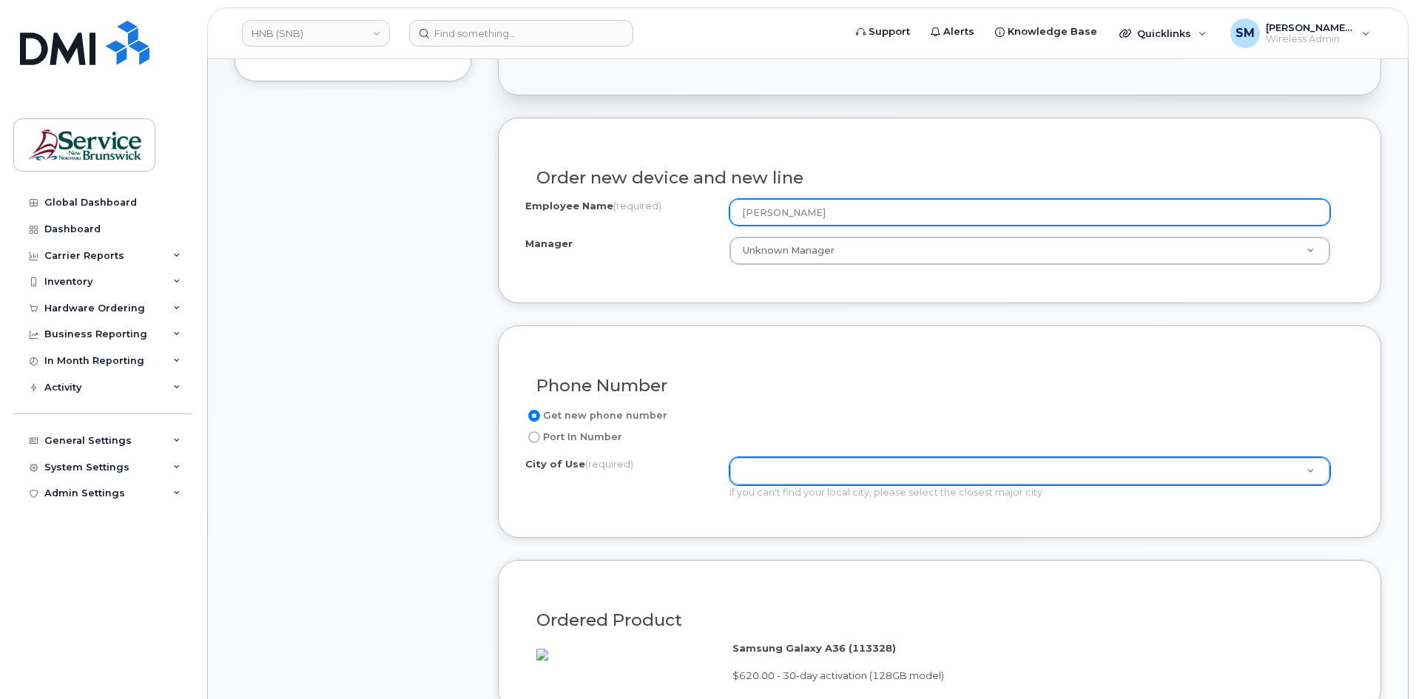
type input "Joshua Thomson"
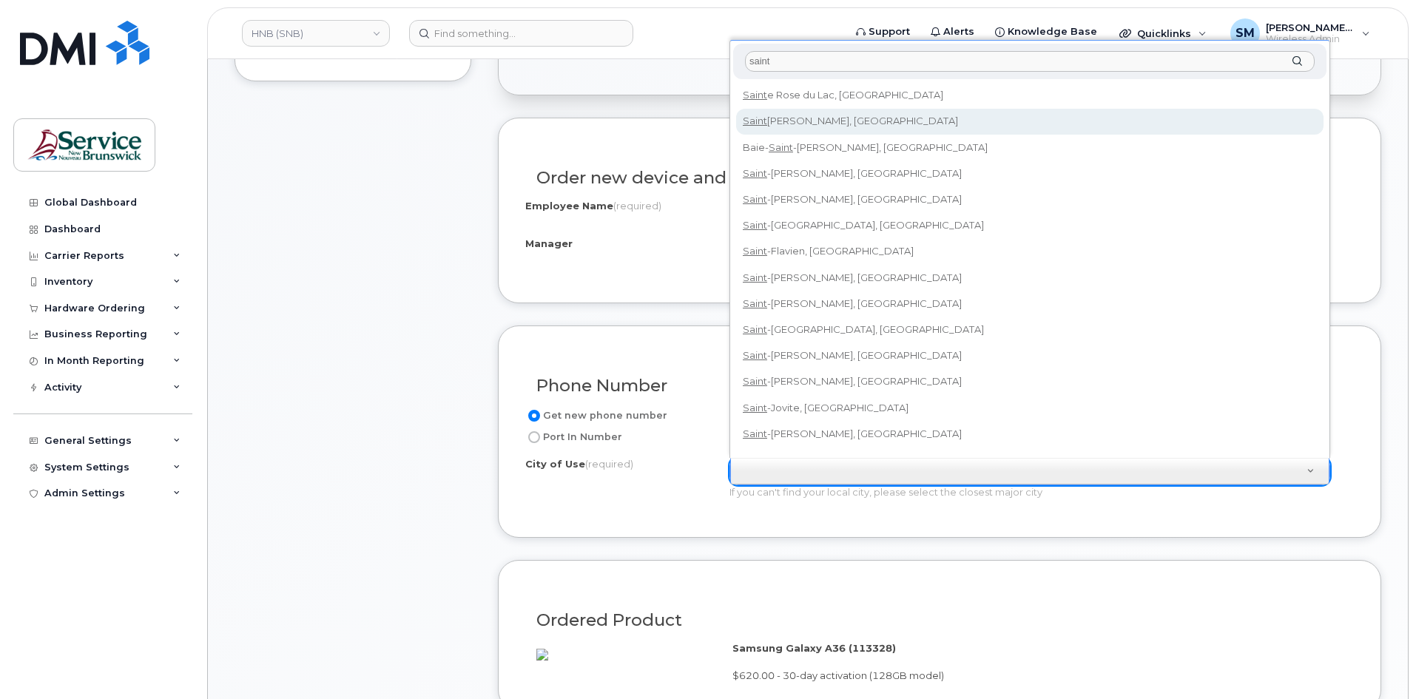
type input "saint"
type input "2008"
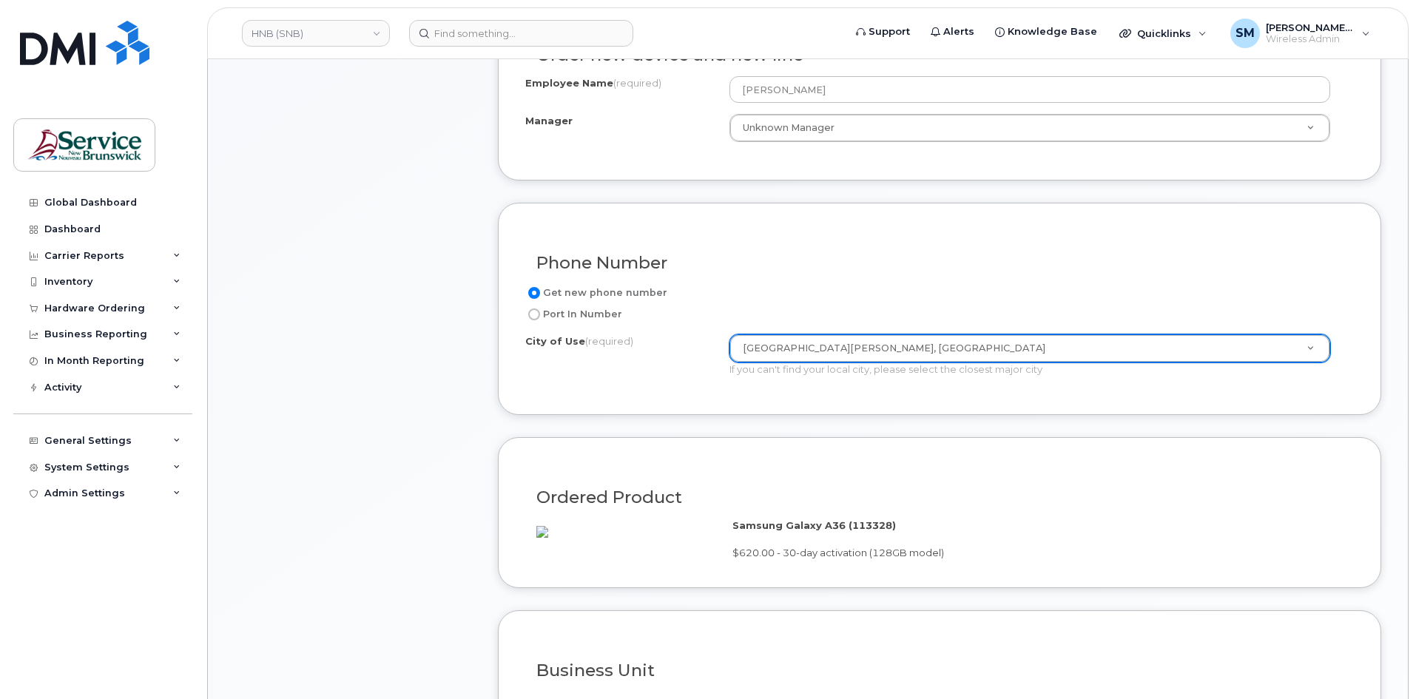
scroll to position [666, 0]
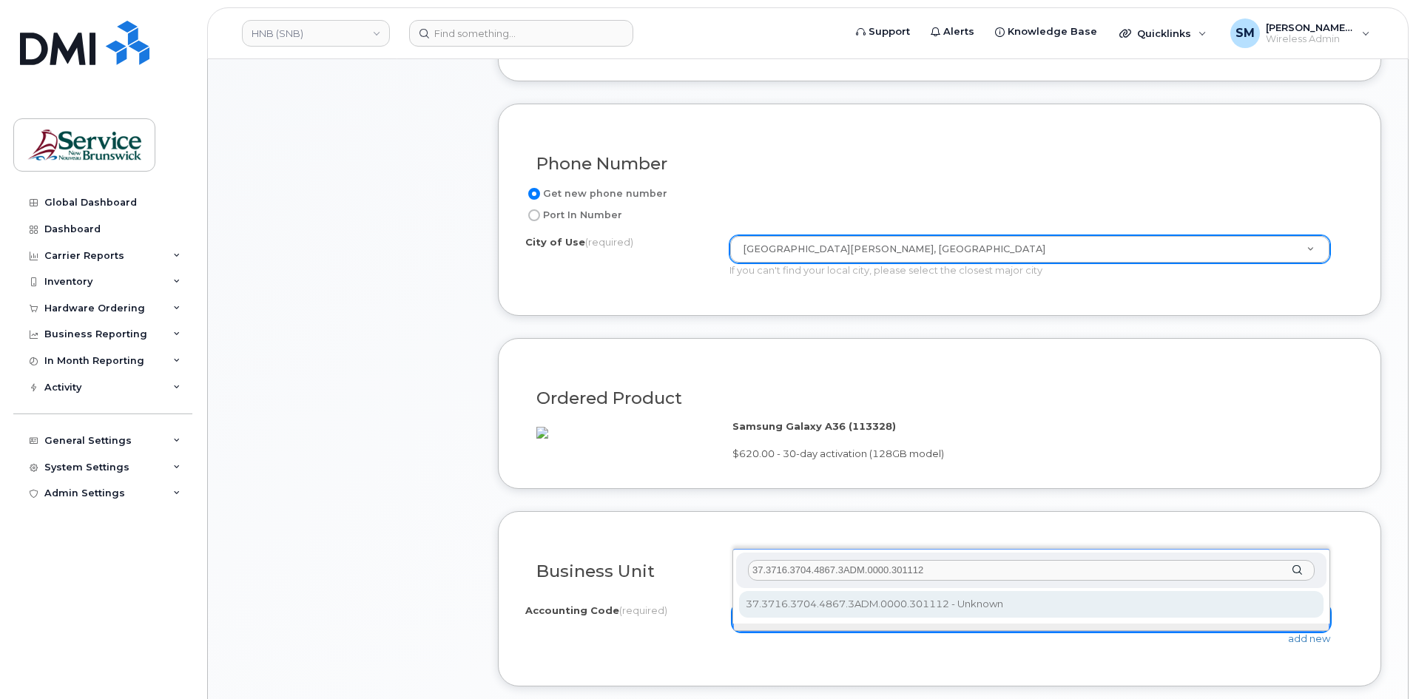
type input "37.3716.3704.4867.3ADM.0000.301112"
select select "37.3716.3704.4867.3ADM.0000.301112"
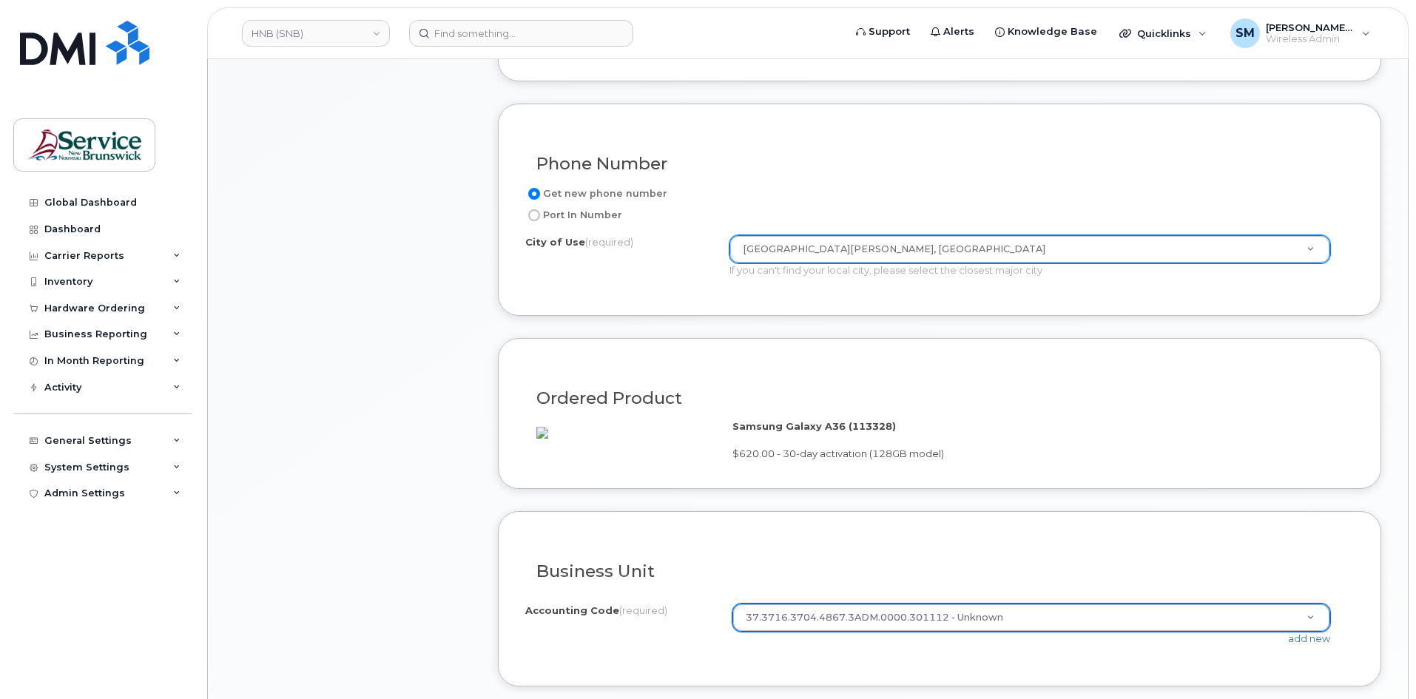
scroll to position [962, 0]
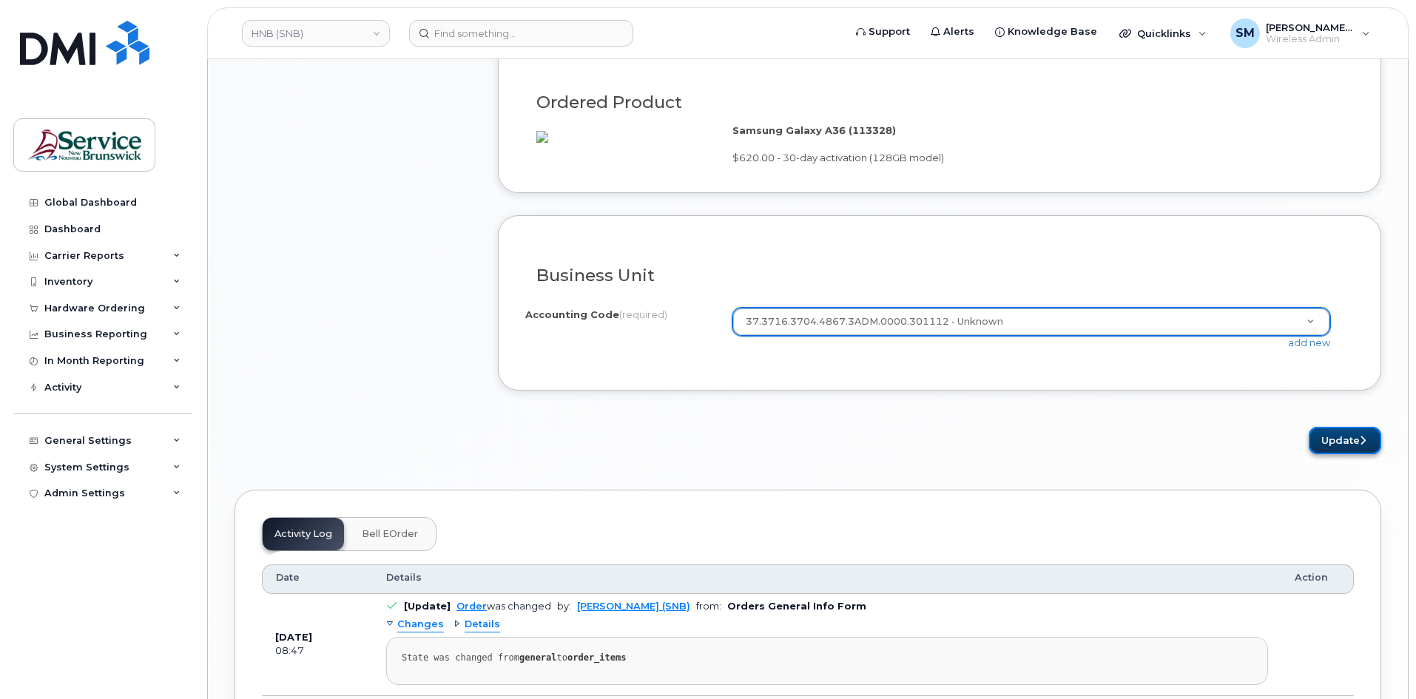
click at [1368, 454] on button "Update" at bounding box center [1345, 440] width 73 height 27
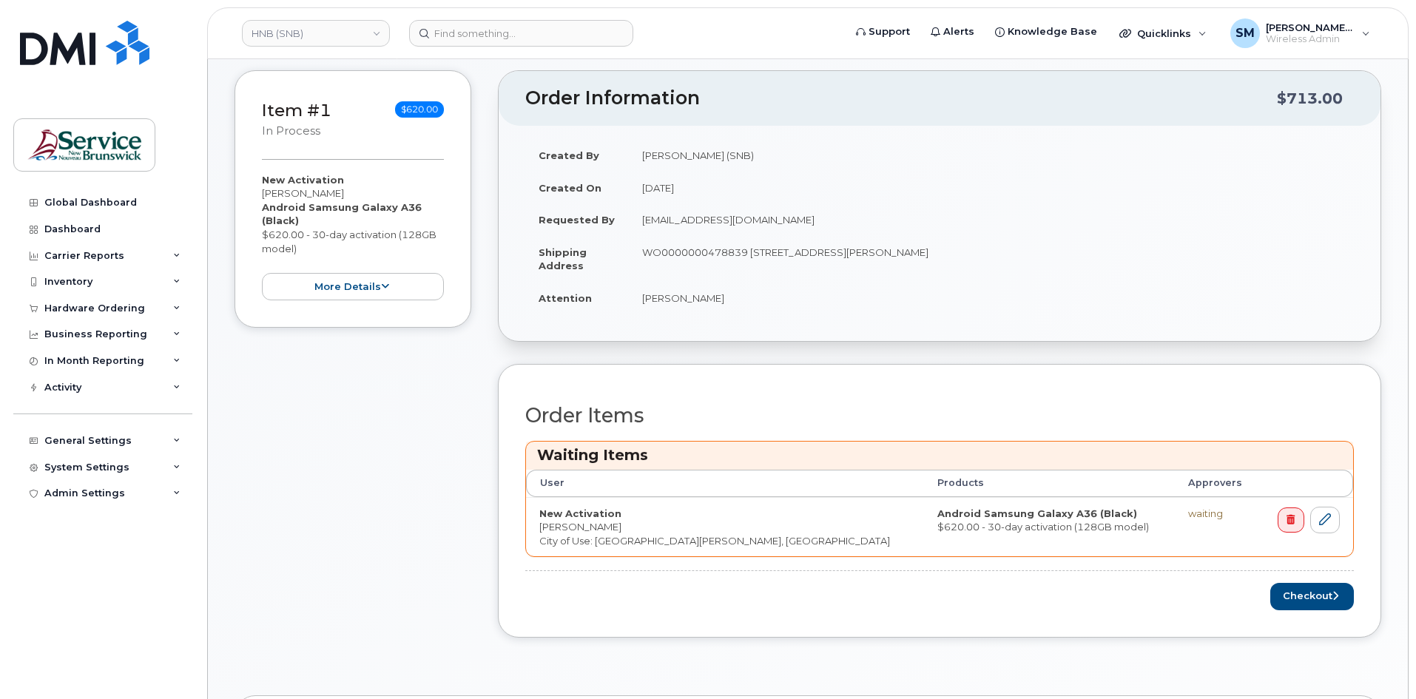
scroll to position [370, 0]
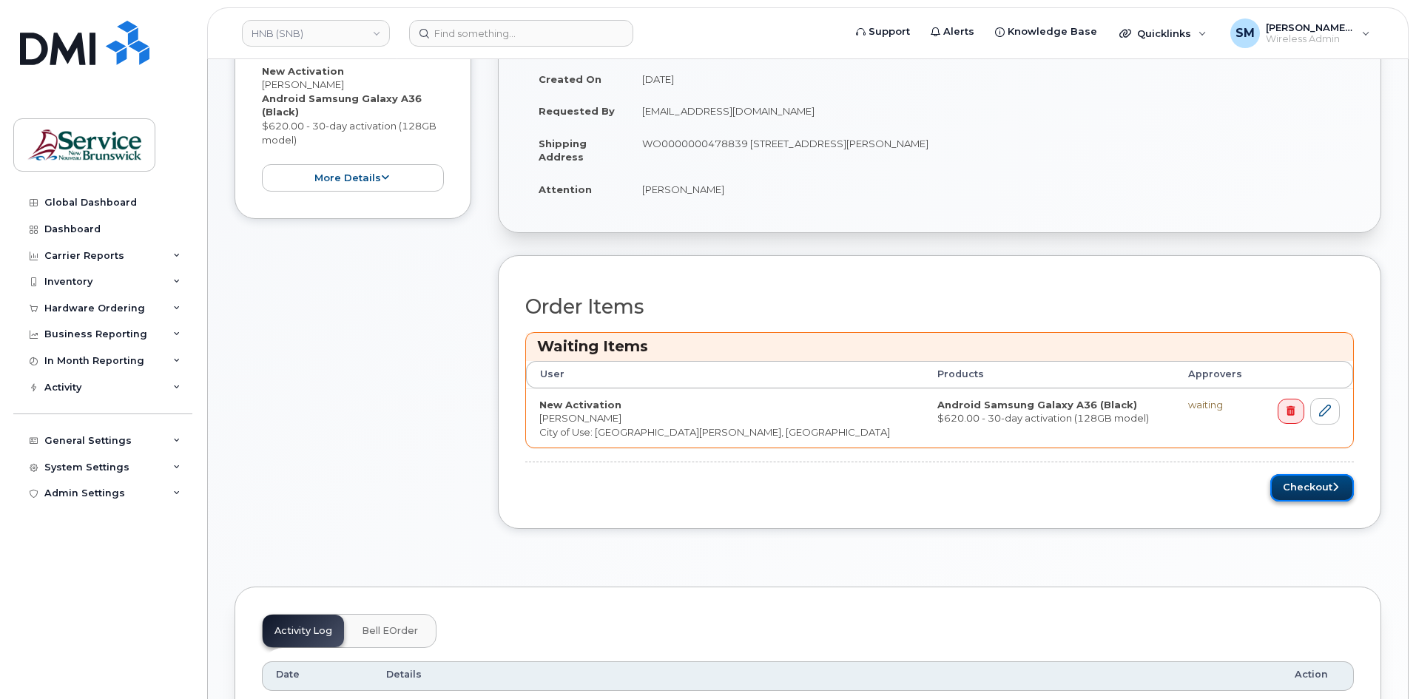
click at [1321, 488] on button "Checkout" at bounding box center [1312, 487] width 84 height 27
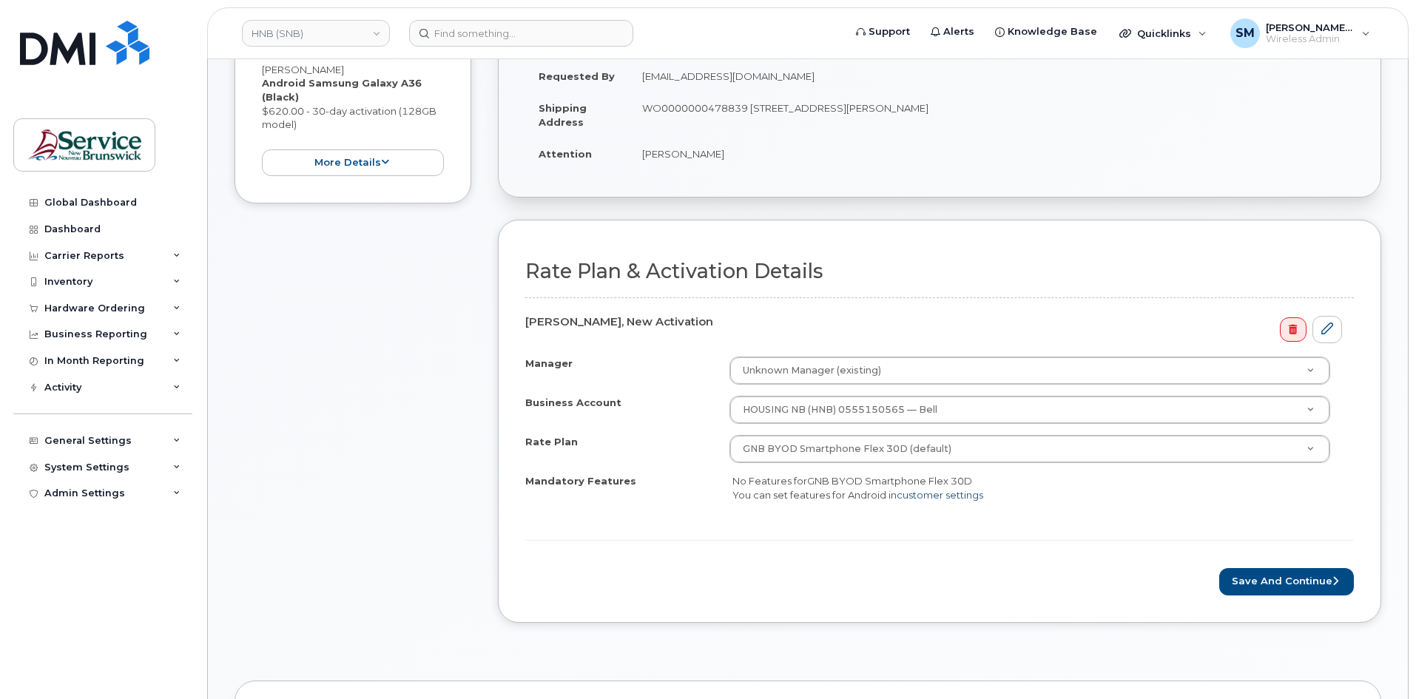
scroll to position [296, 0]
click at [1289, 583] on button "Save and Continue" at bounding box center [1286, 580] width 135 height 27
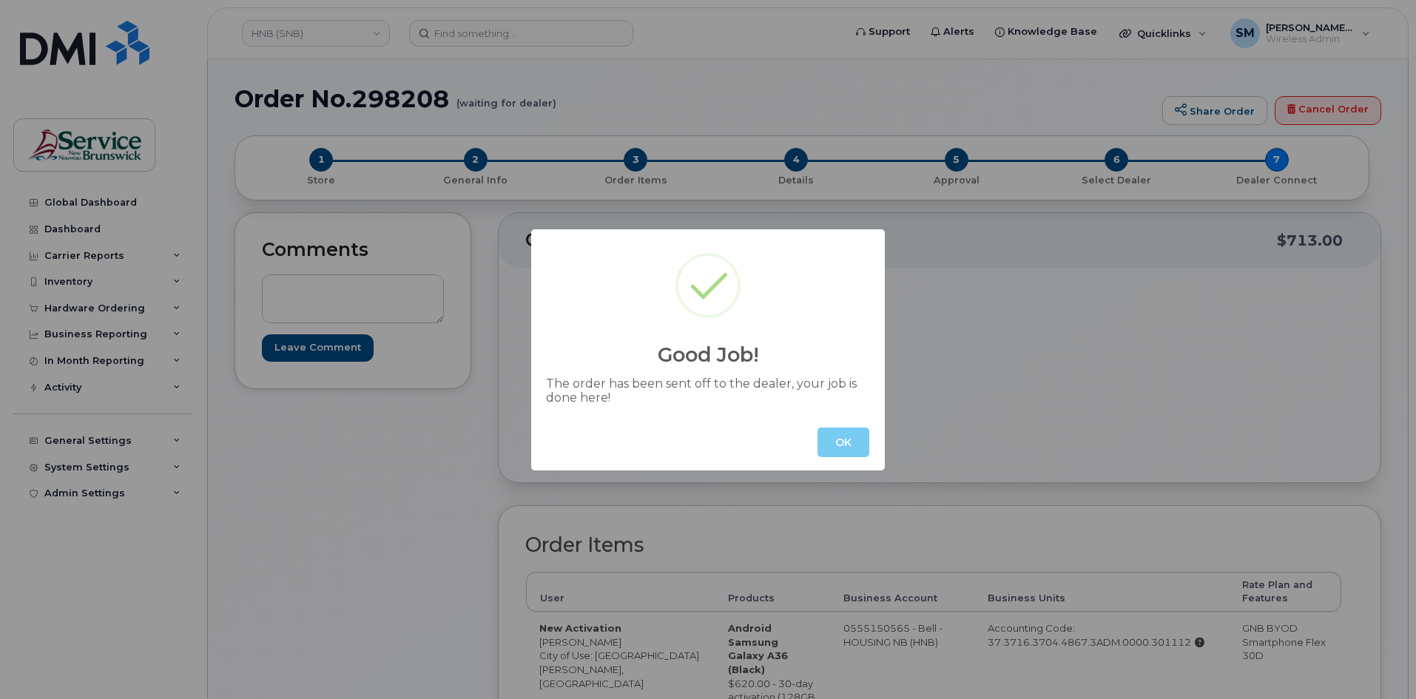
click at [845, 442] on button "OK" at bounding box center [843, 443] width 52 height 30
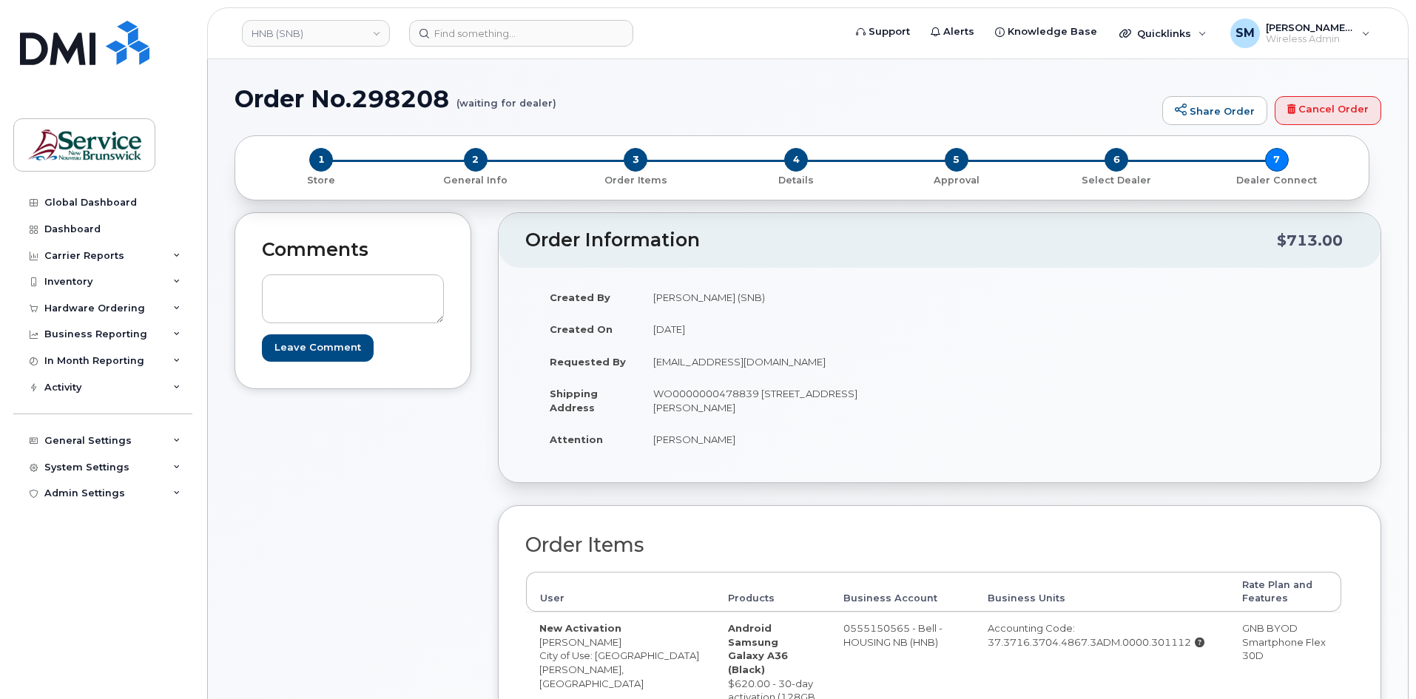
click at [995, 317] on div "Created By Slattery, Matthew (SNB) Created On August 14, 2025 Requested By alix…" at bounding box center [939, 375] width 829 height 188
click at [352, 41] on link "HNB (SNB)" at bounding box center [316, 33] width 148 height 27
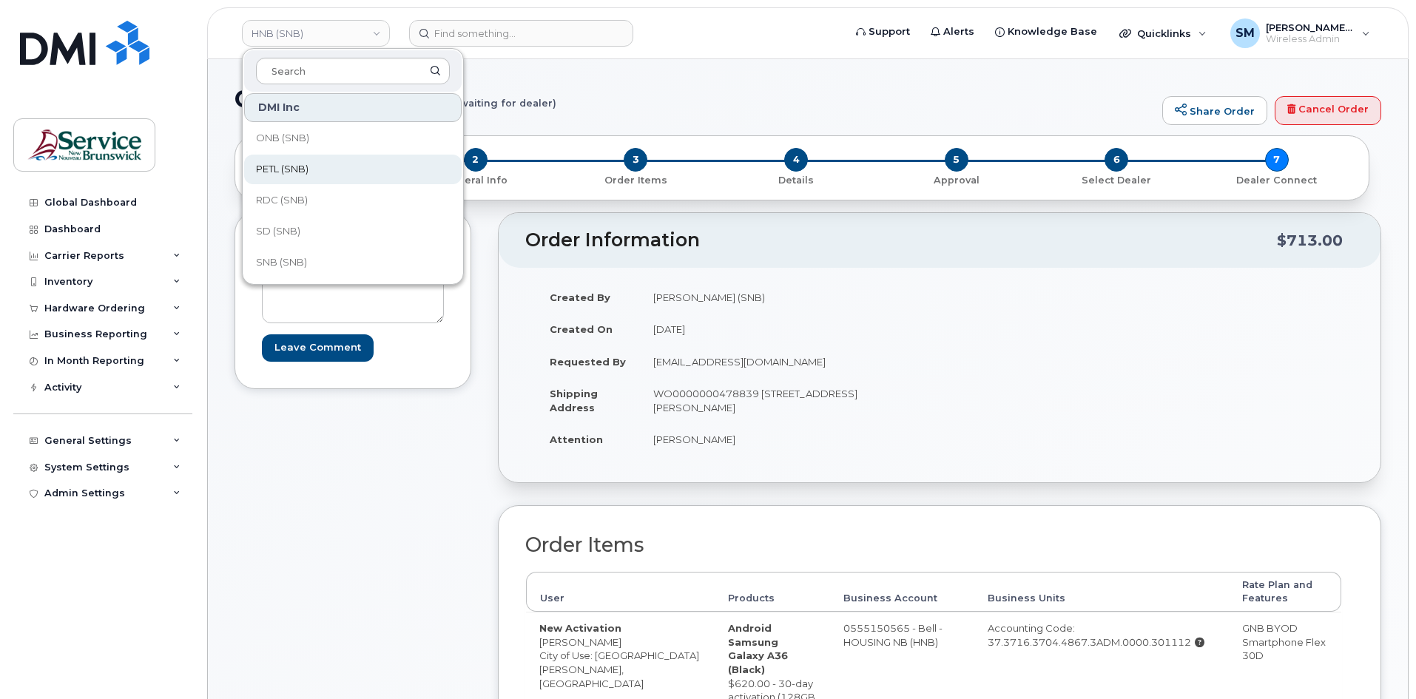
scroll to position [375, 0]
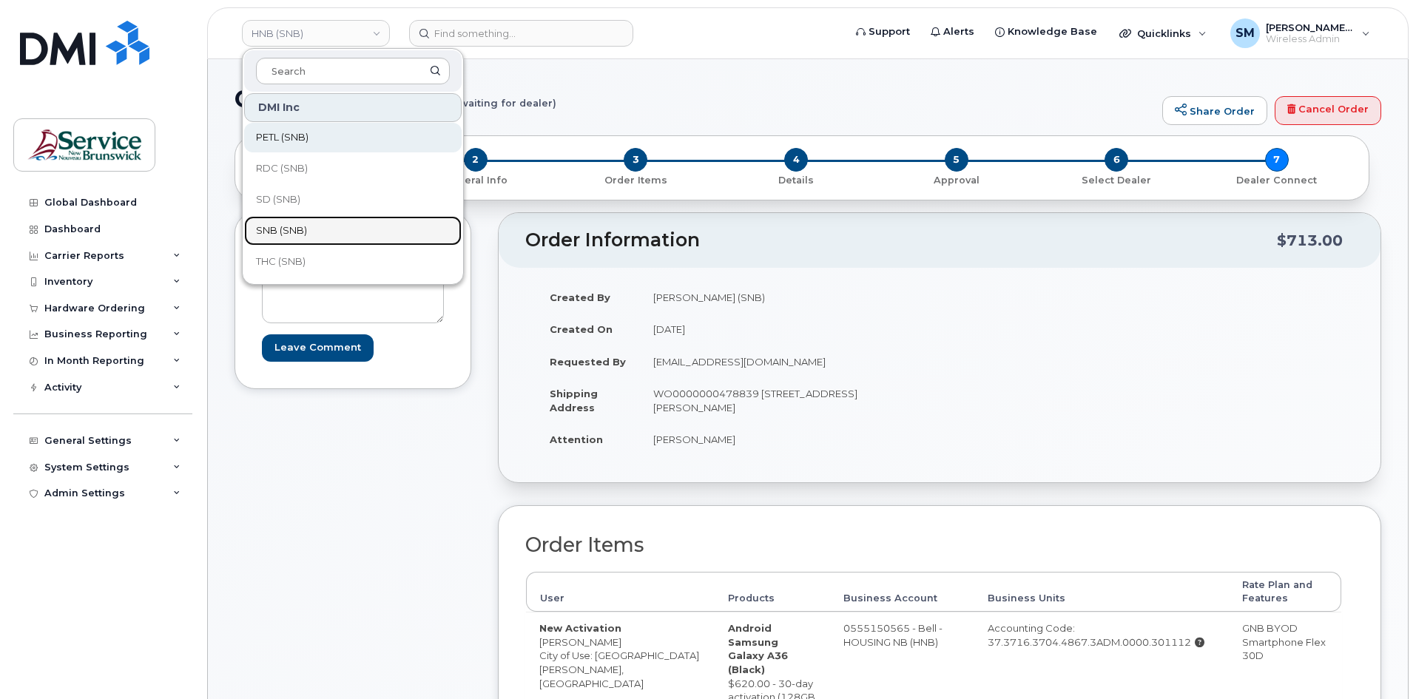
click at [313, 223] on link "SNB (SNB)" at bounding box center [353, 231] width 218 height 30
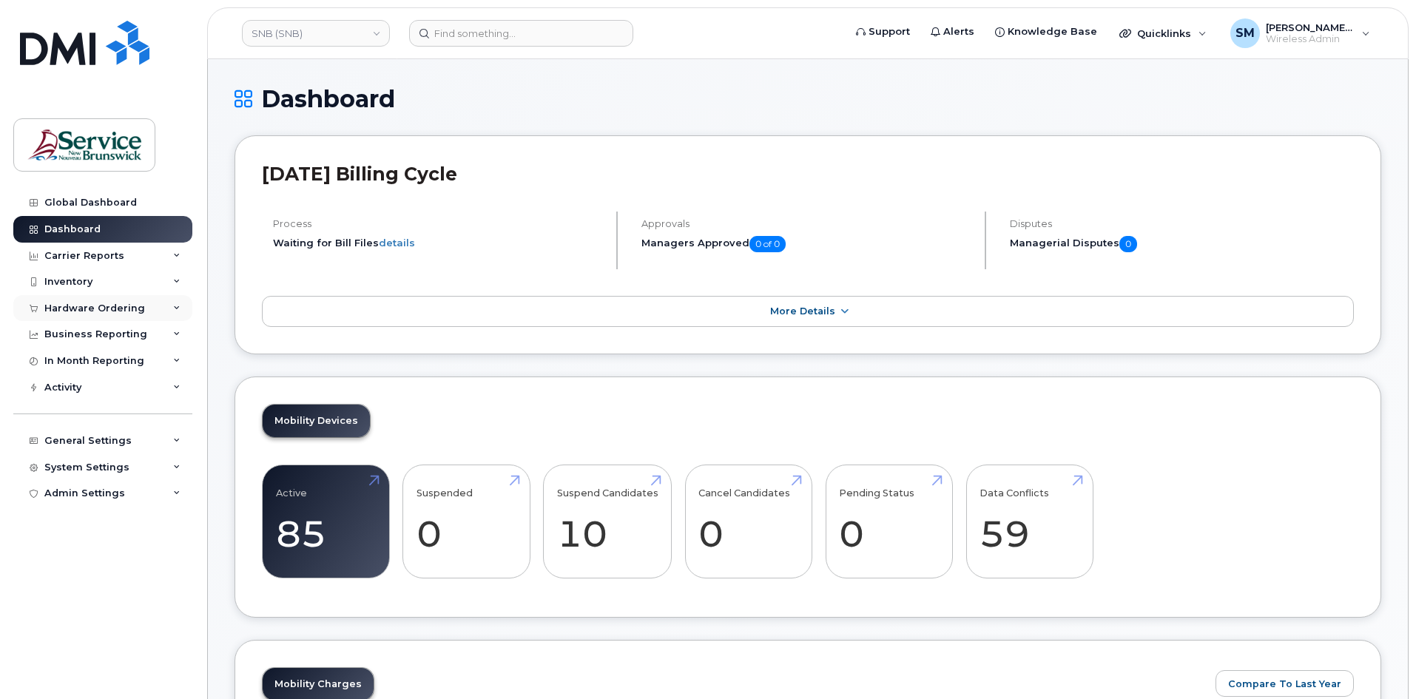
click at [127, 313] on div "Hardware Ordering" at bounding box center [94, 309] width 101 height 12
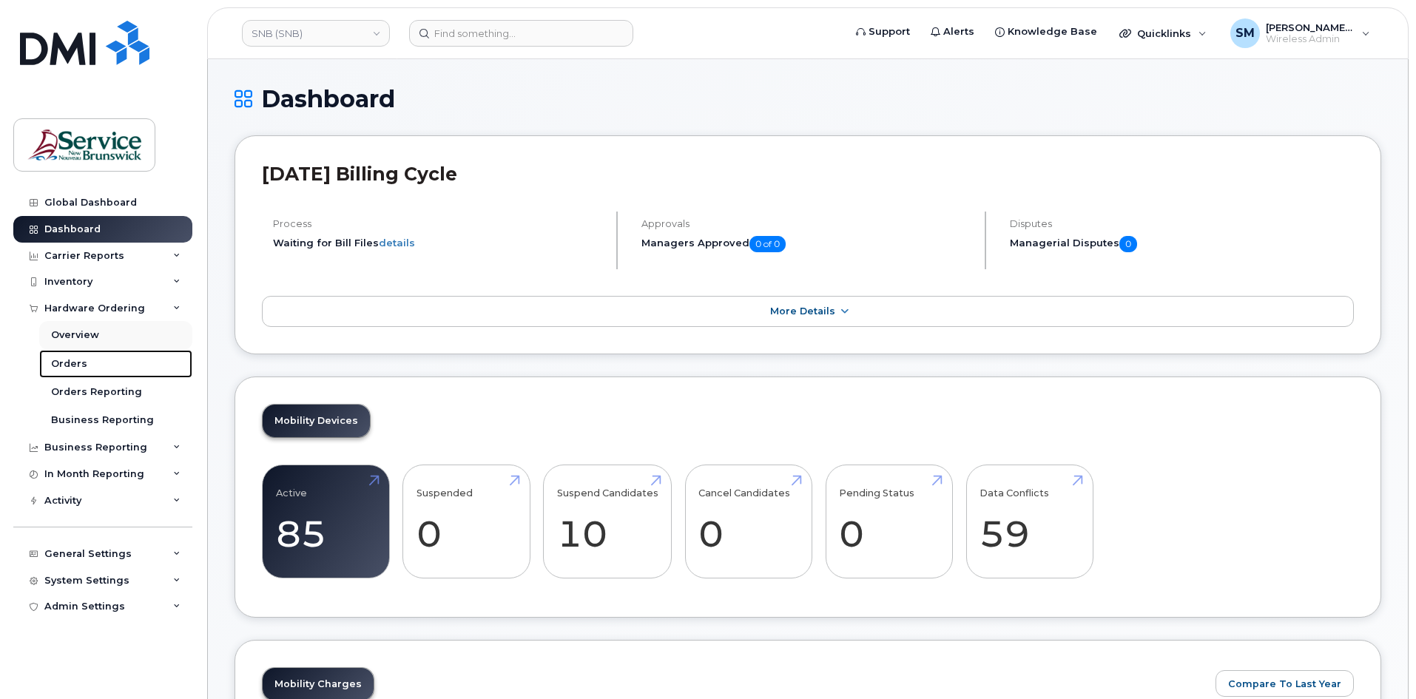
click at [68, 360] on div "Orders" at bounding box center [69, 363] width 36 height 13
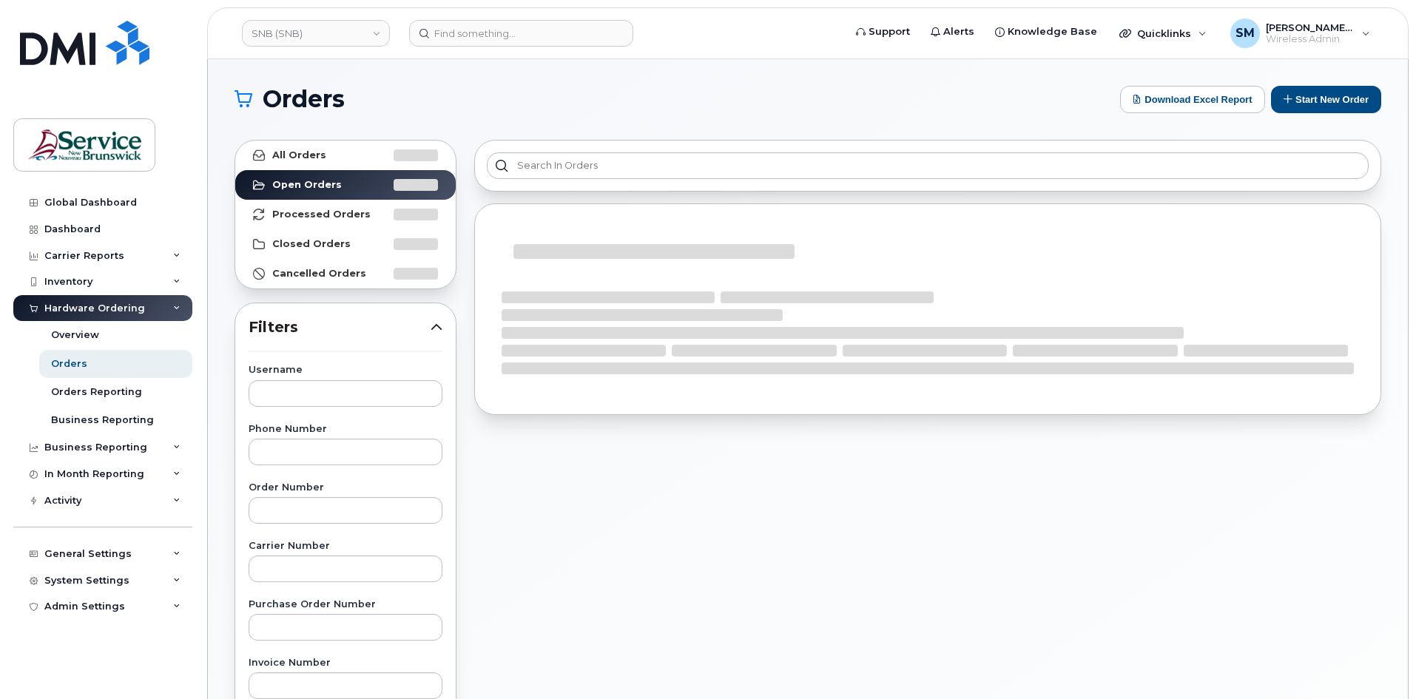
click at [1267, 96] on div "Download Excel Report Start New Order" at bounding box center [1250, 99] width 261 height 27
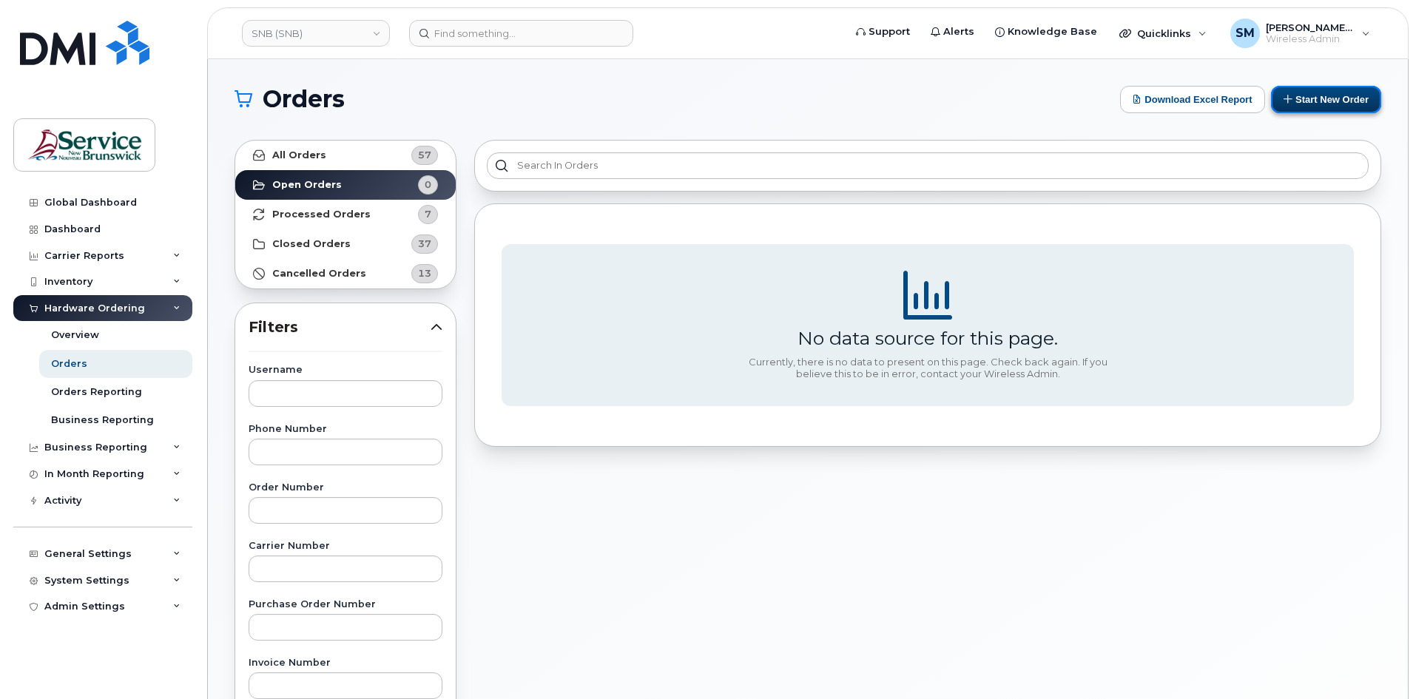
click at [1284, 99] on icon at bounding box center [1289, 99] width 10 height 10
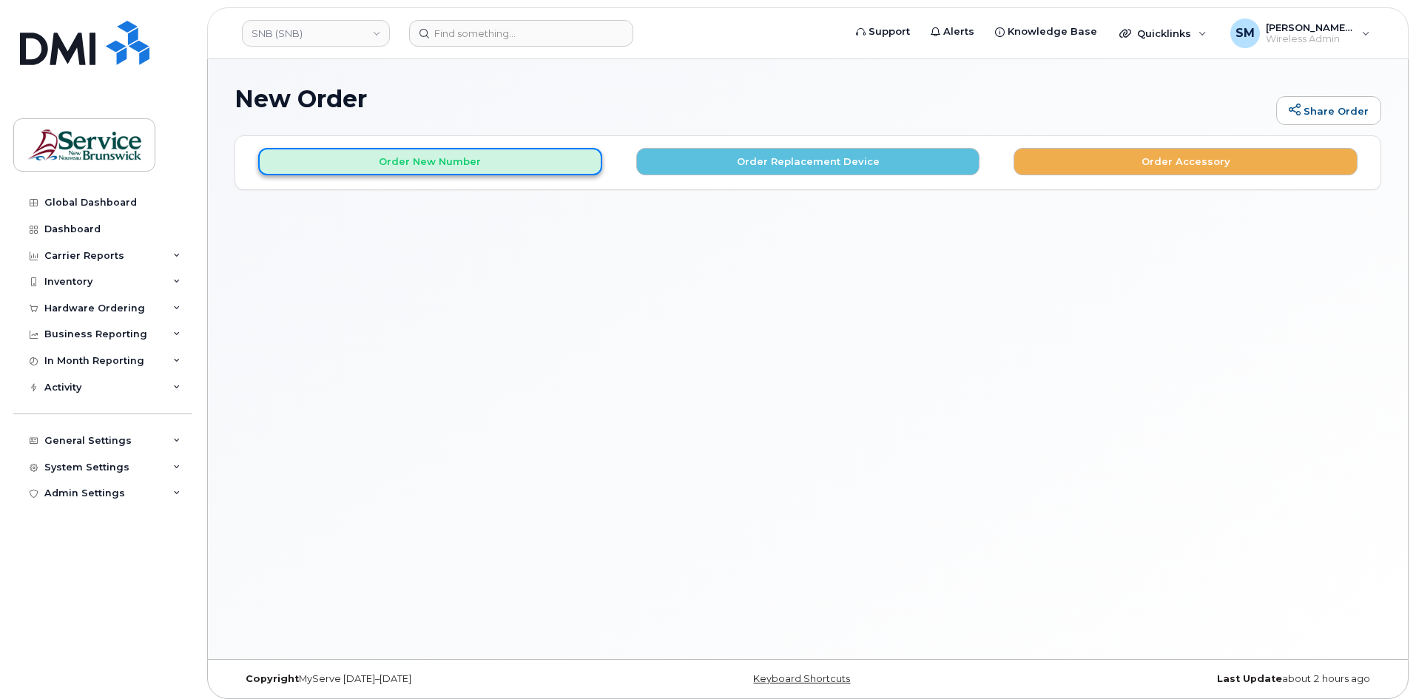
click at [533, 168] on button "Order New Number" at bounding box center [430, 161] width 344 height 27
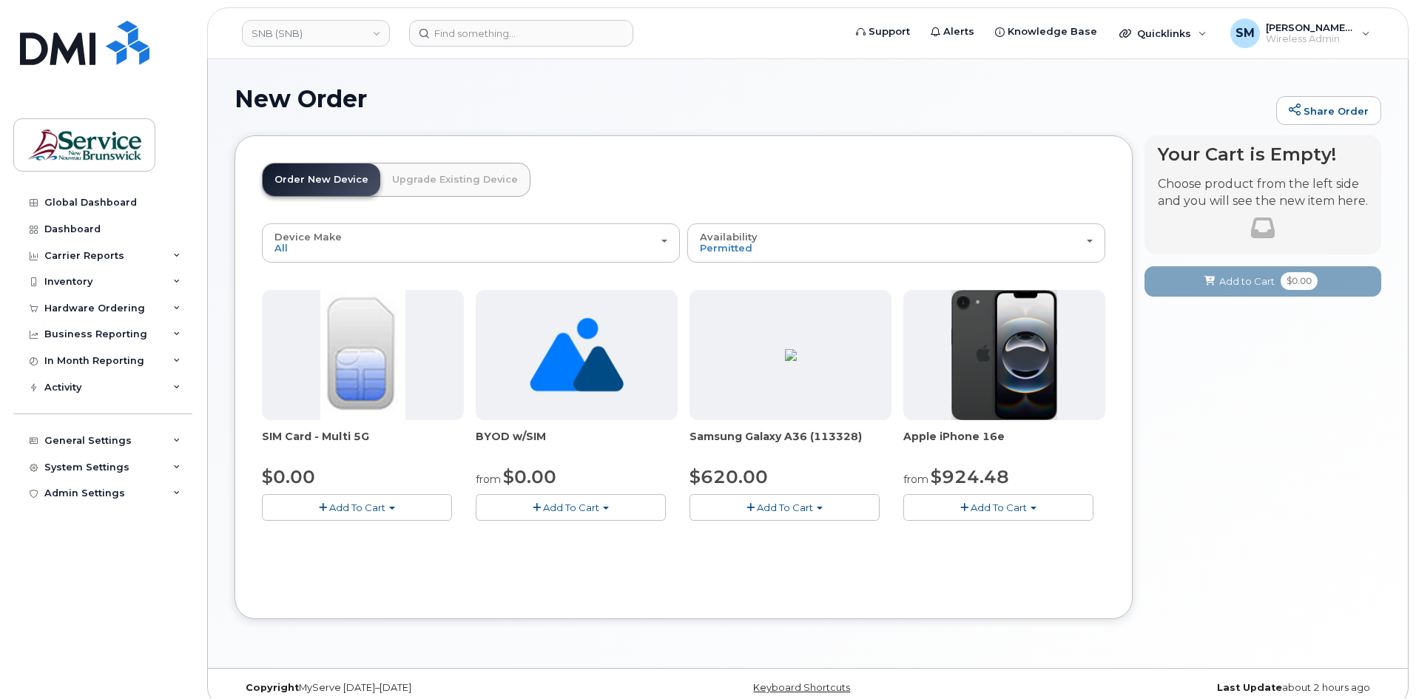
click at [961, 510] on span "button" at bounding box center [964, 508] width 8 height 10
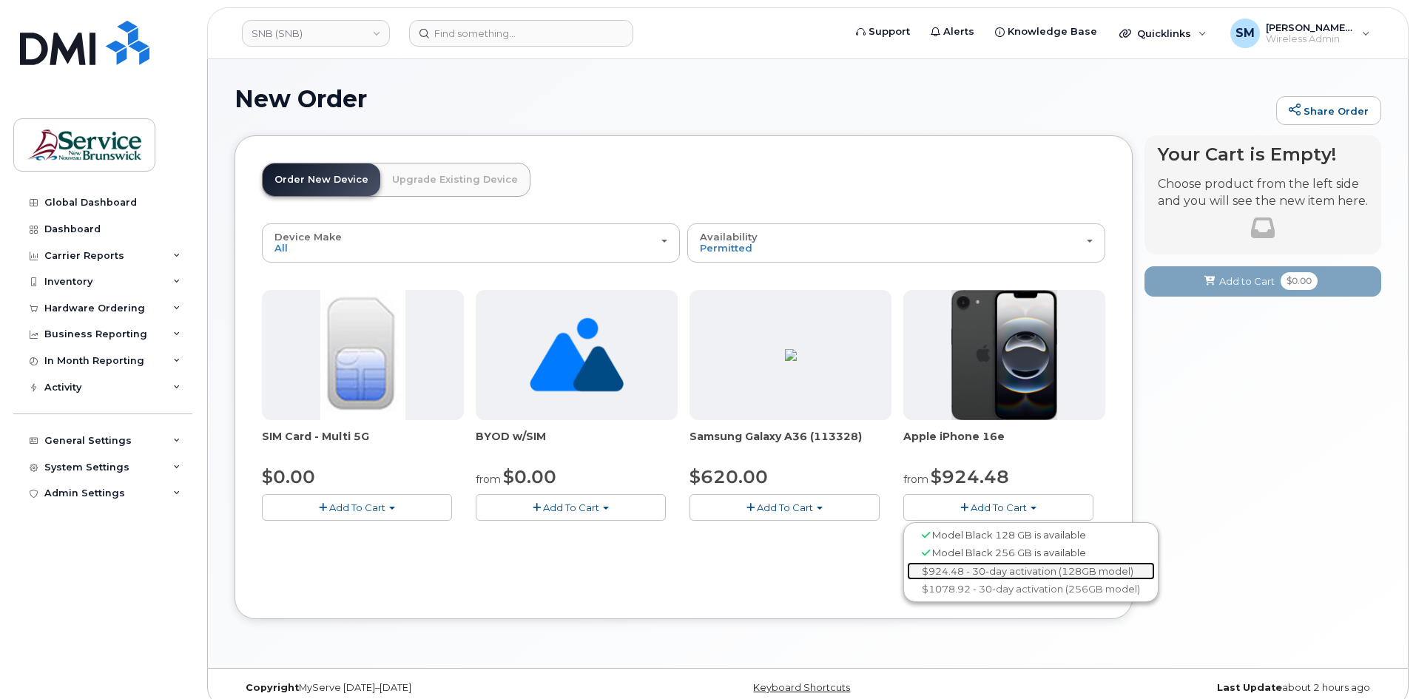
click at [951, 571] on link "$924.48 - 30-day activation (128GB model)" at bounding box center [1031, 571] width 248 height 18
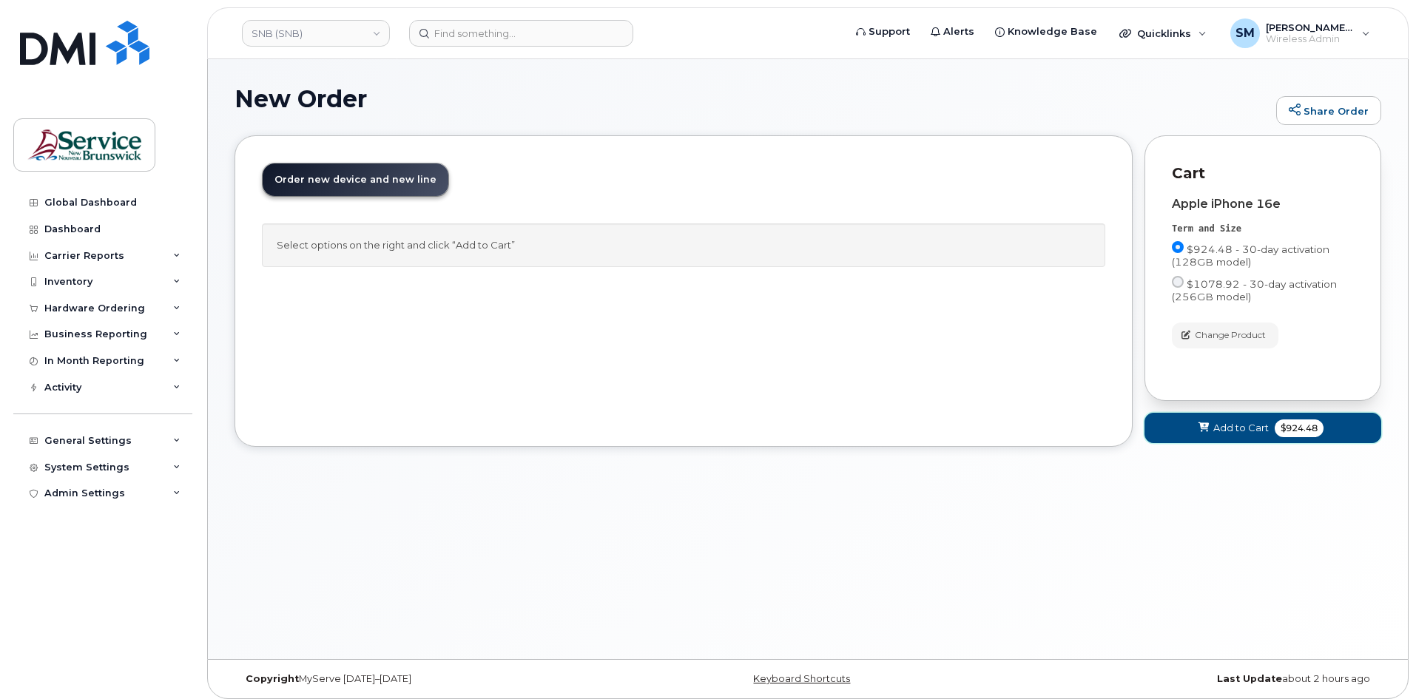
click at [1204, 423] on icon at bounding box center [1203, 428] width 10 height 10
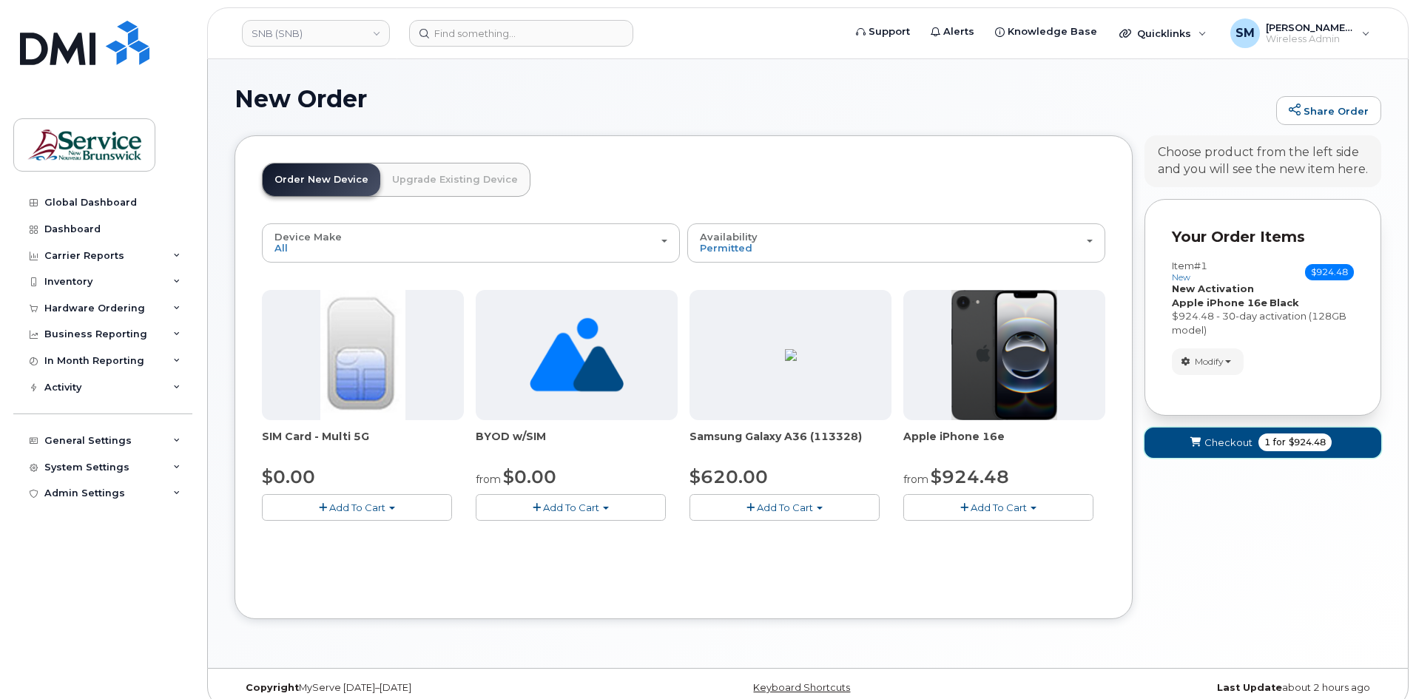
click at [1198, 438] on icon "submit" at bounding box center [1195, 443] width 10 height 10
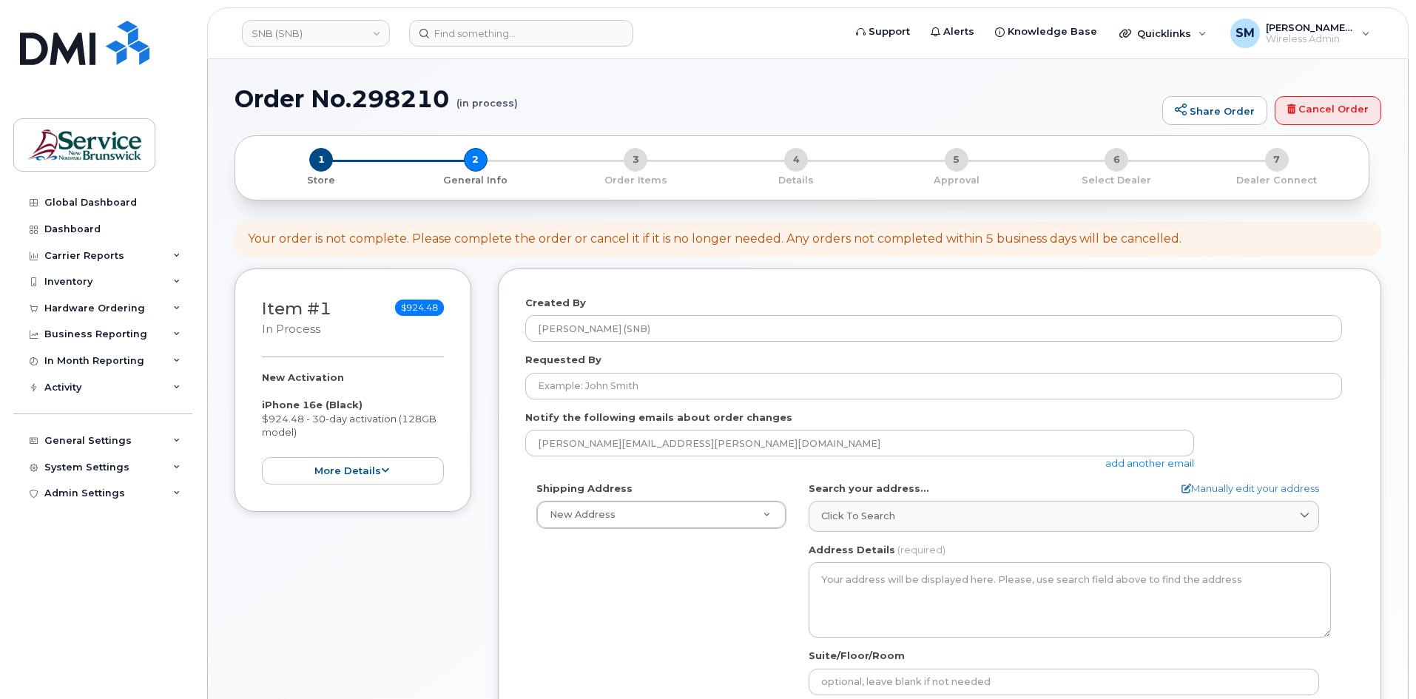
select select
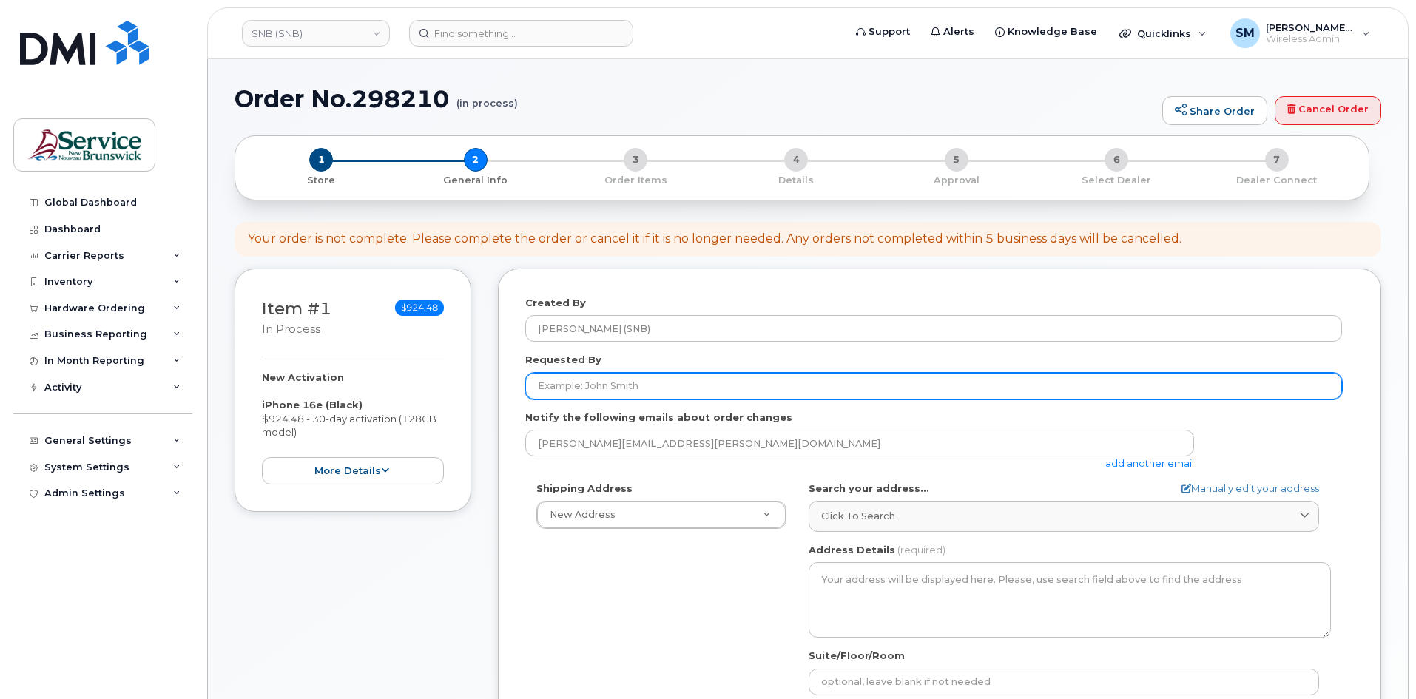
click at [612, 378] on input "Requested By" at bounding box center [933, 386] width 817 height 27
paste input "[PERSON_NAME][EMAIL_ADDRESS][PERSON_NAME][DOMAIN_NAME]"
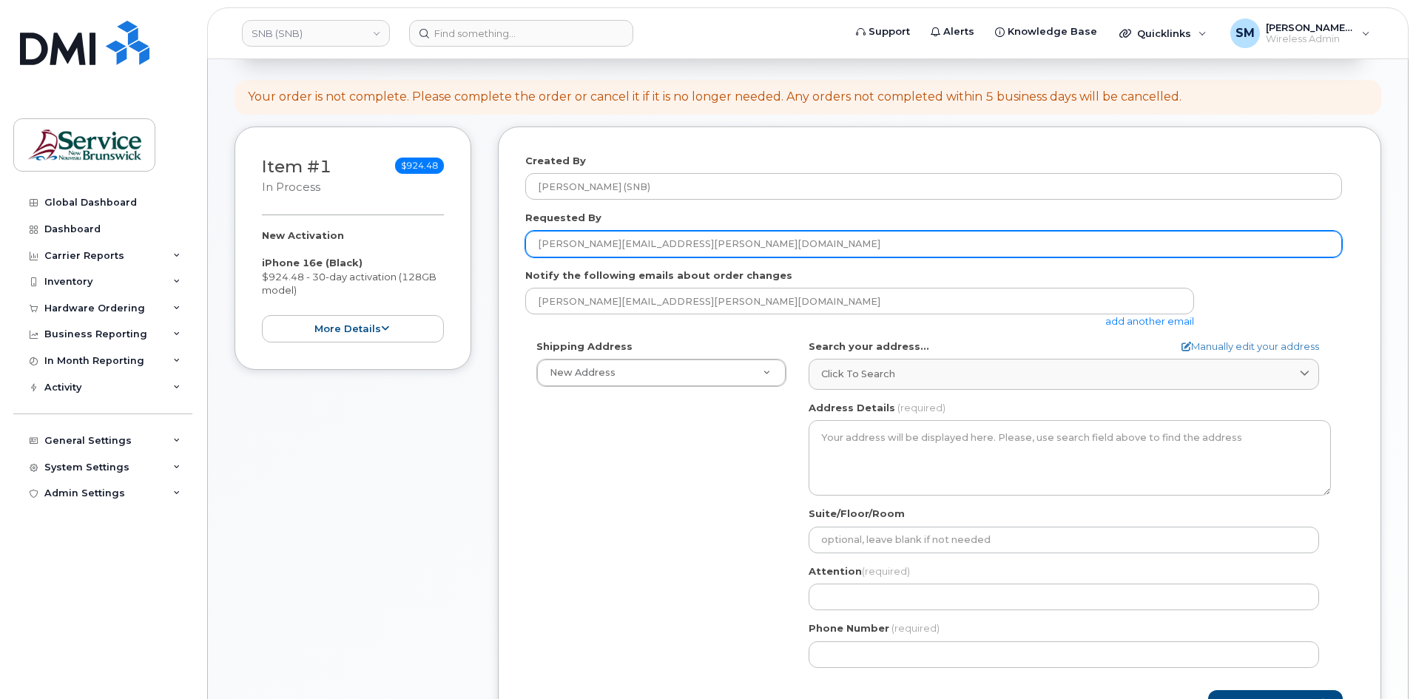
scroll to position [148, 0]
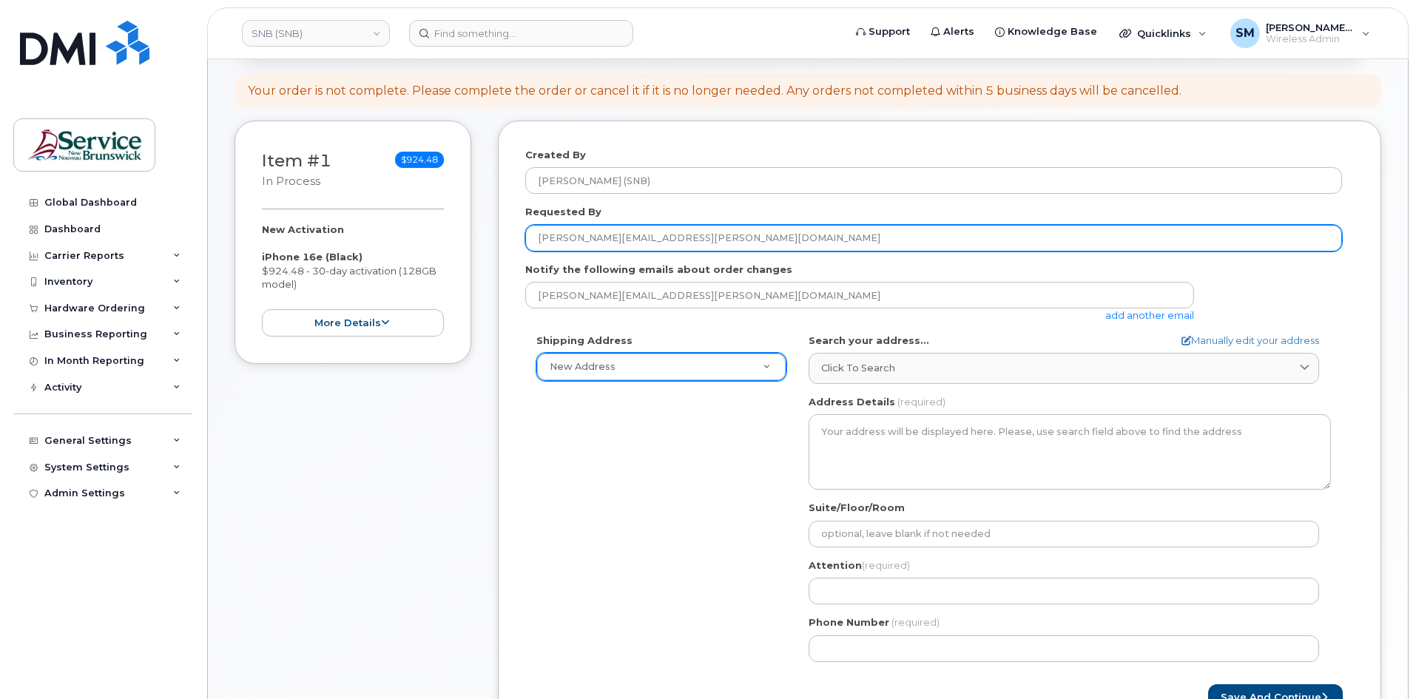
type input "[PERSON_NAME][EMAIL_ADDRESS][PERSON_NAME][DOMAIN_NAME]"
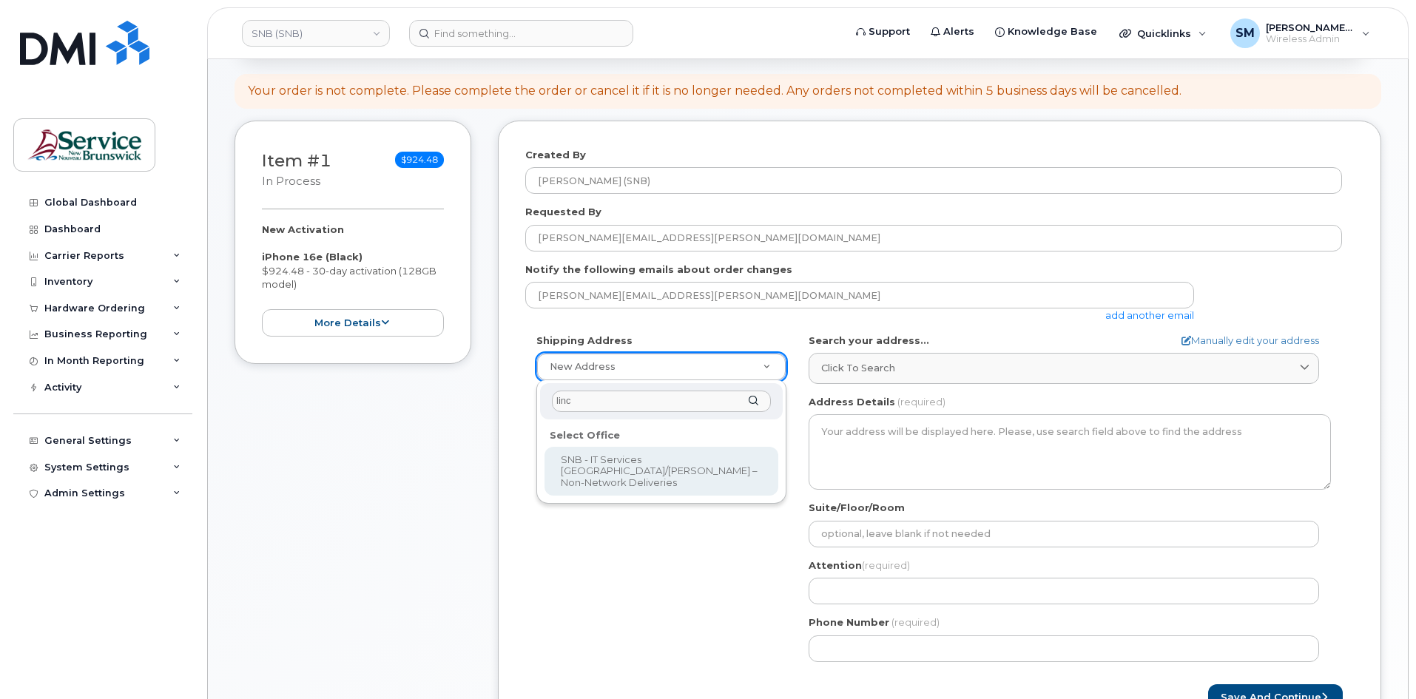
type input "linco"
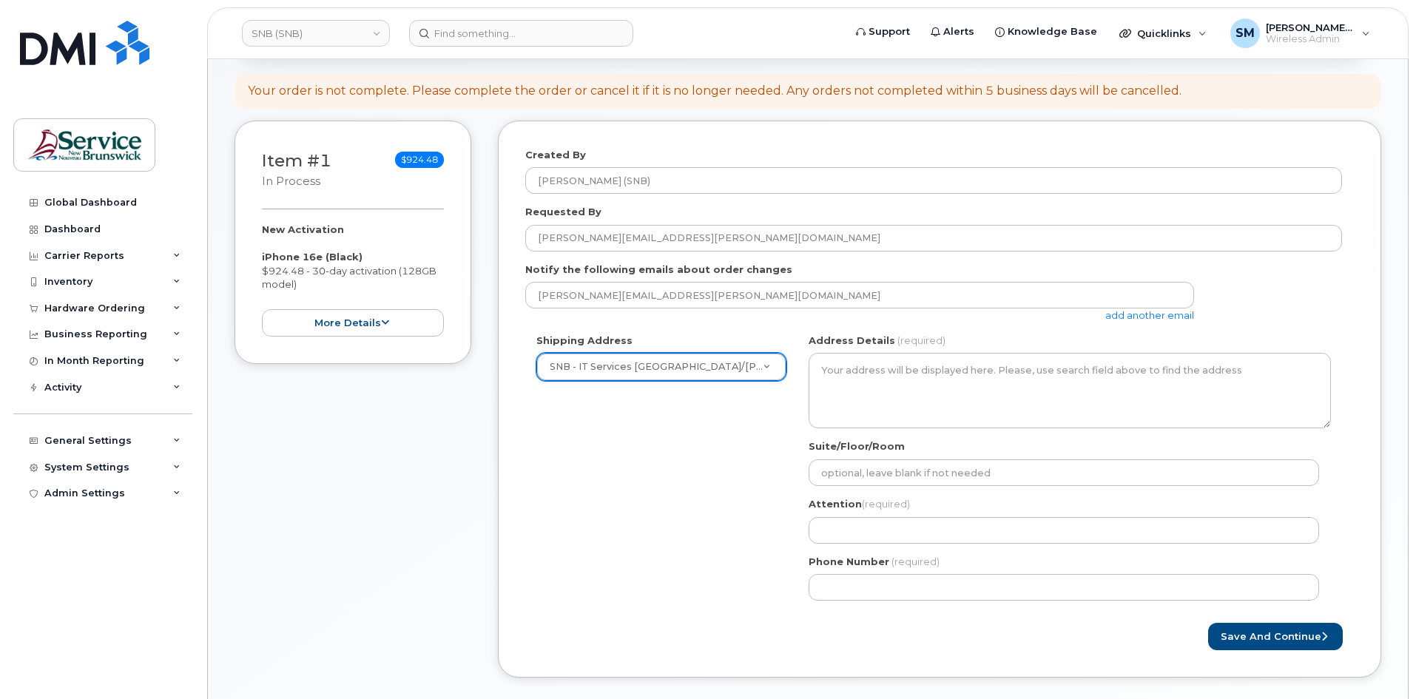
select select
type textarea "850 Lincoln Rd Fredericton New Brunswick E3B 8B7"
type input "[PERSON_NAME]"
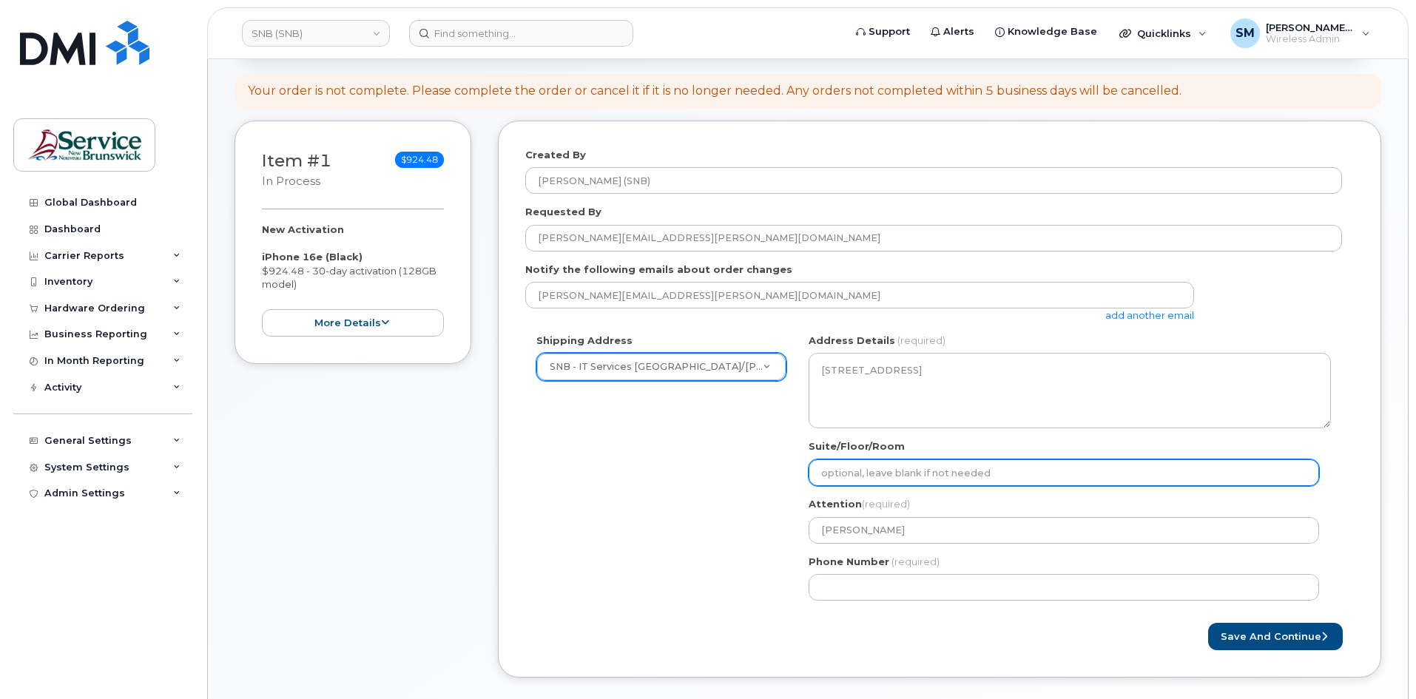
click at [861, 471] on input "Suite/Floor/Room" at bounding box center [1064, 472] width 510 height 27
paste input "WO0000000478926"
select select
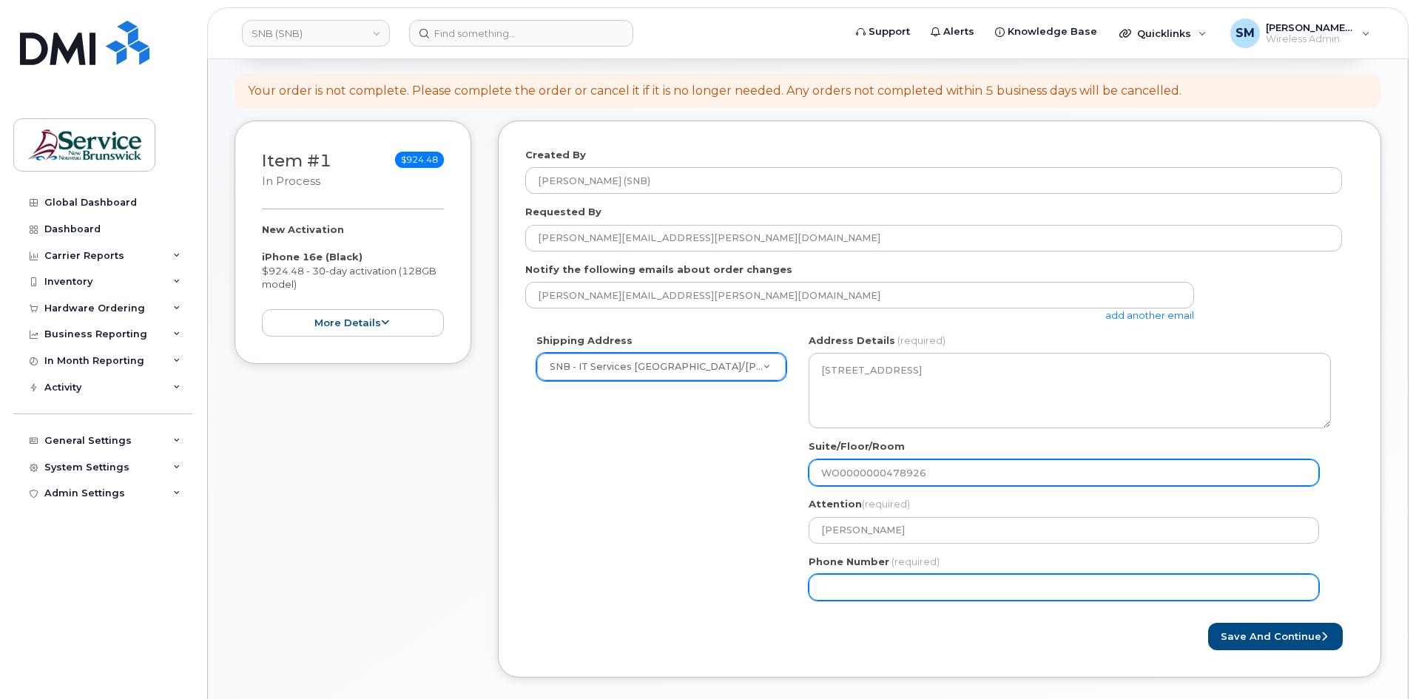
type input "WO0000000478926"
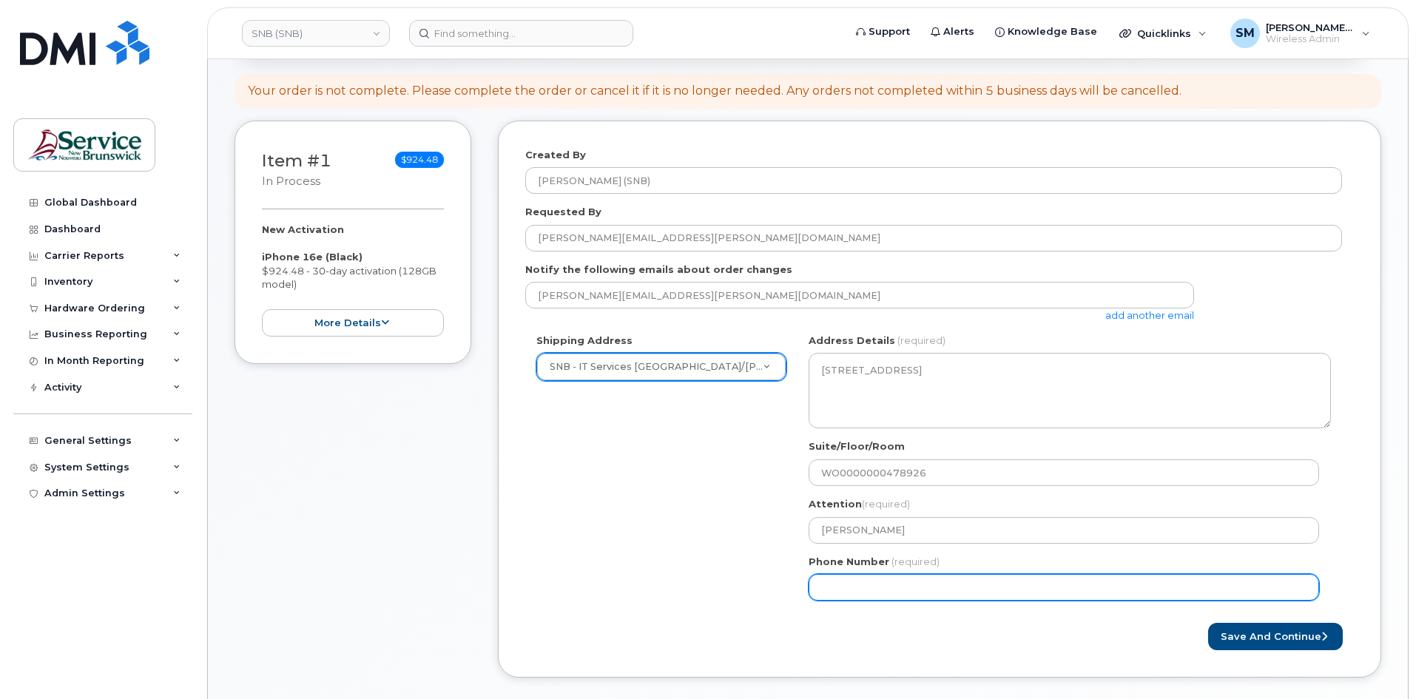
click at [849, 585] on input "Phone Number" at bounding box center [1064, 587] width 510 height 27
select select
type input "506639633"
select select
type input "5066396338"
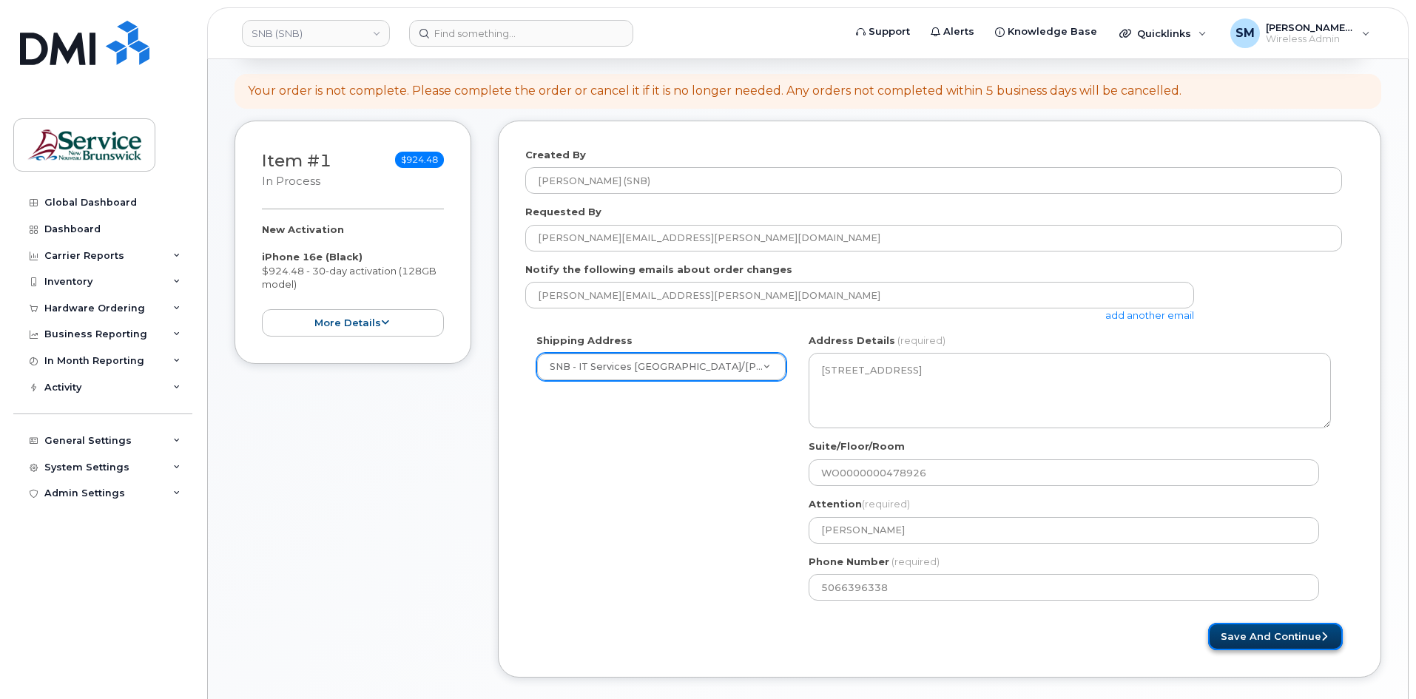
click at [1261, 645] on button "Save and Continue" at bounding box center [1275, 636] width 135 height 27
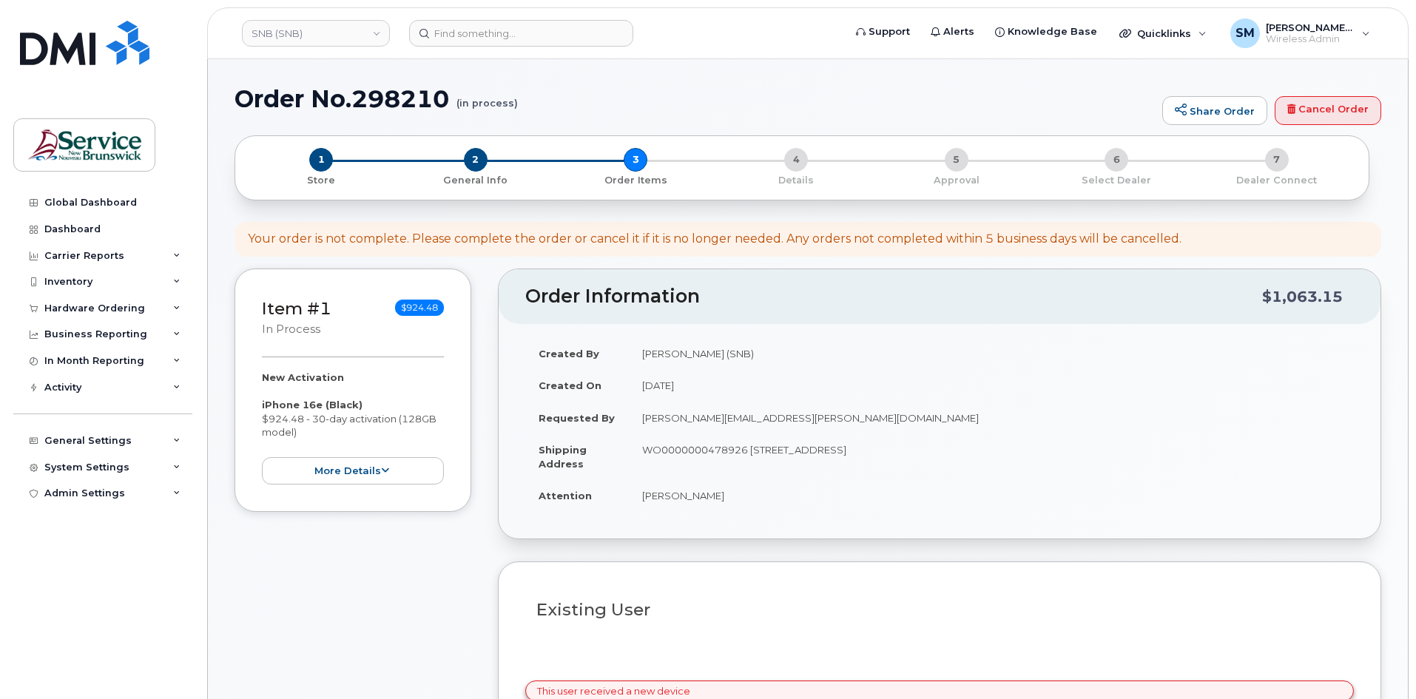
select select
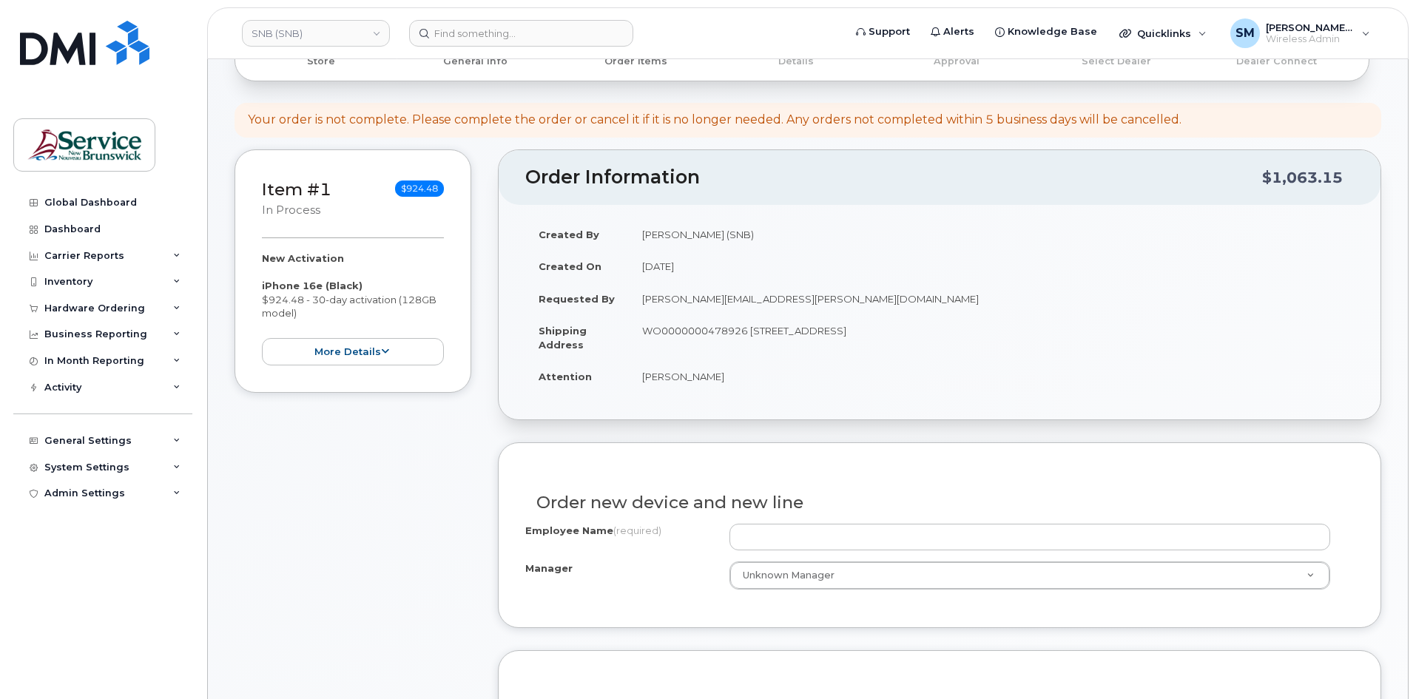
scroll to position [296, 0]
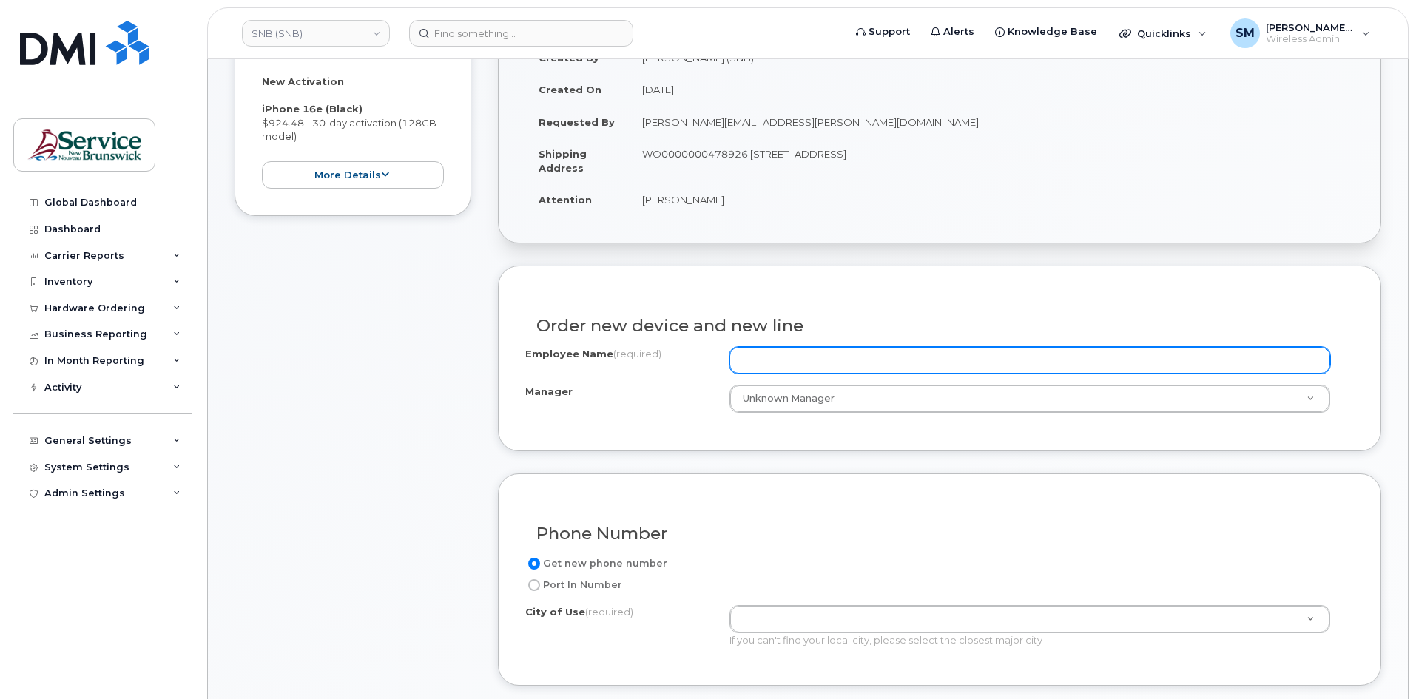
click at [880, 364] on input "Employee Name (required)" at bounding box center [1029, 360] width 601 height 27
paste input "[PERSON_NAME]"
type input "[PERSON_NAME]"
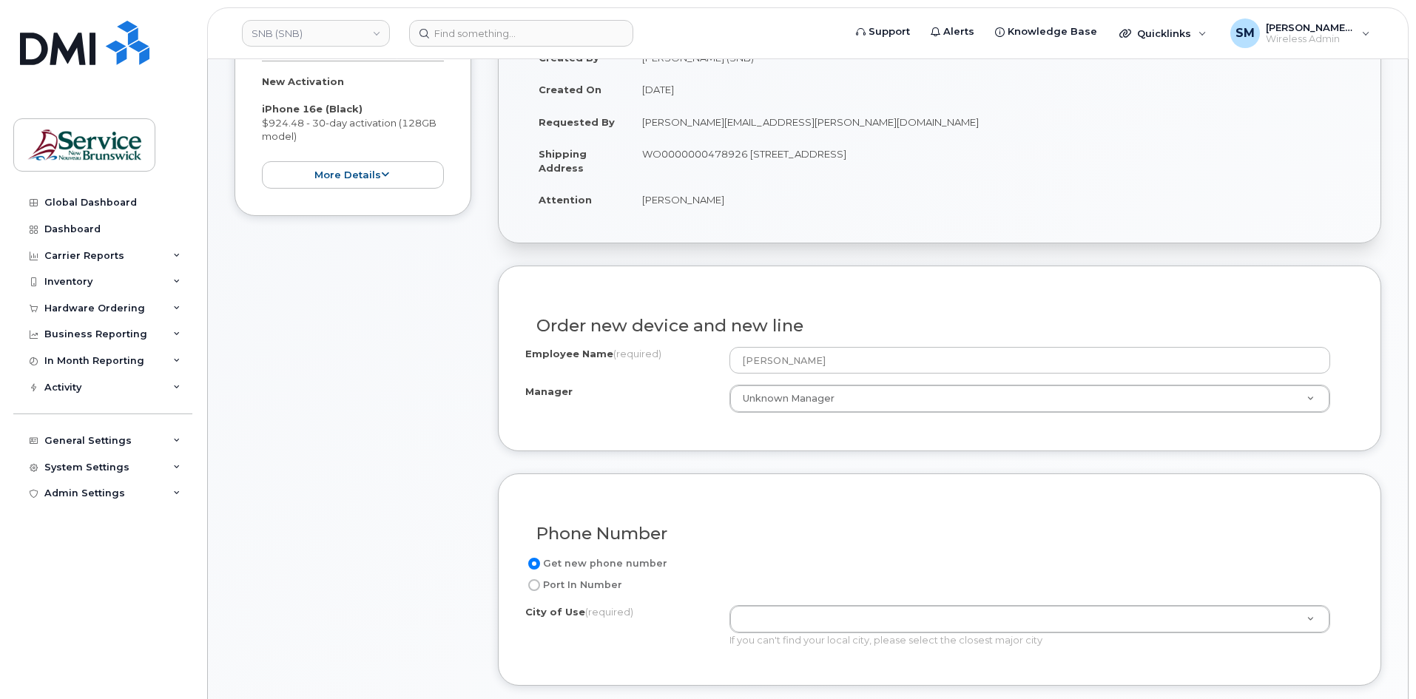
click at [769, 604] on div "Get new phone number Port In Number City of Use (required) If you can't find yo…" at bounding box center [939, 607] width 829 height 104
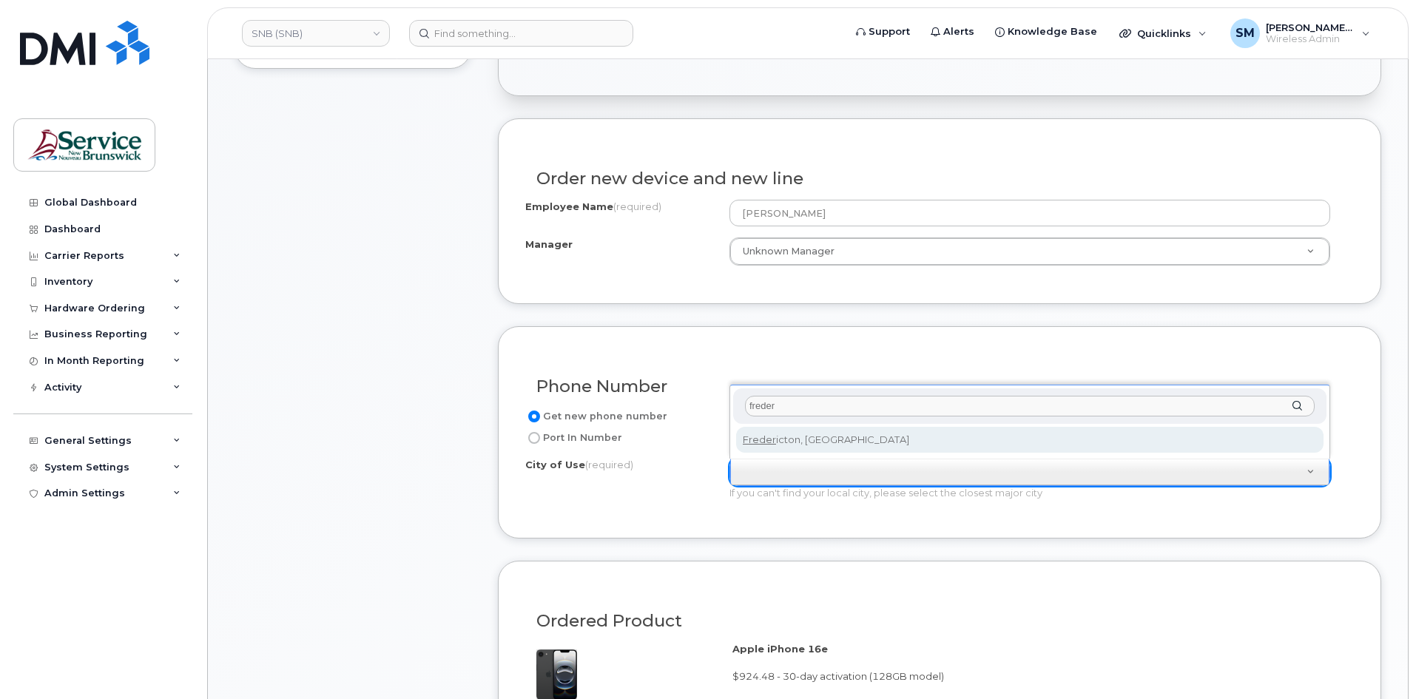
scroll to position [444, 0]
type input "freder"
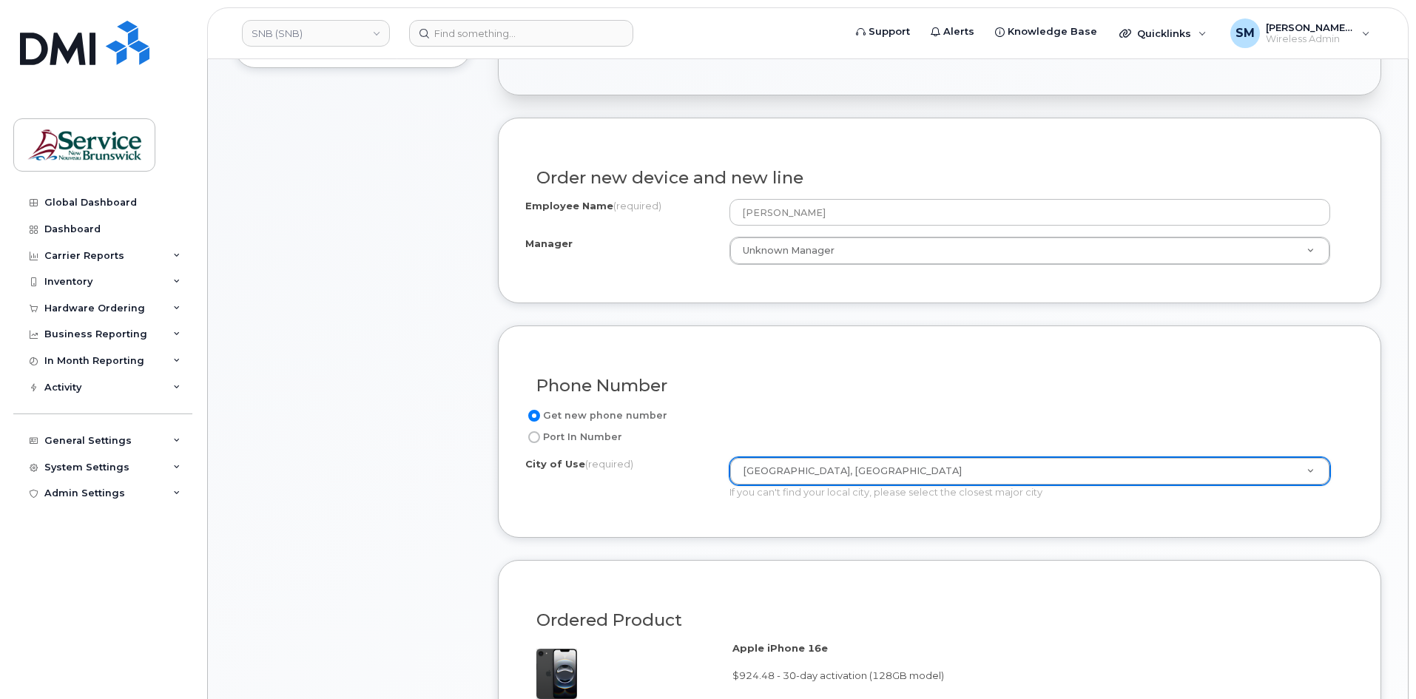
type input "1578"
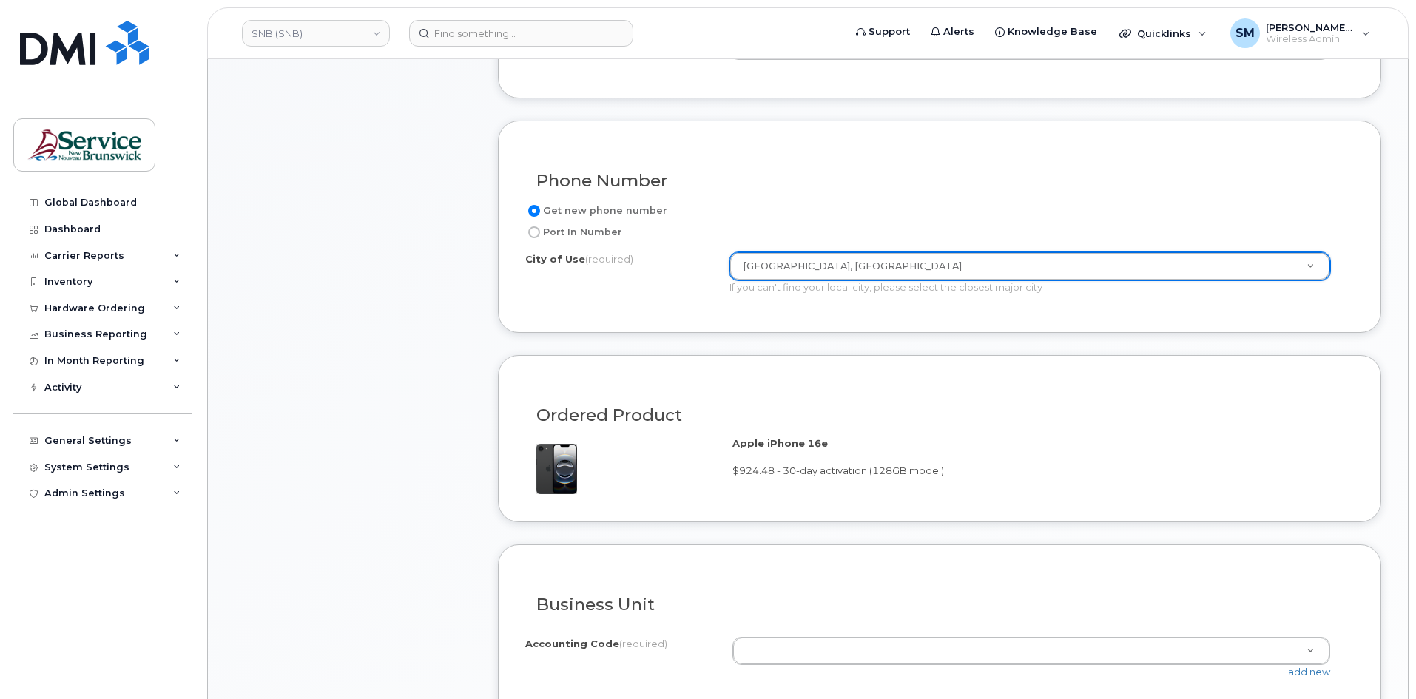
scroll to position [740, 0]
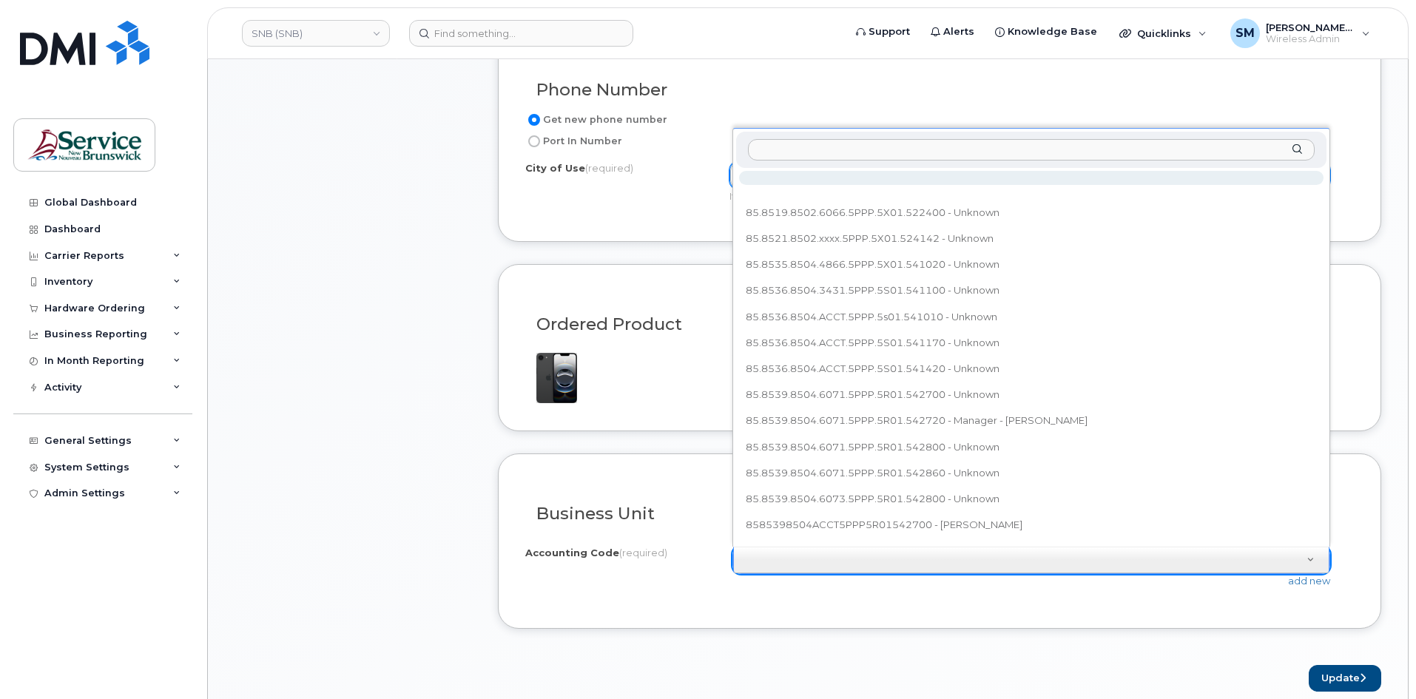
type input "85.8521.8502.6071.0000.0000.524100"
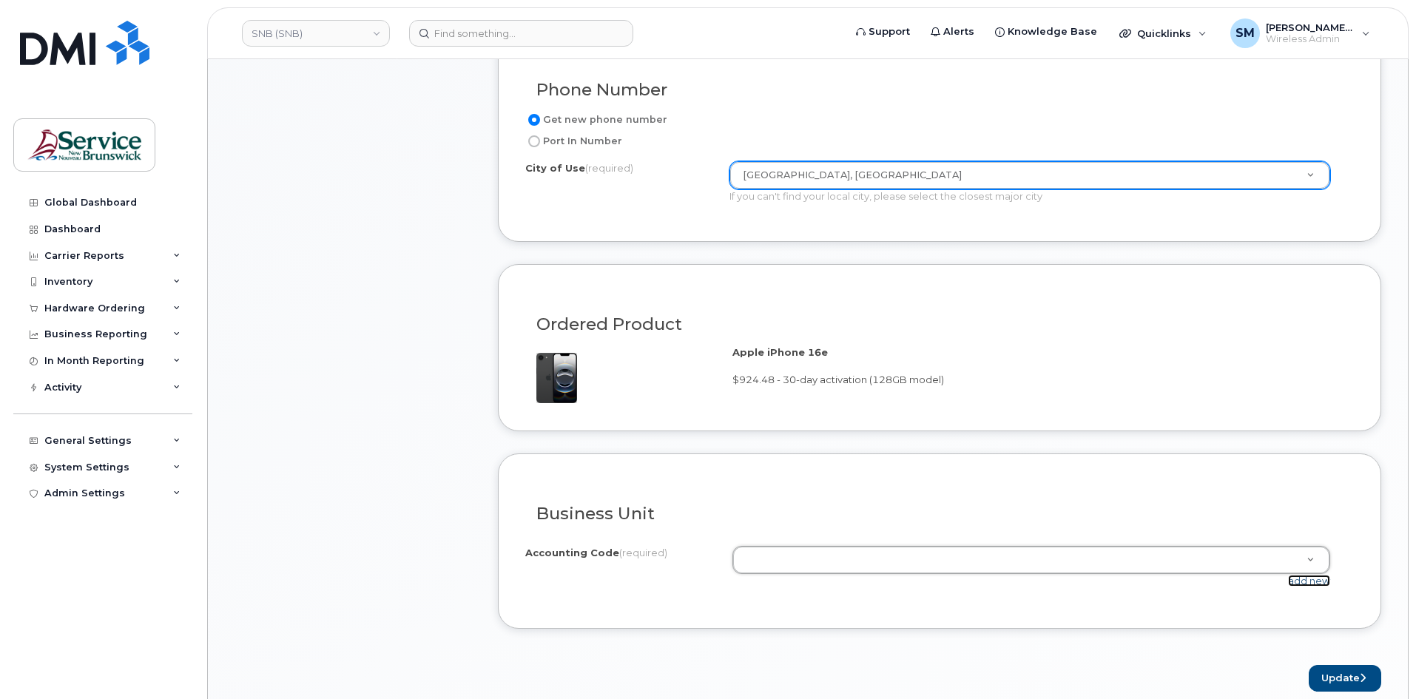
click at [1305, 580] on link "add new" at bounding box center [1309, 581] width 42 height 12
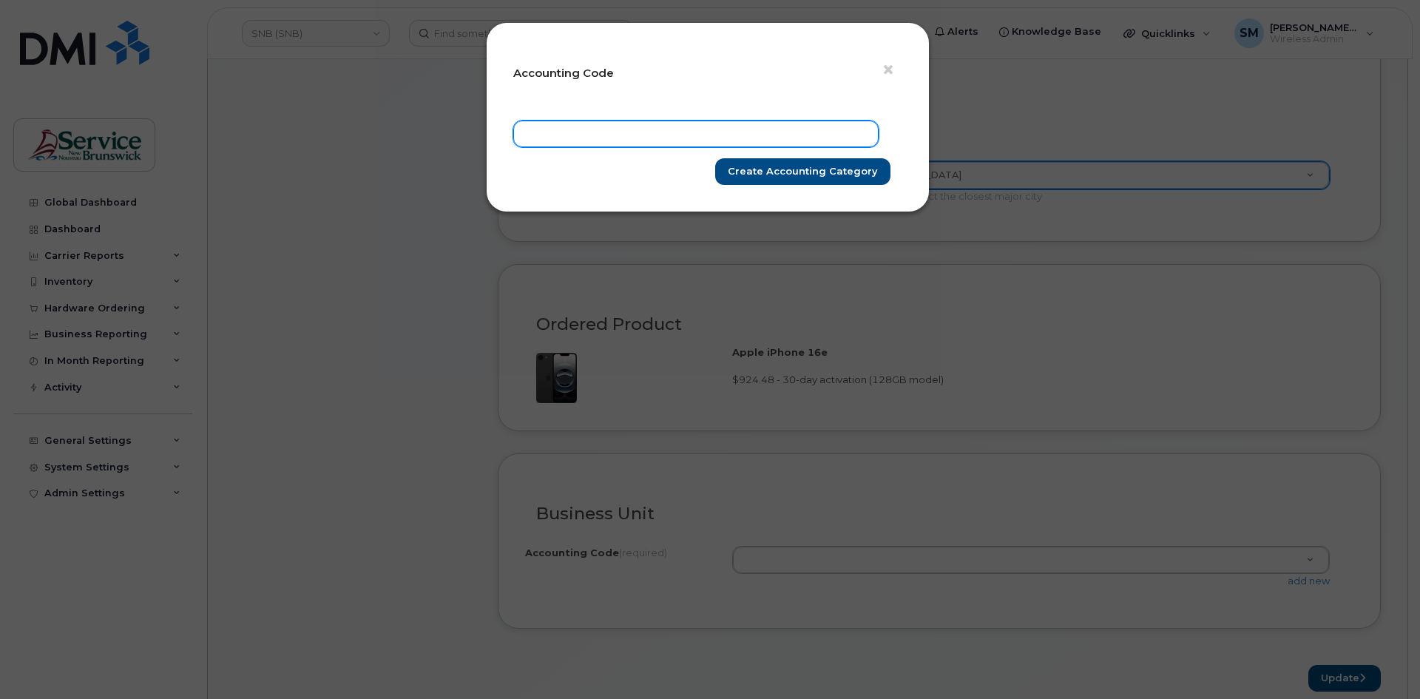
click at [829, 133] on input "text" at bounding box center [695, 134] width 365 height 27
paste input "85.8521.8502.6071.0000.0000.524100"
type input "85.8521.8502.6071.0000.0000.524100"
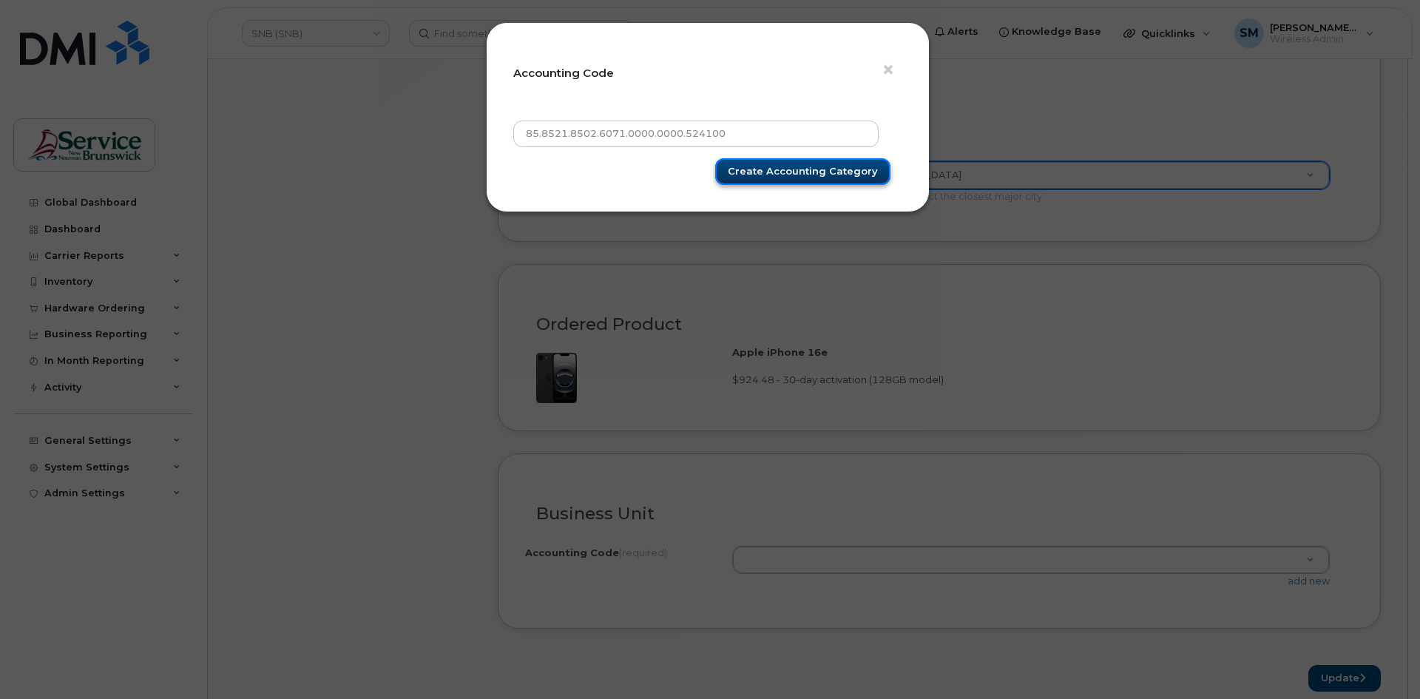
click at [815, 174] on input "Create Accounting category" at bounding box center [802, 171] width 175 height 27
type input "Create Accounting category"
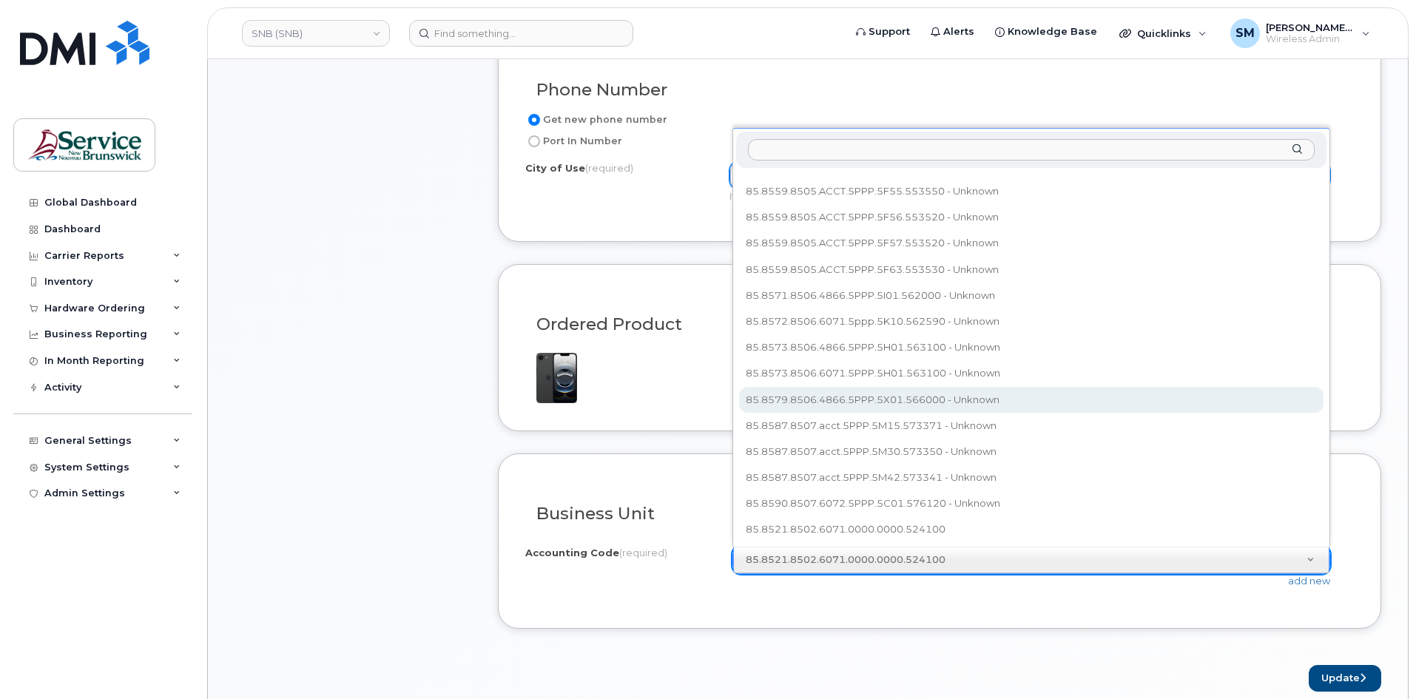
scroll to position [593, 0]
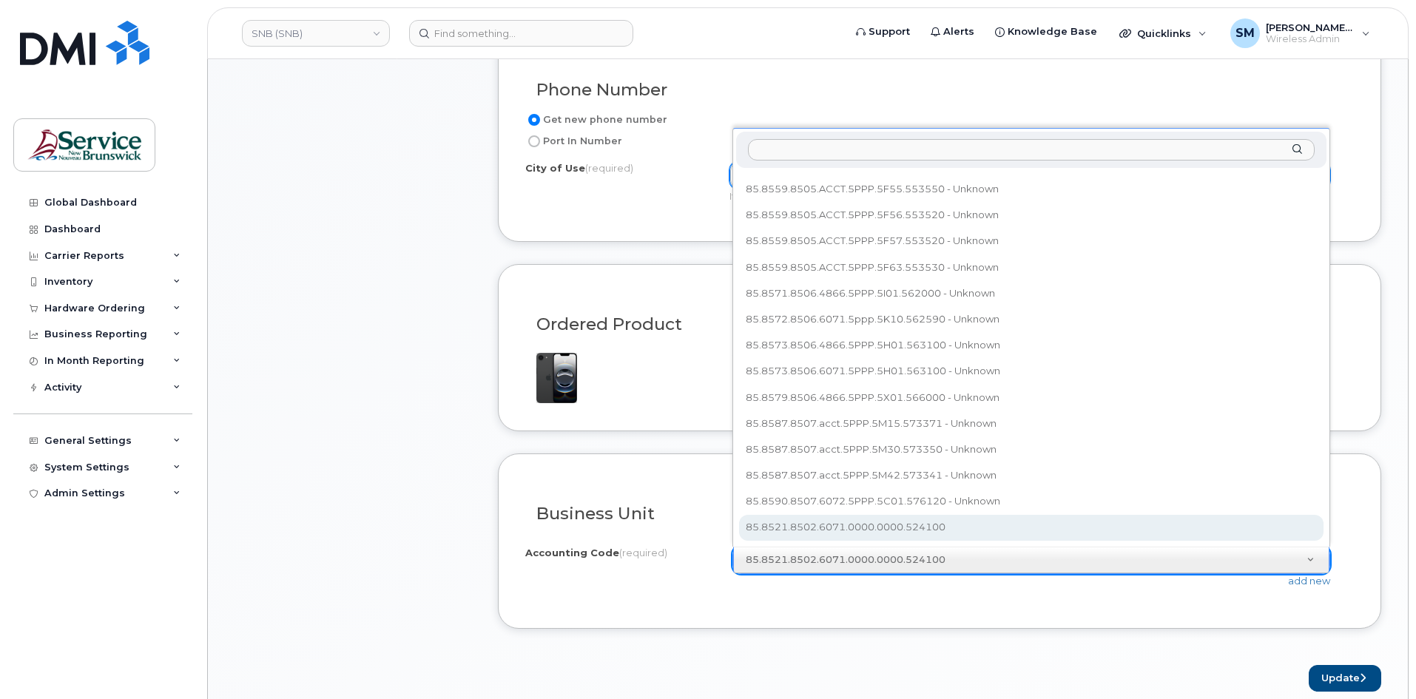
select select "85.8521.8502.6071.0000.0000.524100"
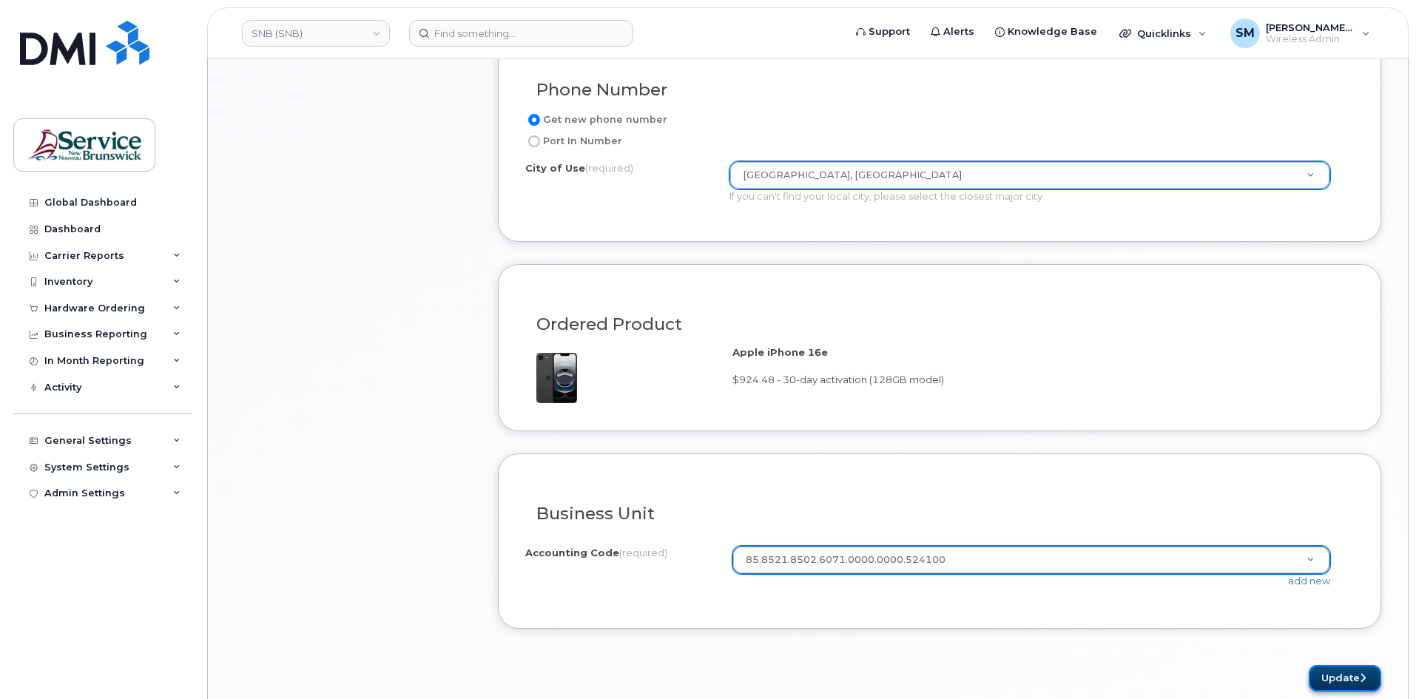
click at [1323, 670] on button "Update" at bounding box center [1345, 678] width 73 height 27
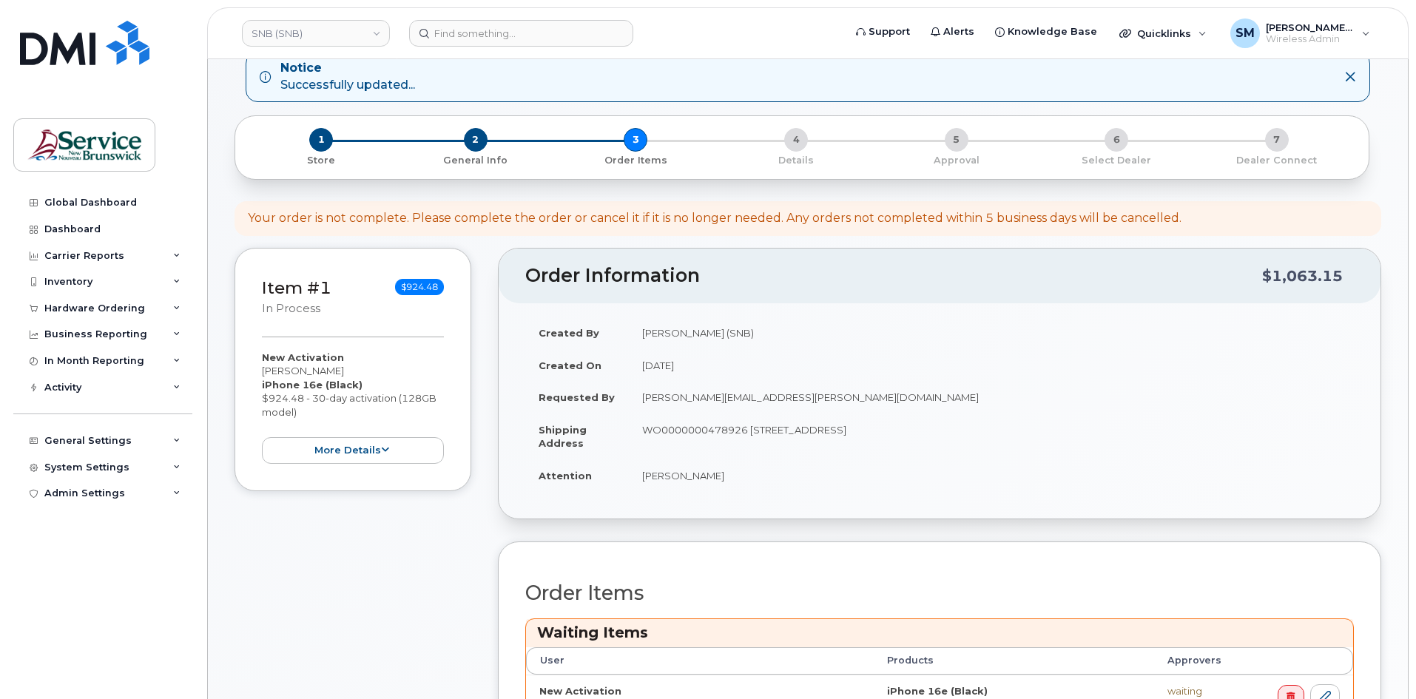
scroll to position [296, 0]
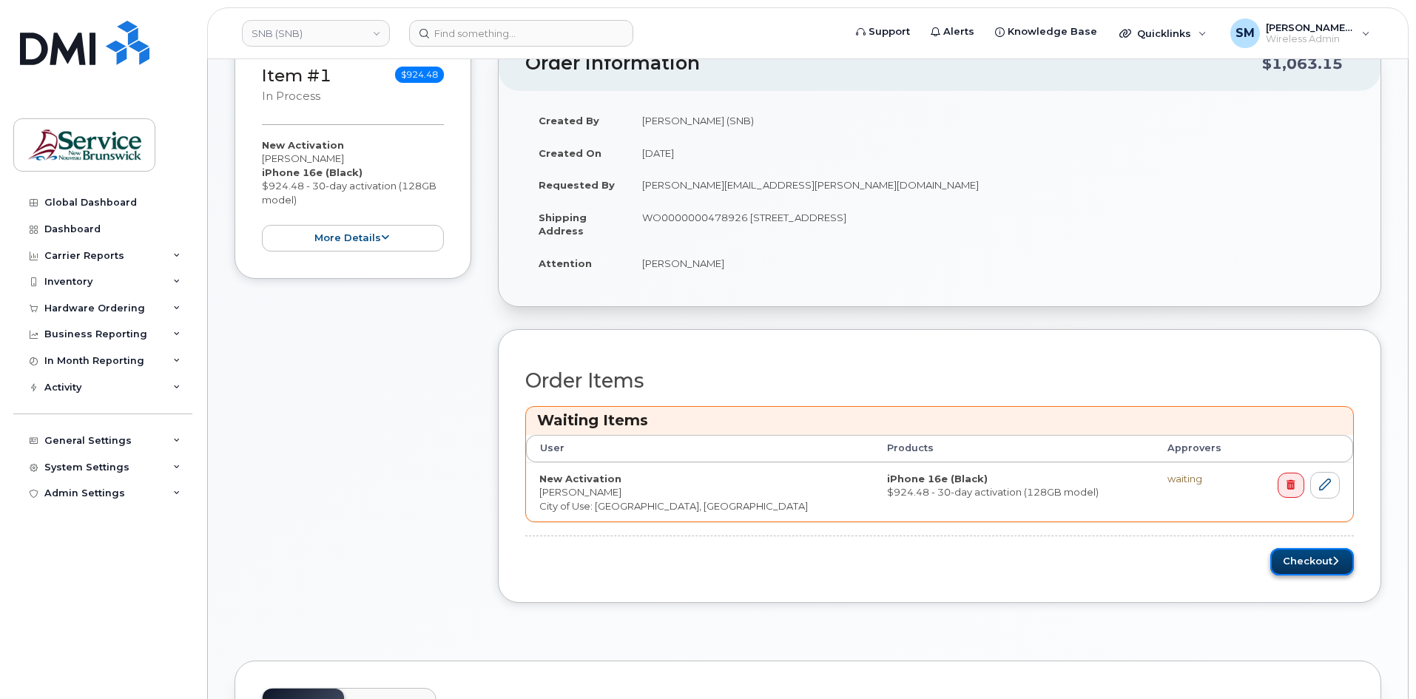
click at [1322, 562] on button "Checkout" at bounding box center [1312, 561] width 84 height 27
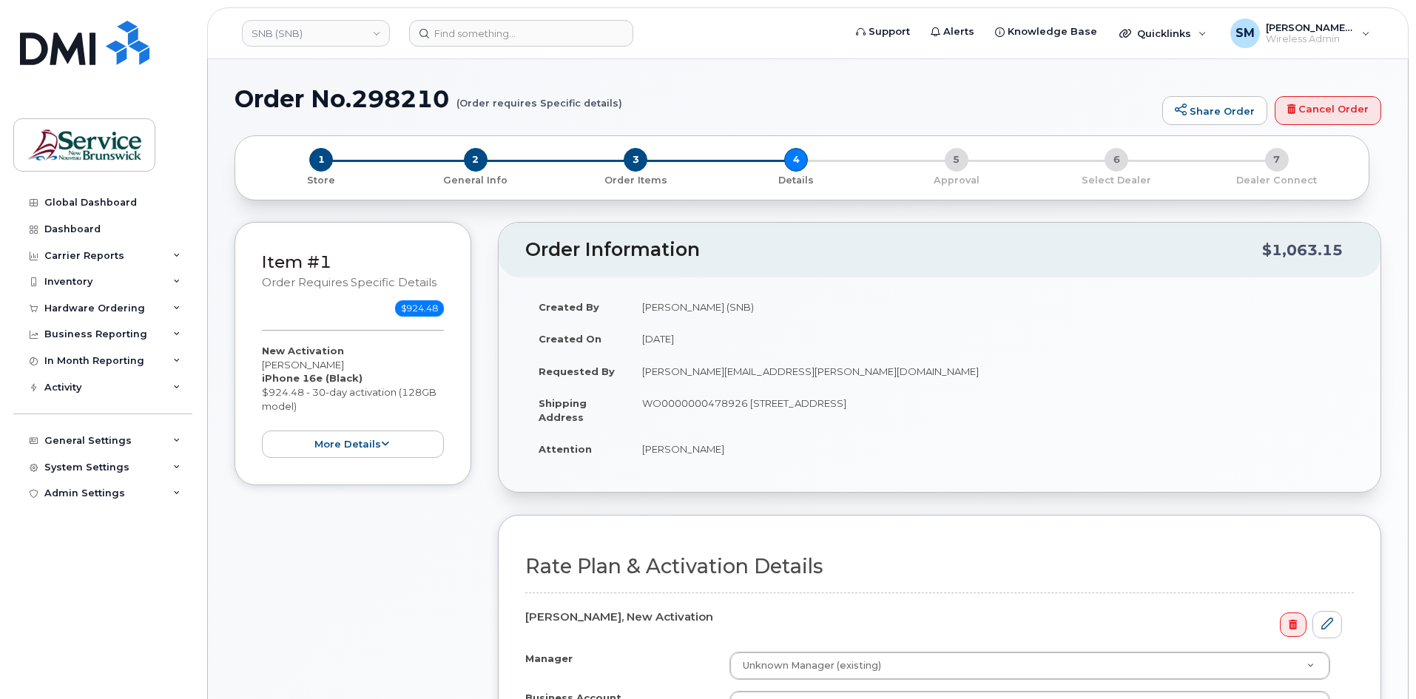
scroll to position [296, 0]
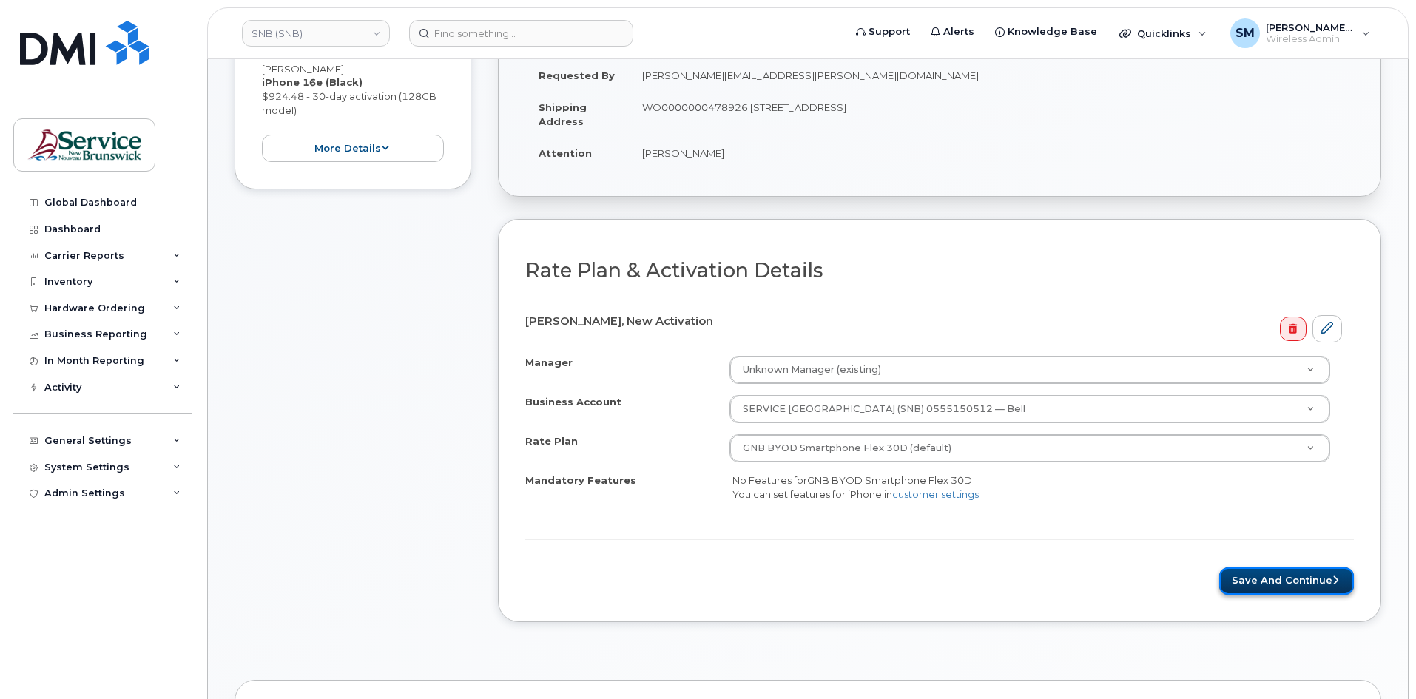
click at [1320, 576] on button "Save and Continue" at bounding box center [1286, 580] width 135 height 27
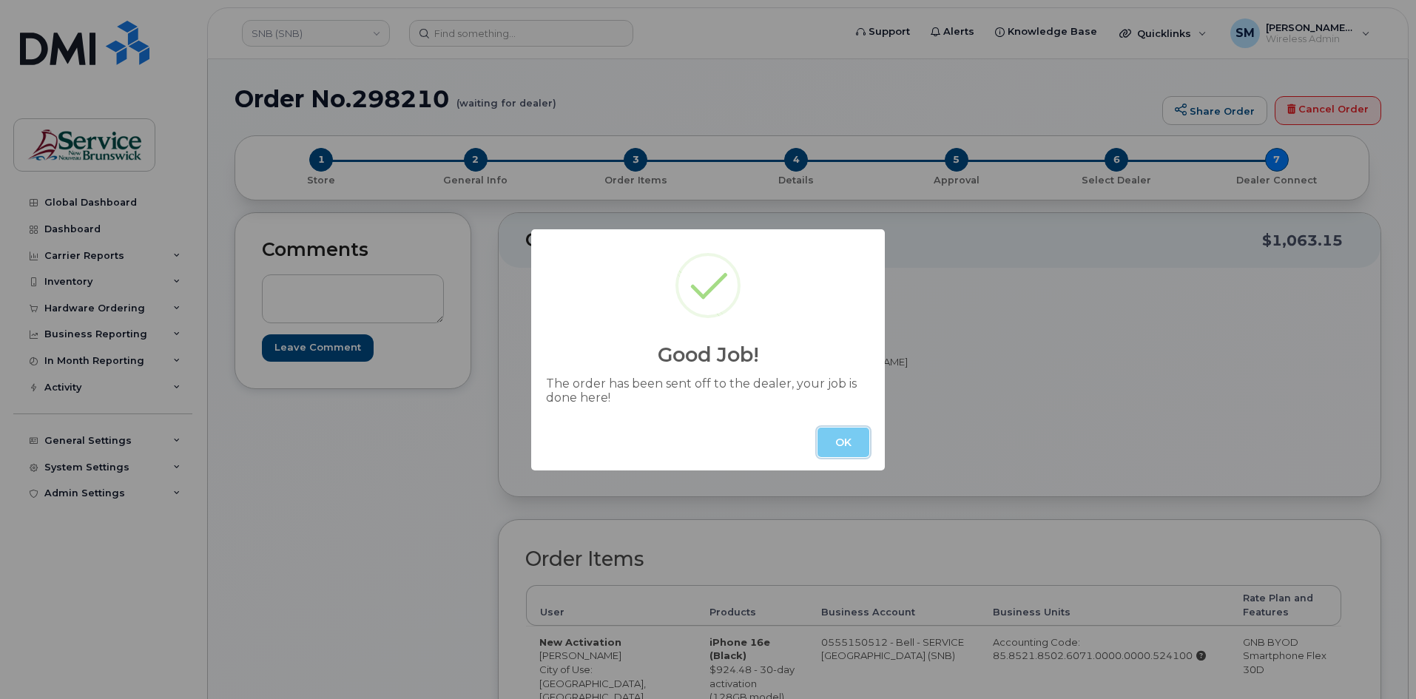
click at [851, 455] on button "OK" at bounding box center [843, 443] width 52 height 30
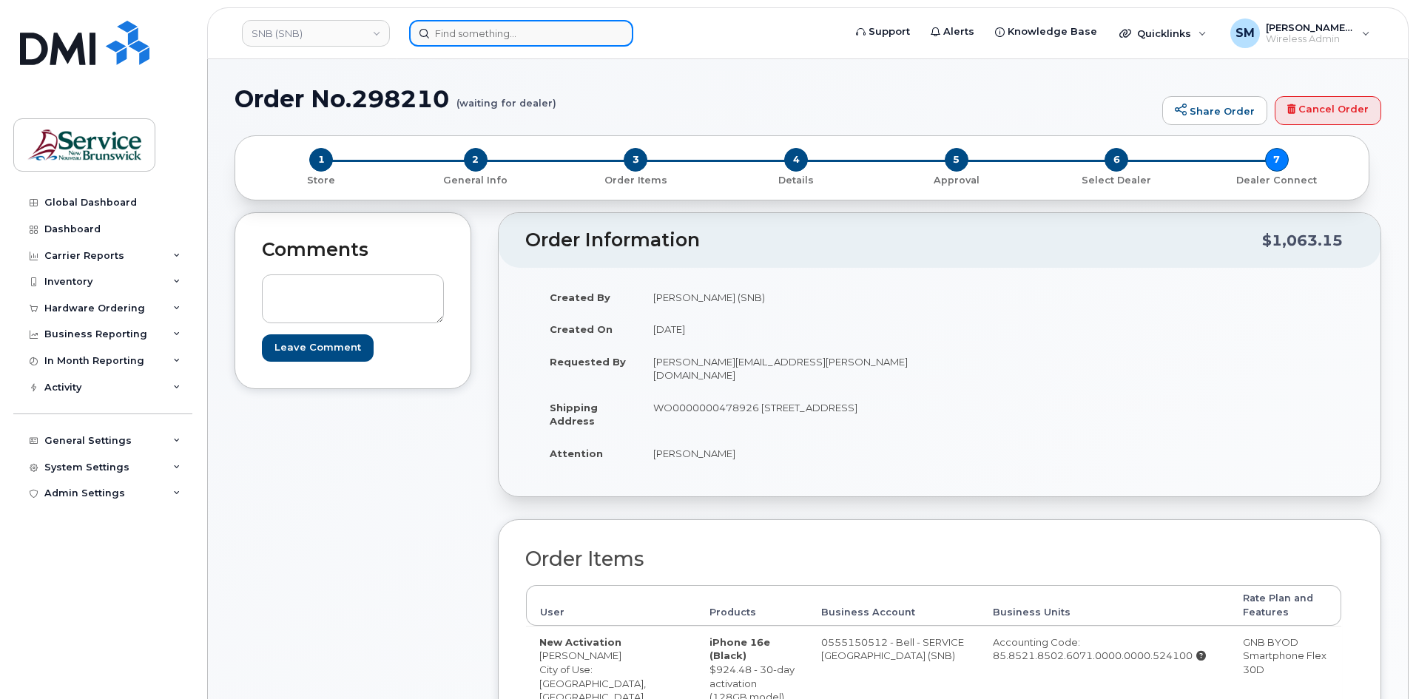
click at [515, 27] on input at bounding box center [521, 33] width 224 height 27
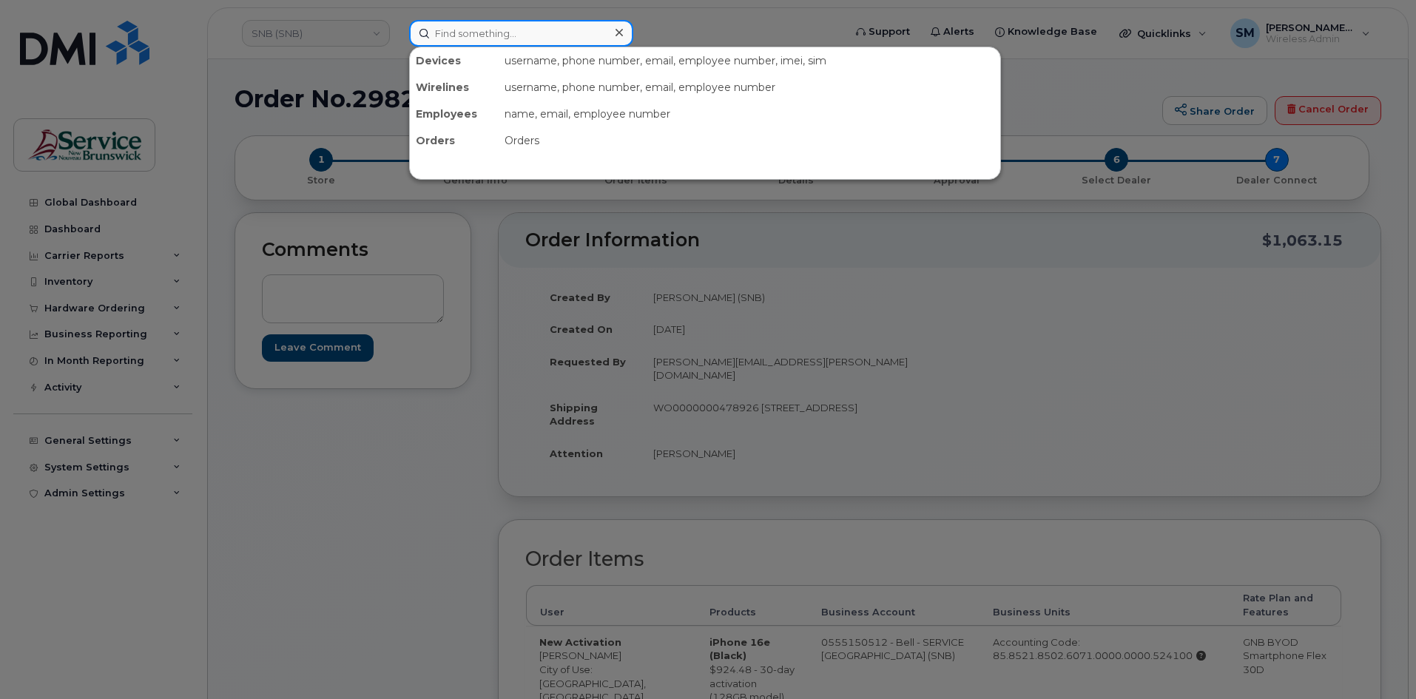
paste input "5064298655"
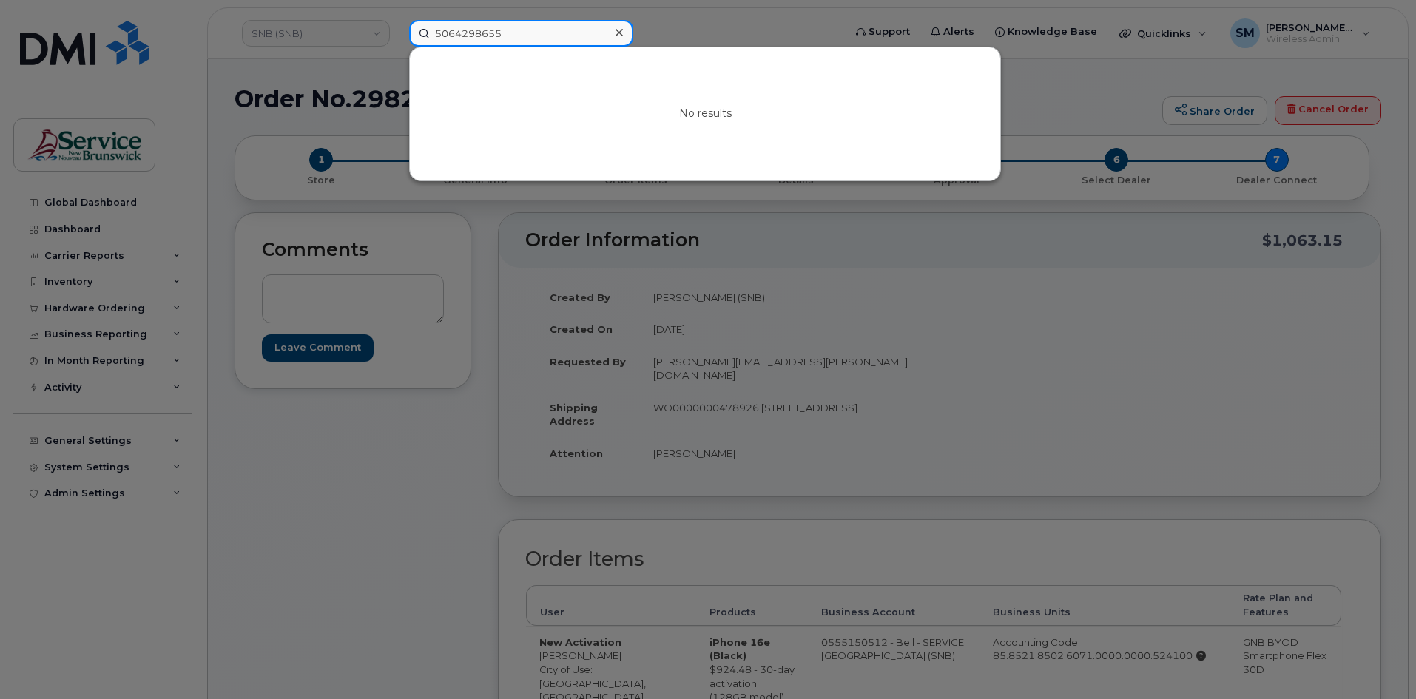
type input "5064298655"
